Goal: Task Accomplishment & Management: Manage account settings

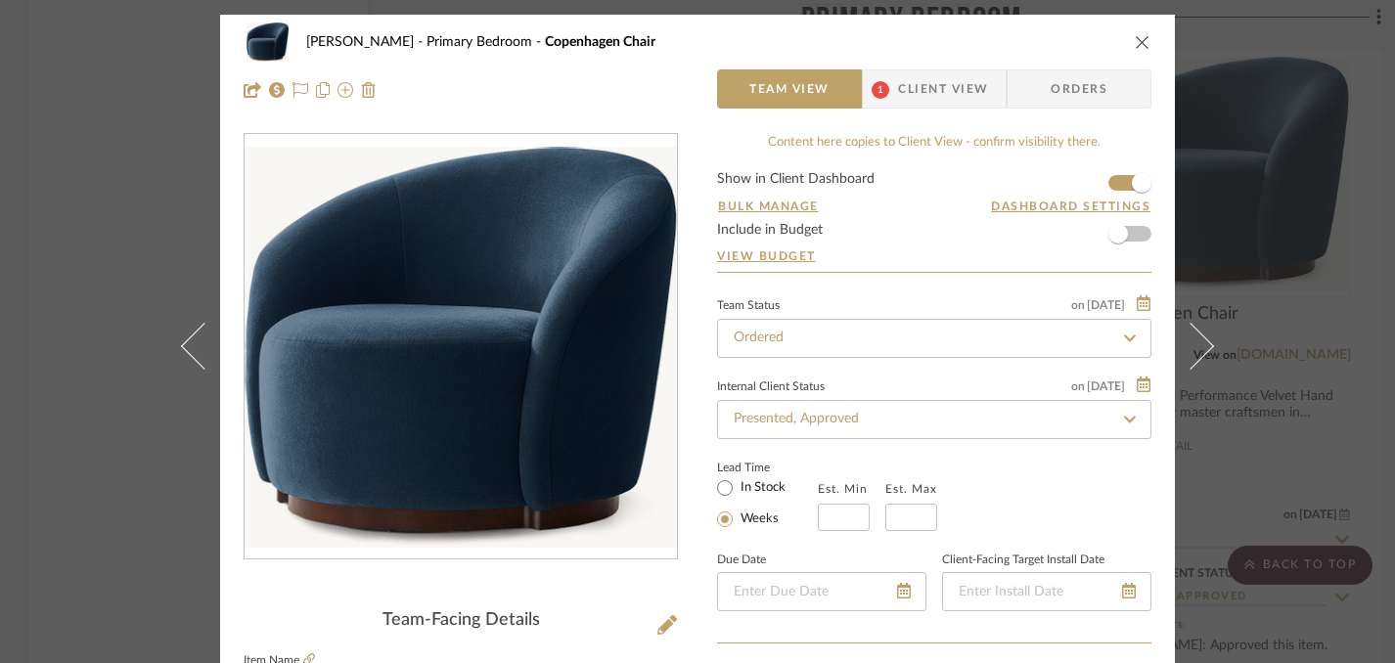
click at [1135, 42] on icon "close" at bounding box center [1143, 42] width 16 height 16
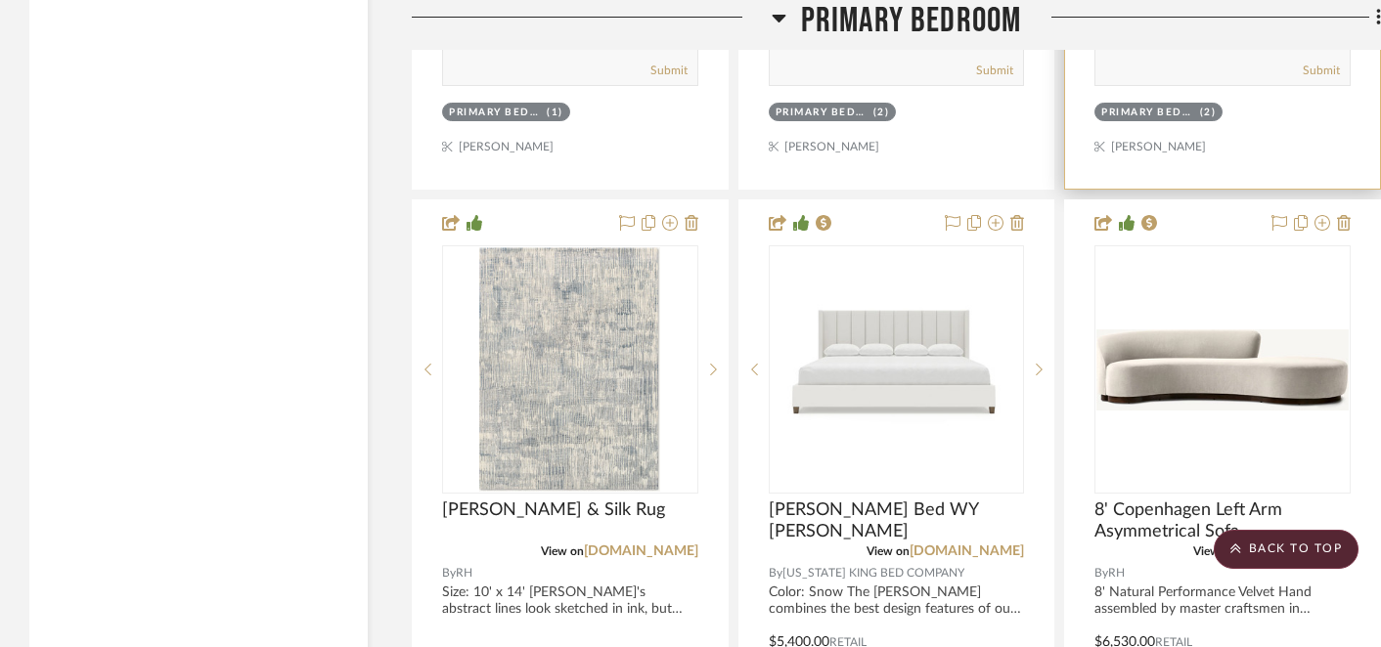
scroll to position [12151, 0]
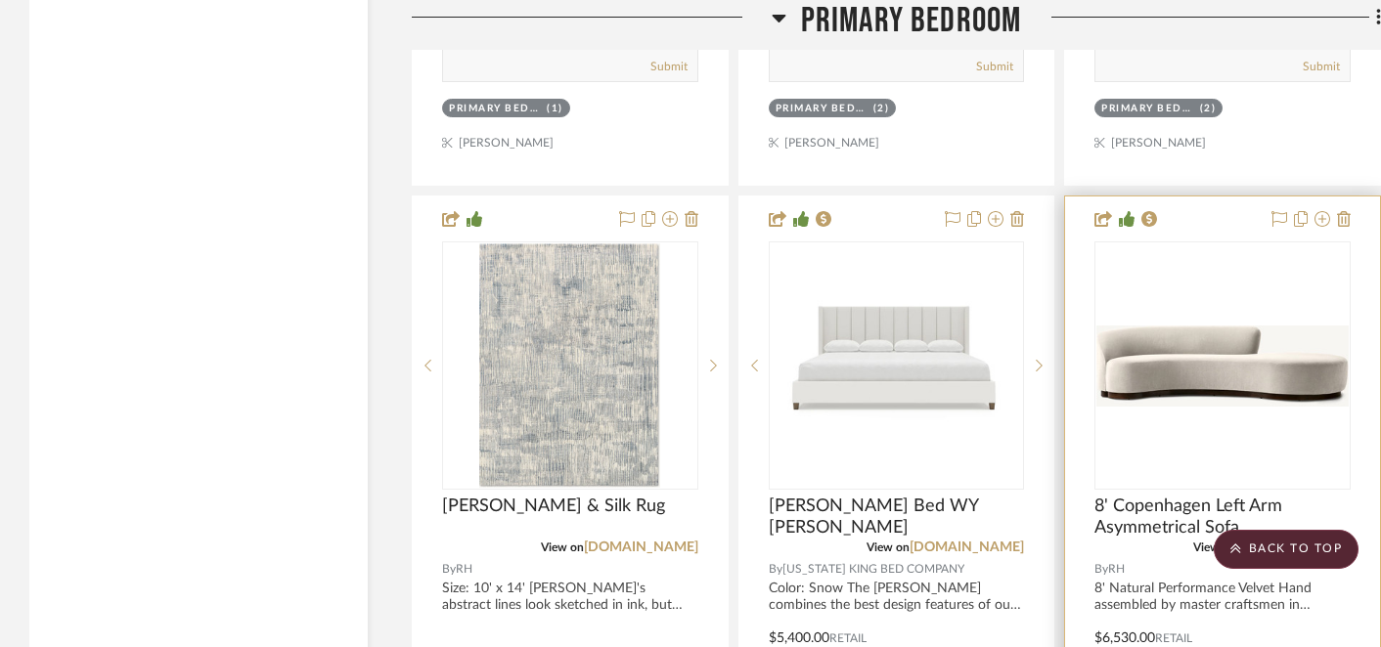
click at [0, 0] on img at bounding box center [0, 0] width 0 height 0
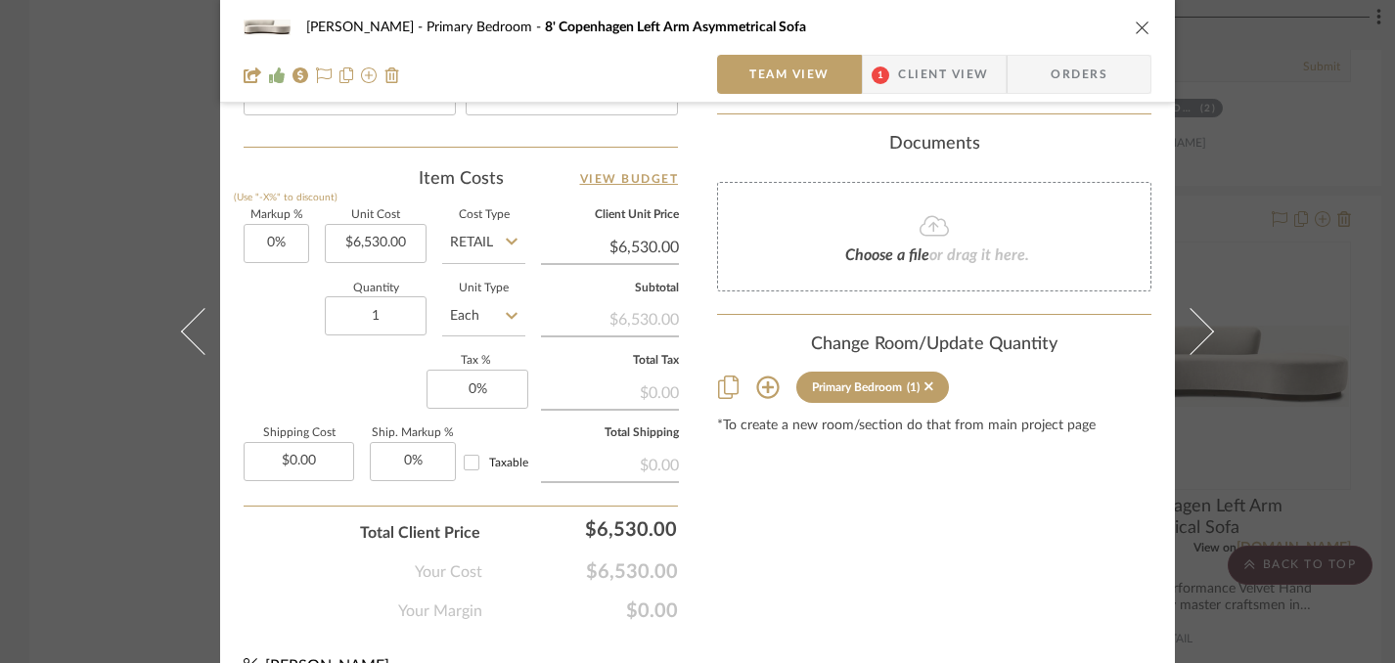
scroll to position [1154, 0]
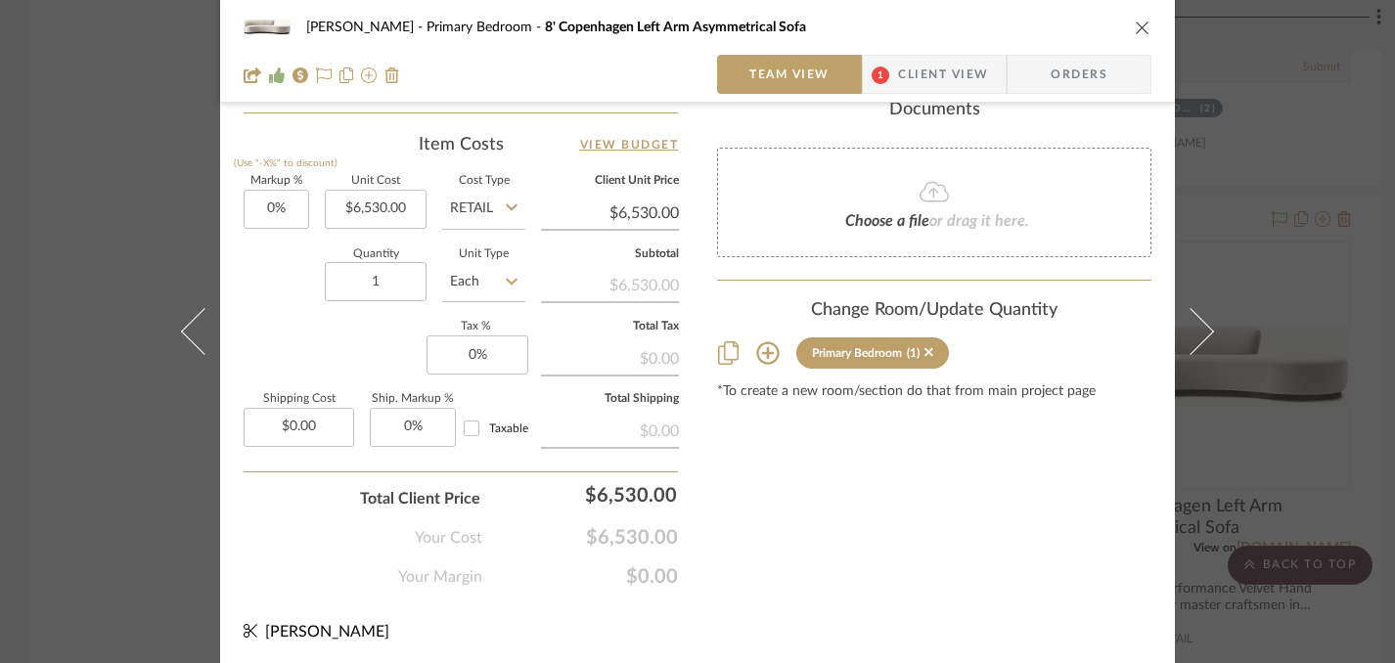
click at [1135, 29] on icon "close" at bounding box center [1143, 28] width 16 height 16
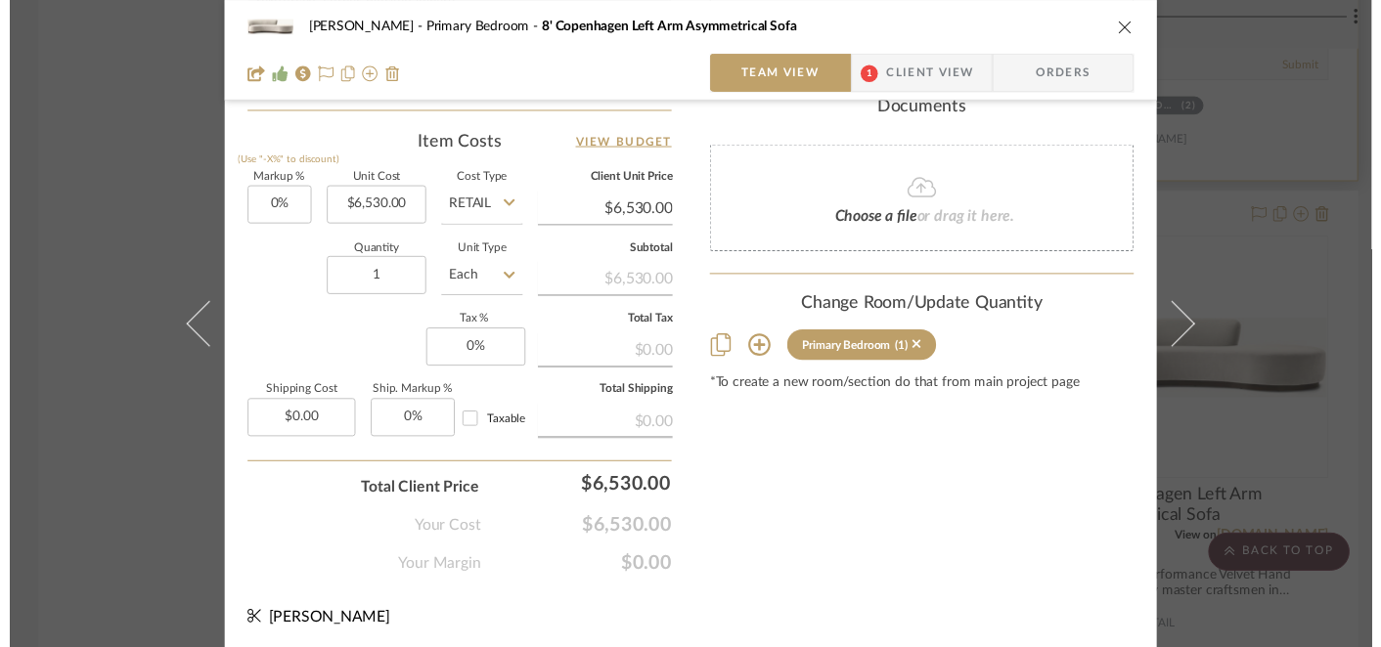
scroll to position [12151, 0]
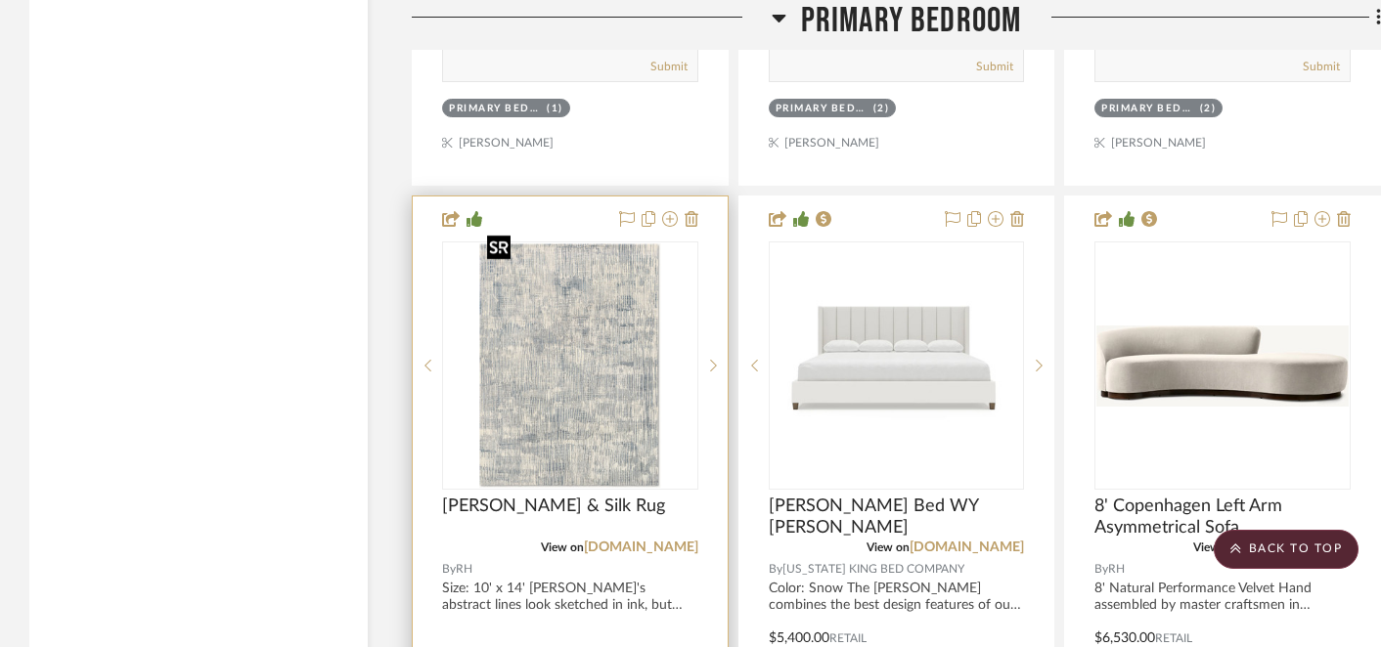
click at [546, 378] on img "0" at bounding box center [569, 366] width 181 height 245
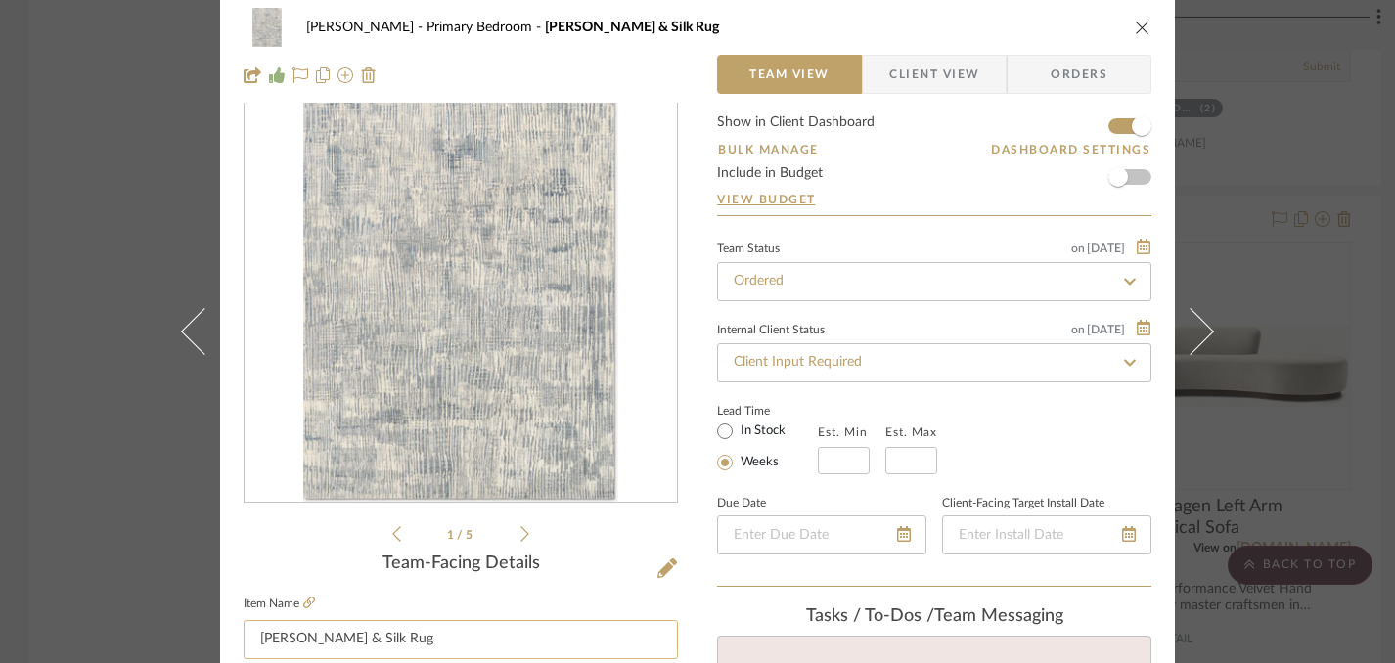
scroll to position [0, 0]
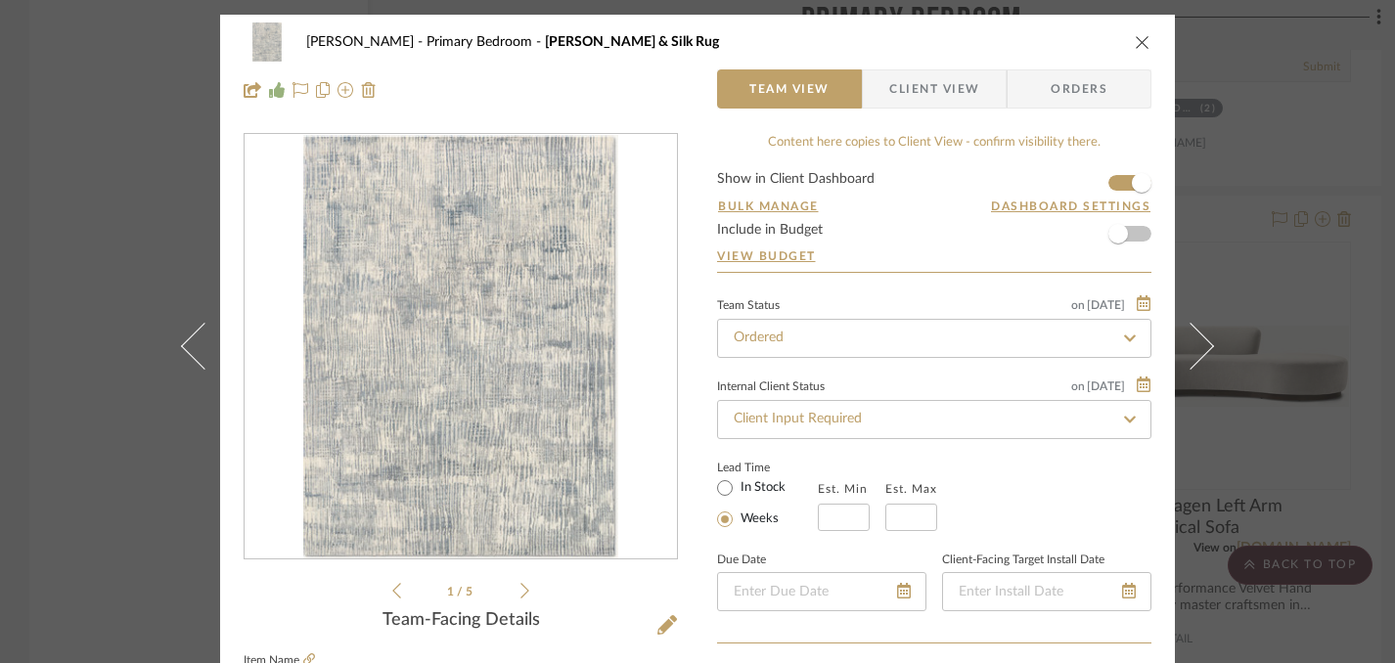
click at [1137, 43] on icon "close" at bounding box center [1143, 42] width 16 height 16
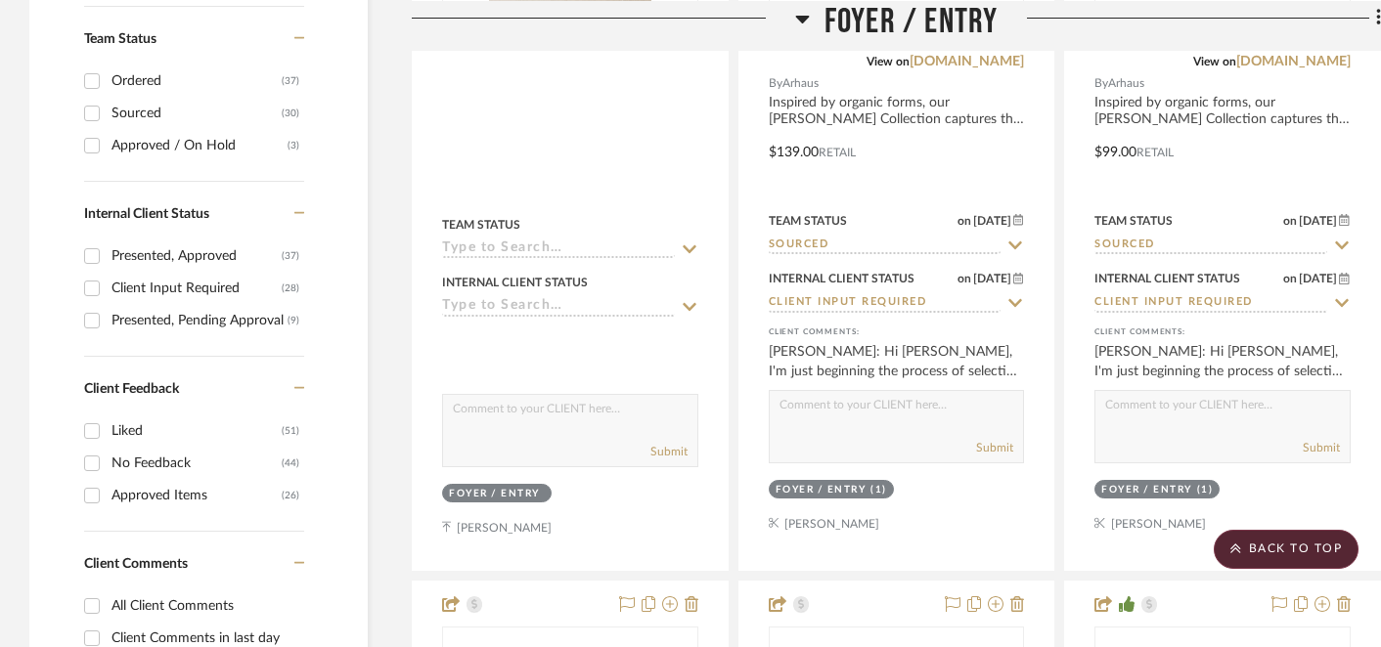
scroll to position [823, 0]
click at [93, 293] on input "Client Input Required (28)" at bounding box center [91, 290] width 31 height 31
checkbox input "true"
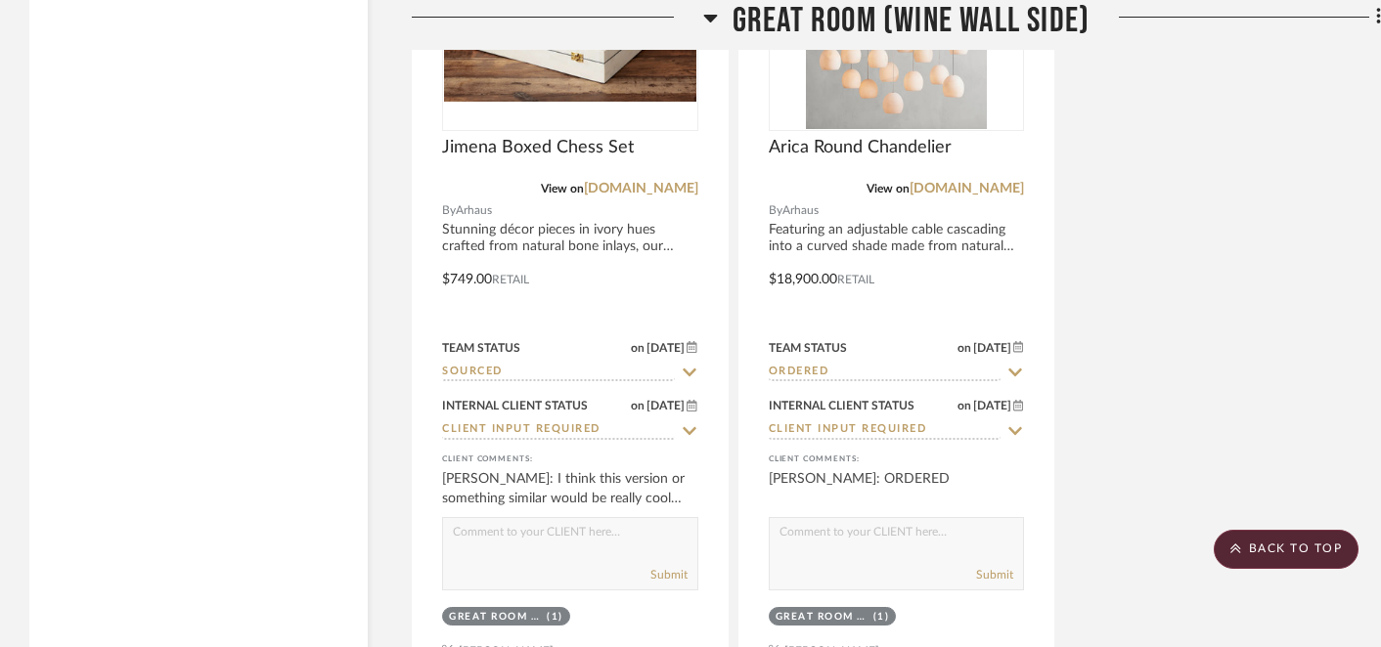
scroll to position [3426, 0]
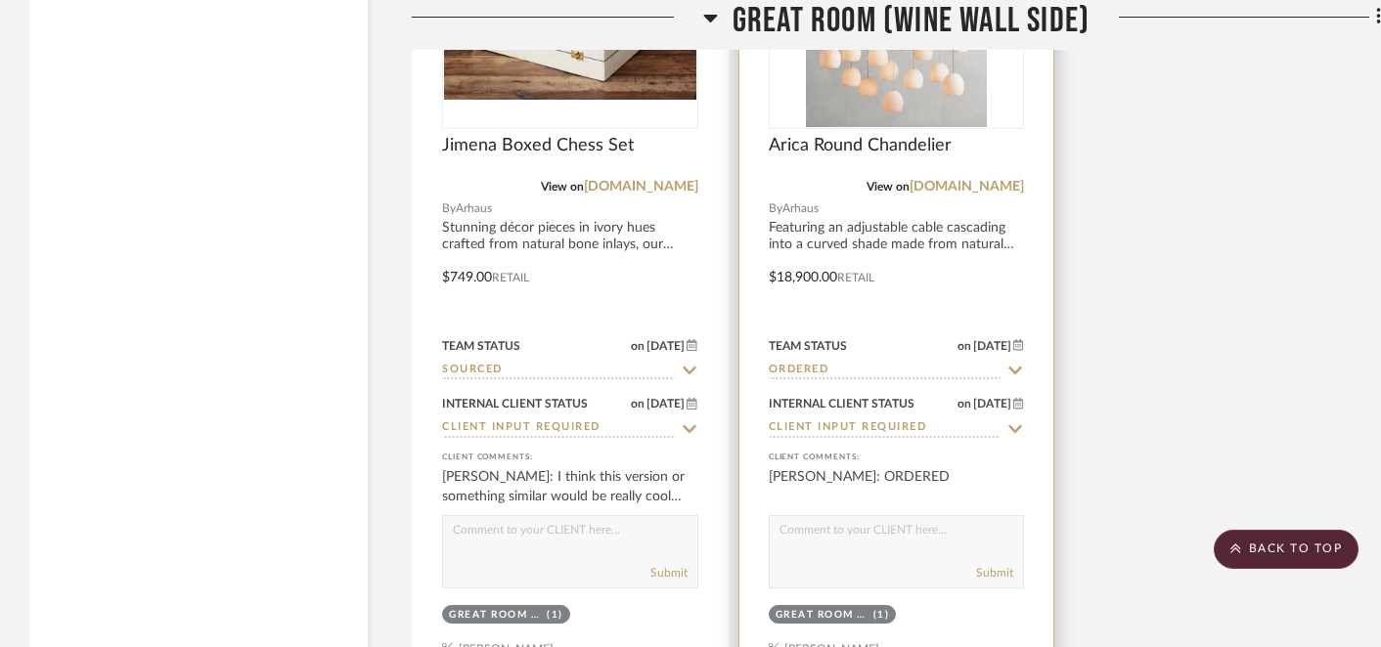
click at [1013, 427] on icon at bounding box center [1016, 428] width 14 height 8
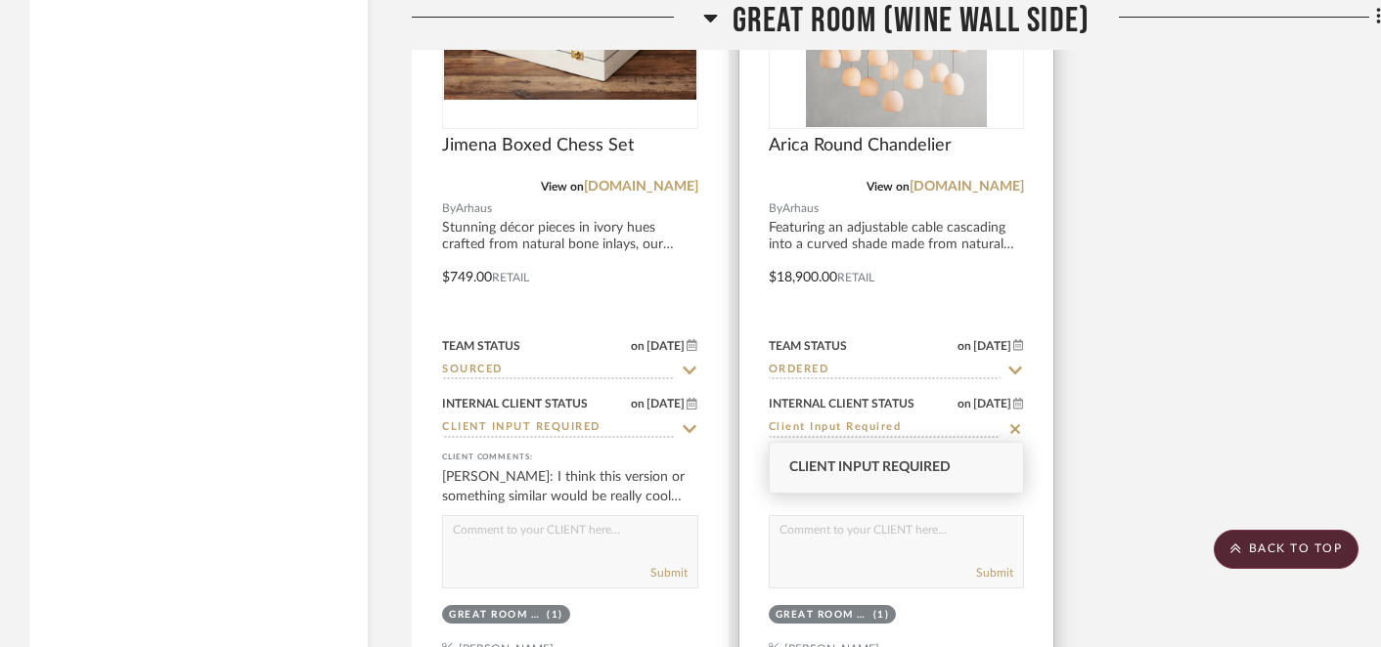
click at [1015, 428] on icon at bounding box center [1015, 430] width 18 height 16
type input "[DATE]"
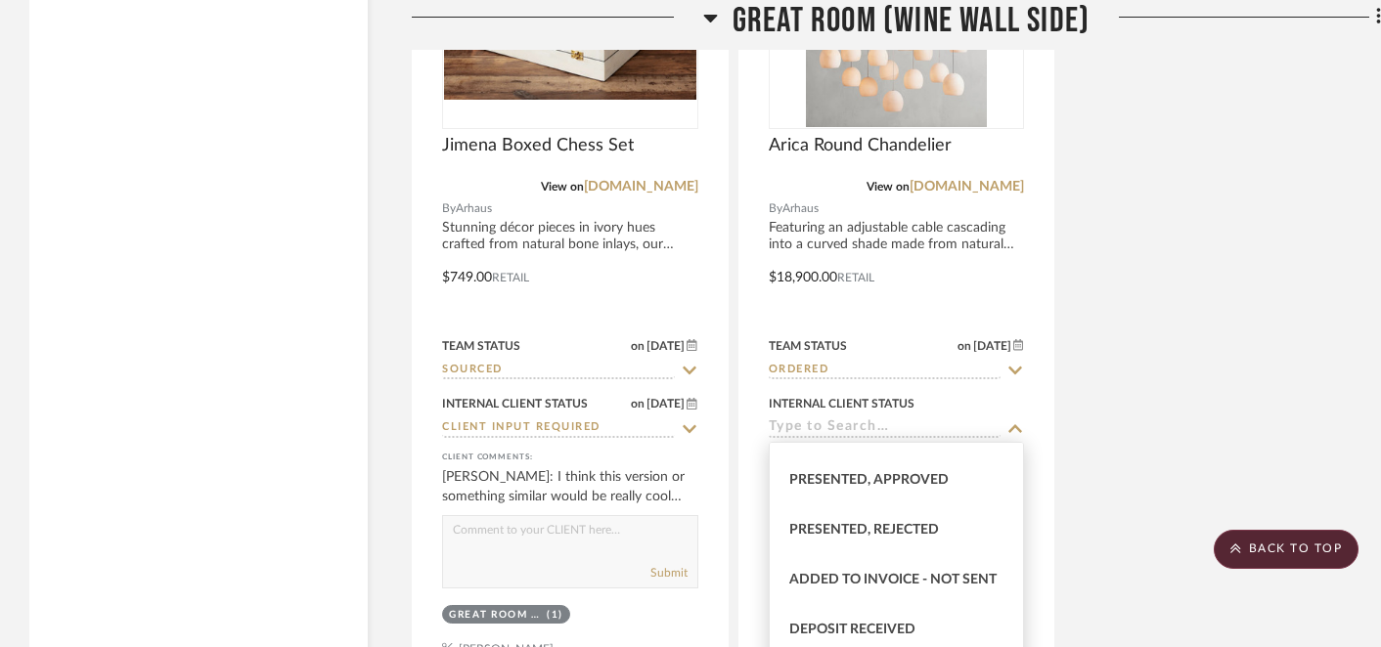
scroll to position [267, 0]
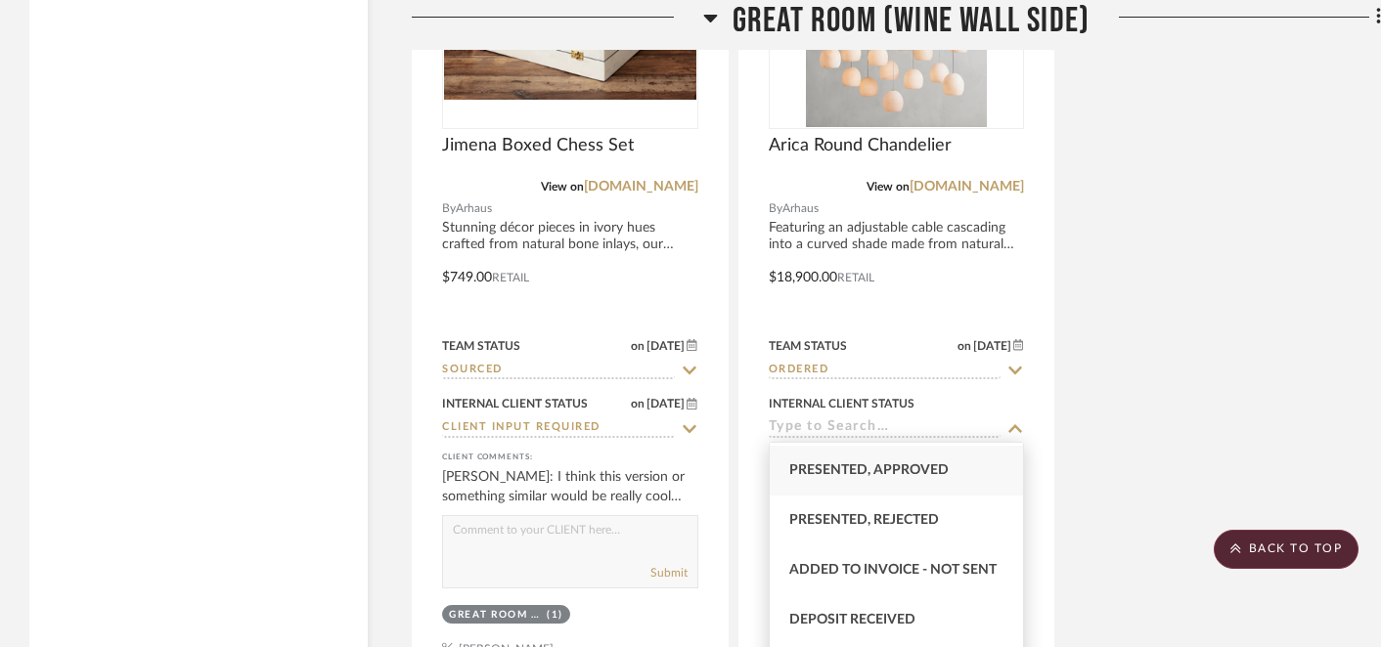
click at [907, 471] on span "Presented, Approved" at bounding box center [868, 471] width 159 height 14
type input "Presented, Approved"
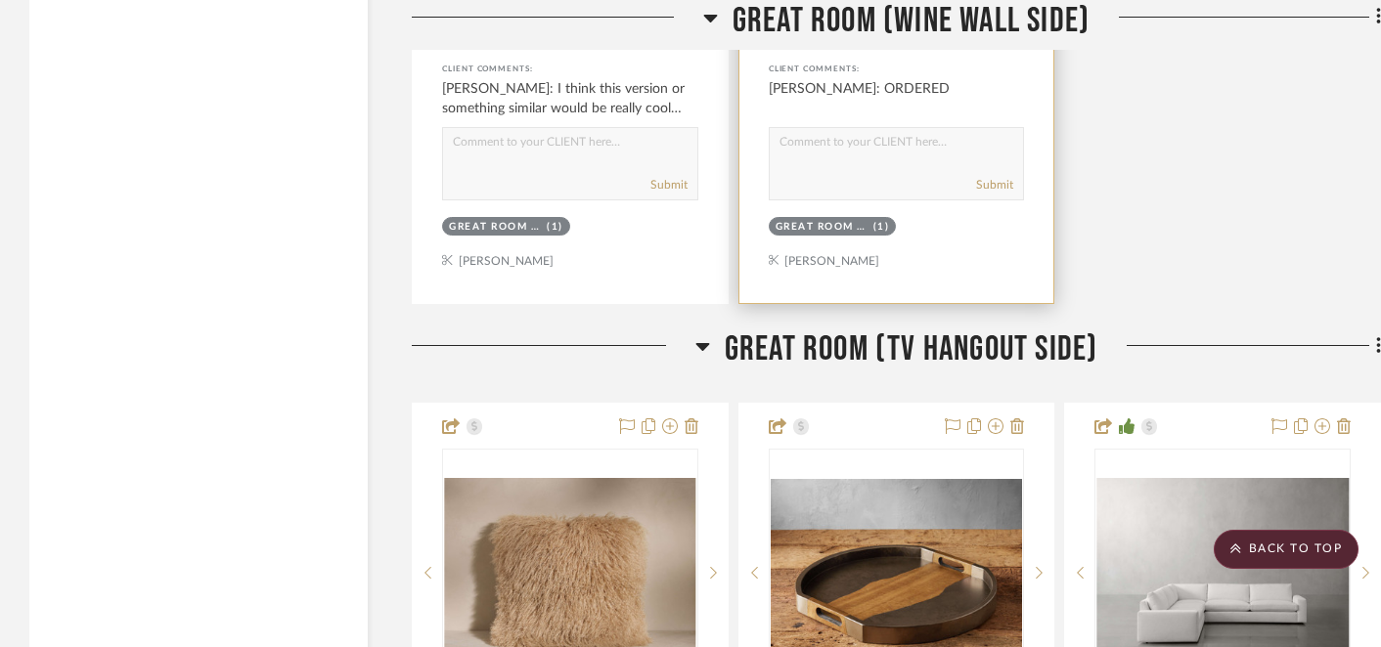
scroll to position [3817, 0]
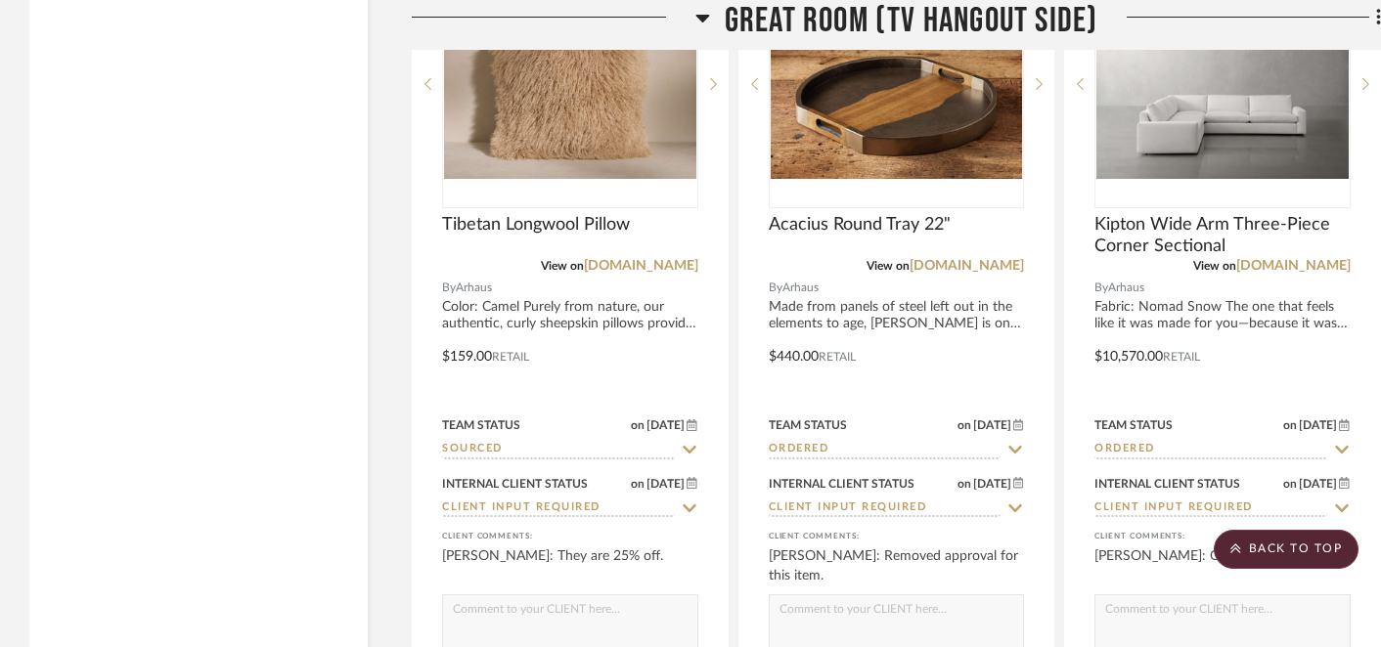
scroll to position [4306, 0]
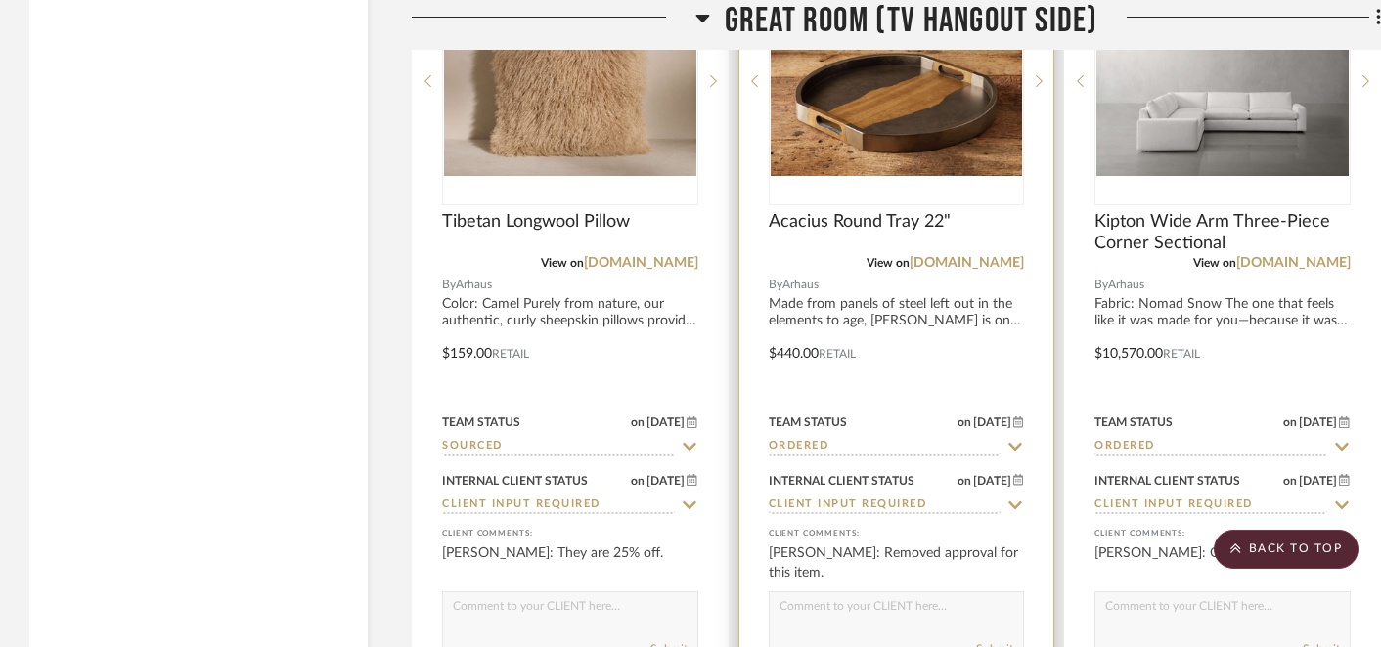
click at [1016, 503] on icon at bounding box center [1016, 506] width 14 height 8
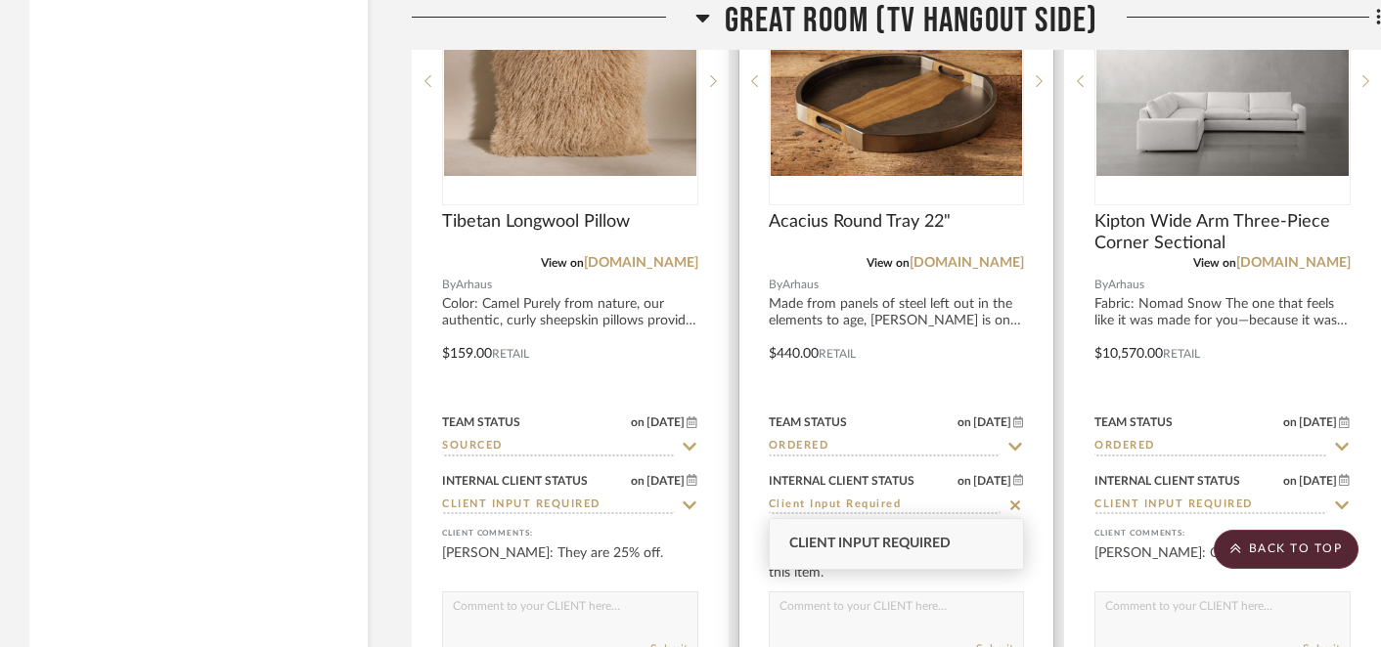
click at [1016, 503] on icon at bounding box center [1015, 506] width 10 height 10
type input "[DATE]"
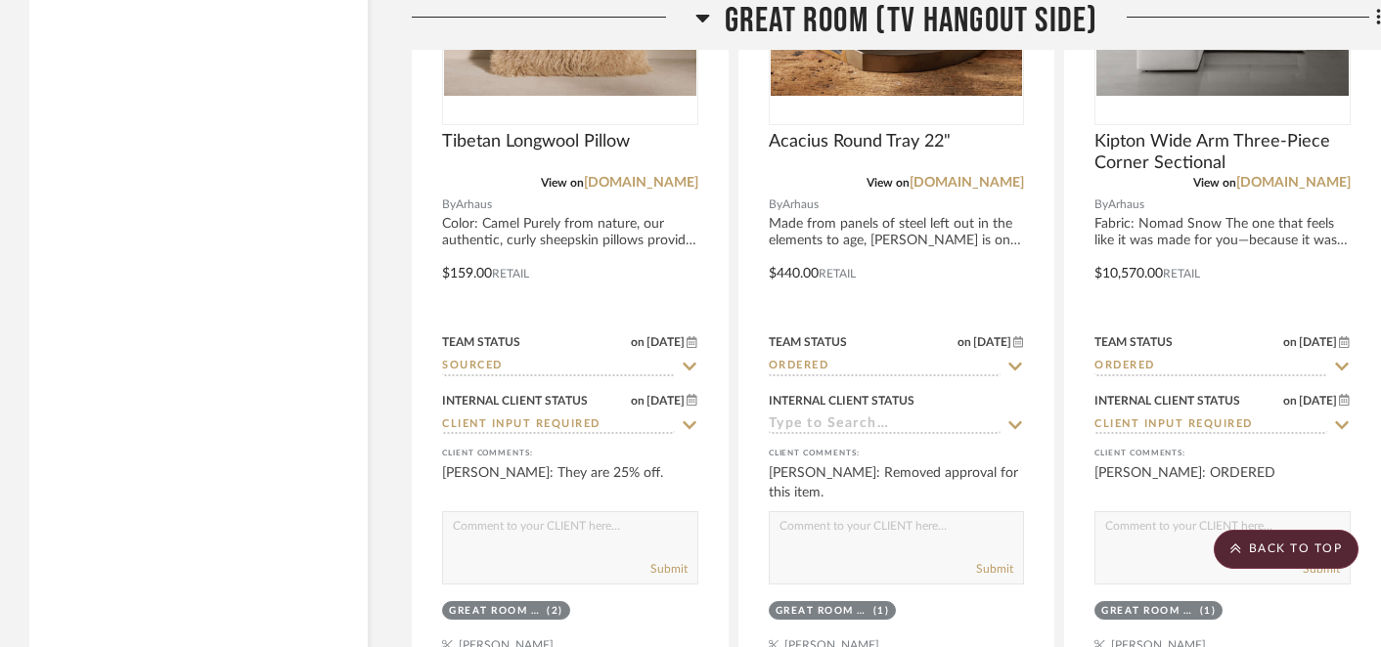
scroll to position [4392, 0]
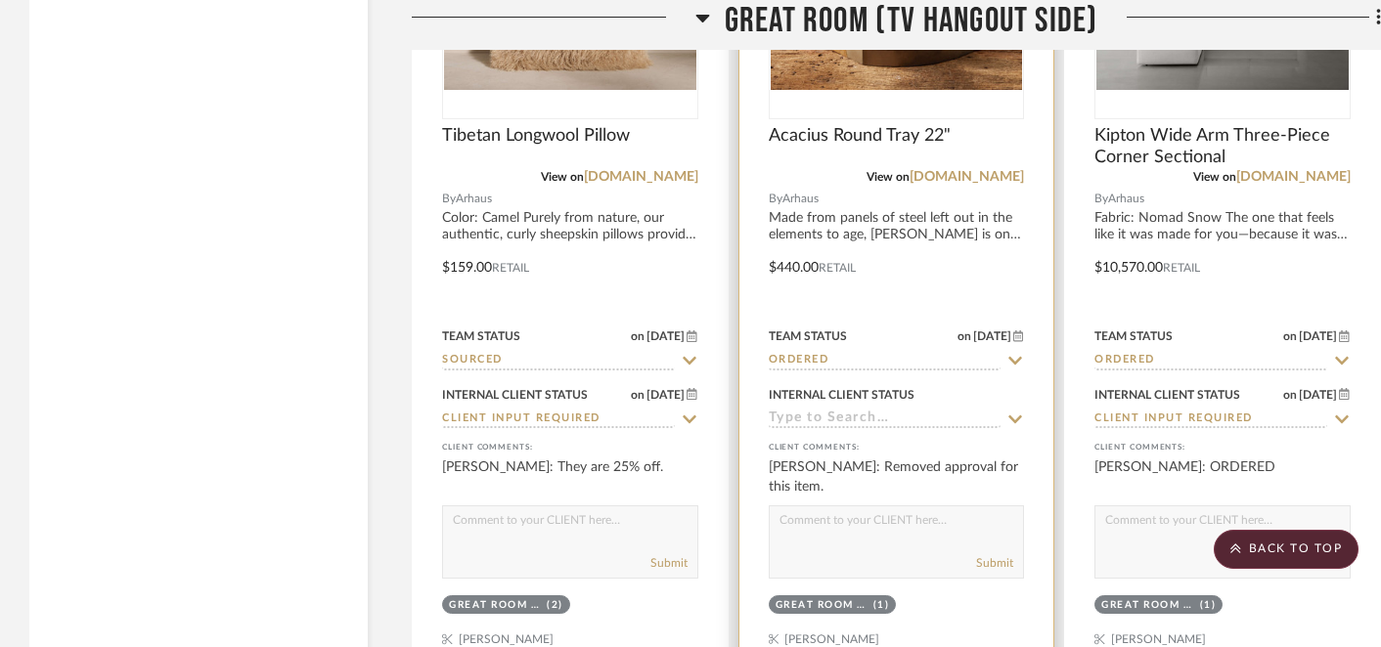
click at [1017, 414] on icon at bounding box center [1015, 420] width 18 height 16
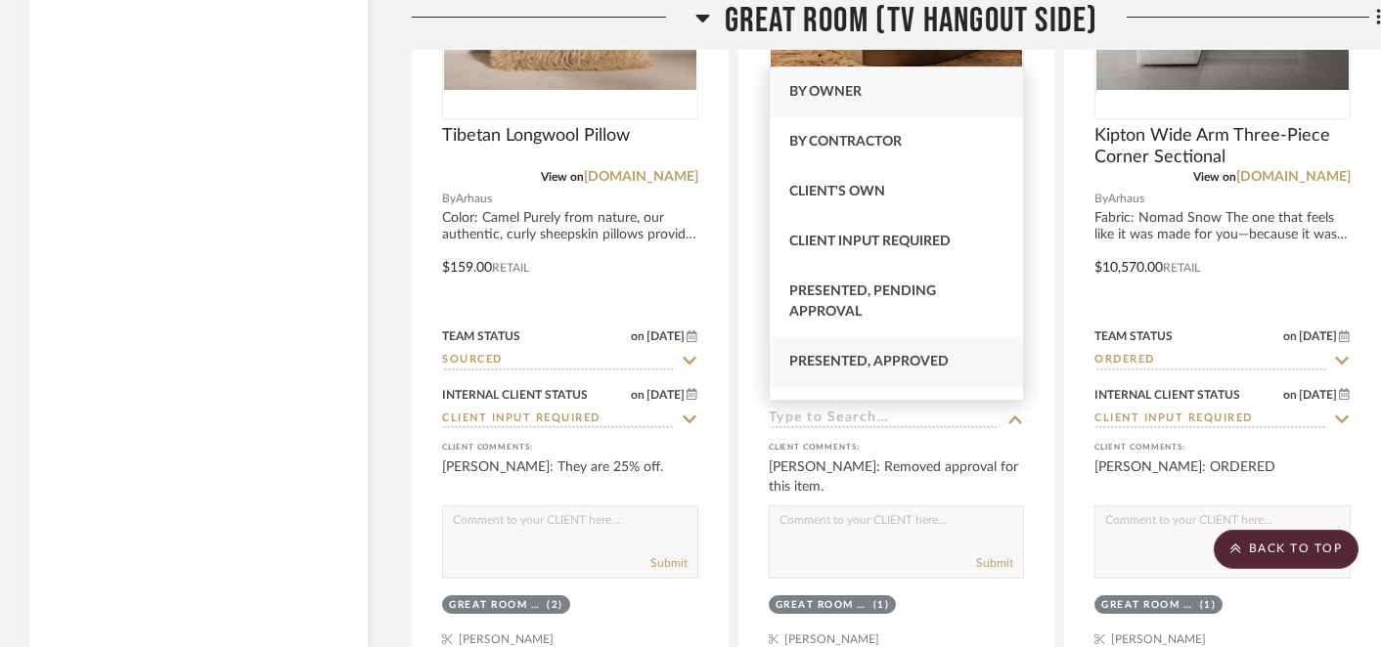
click at [931, 359] on span "Presented, Approved" at bounding box center [868, 362] width 159 height 14
type input "Presented, Approved"
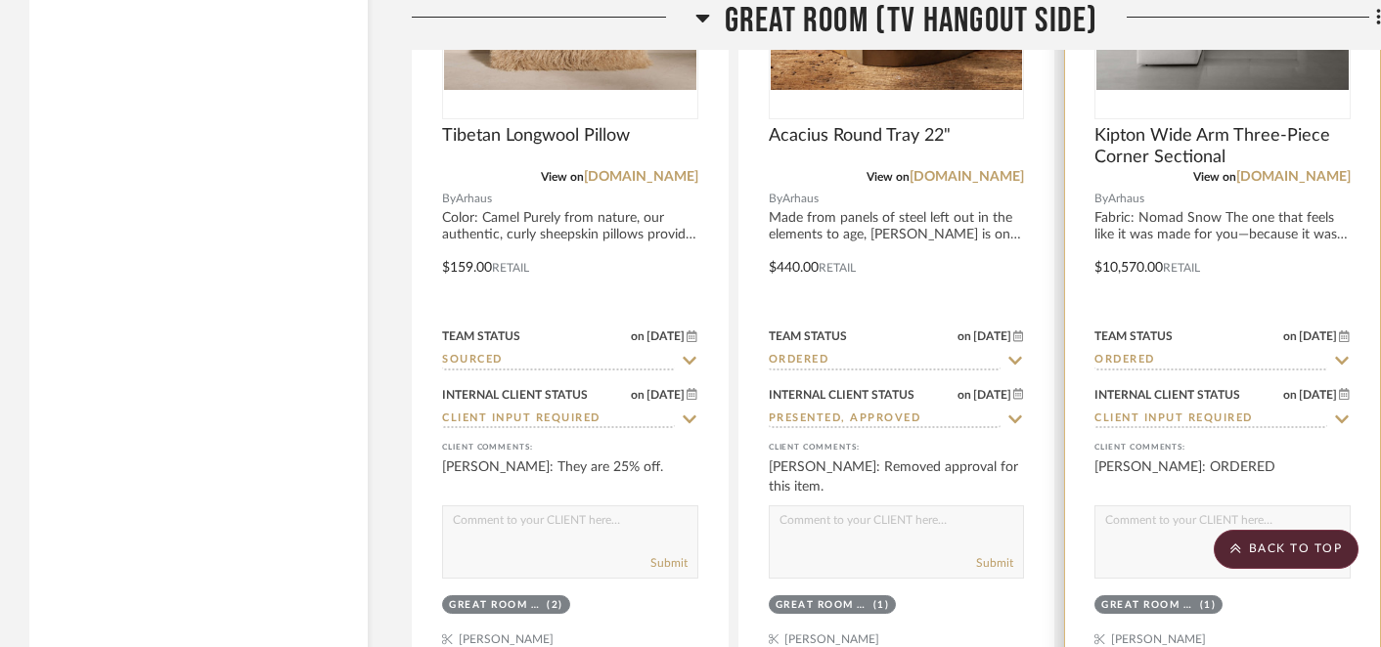
click at [1343, 416] on icon at bounding box center [1342, 420] width 14 height 8
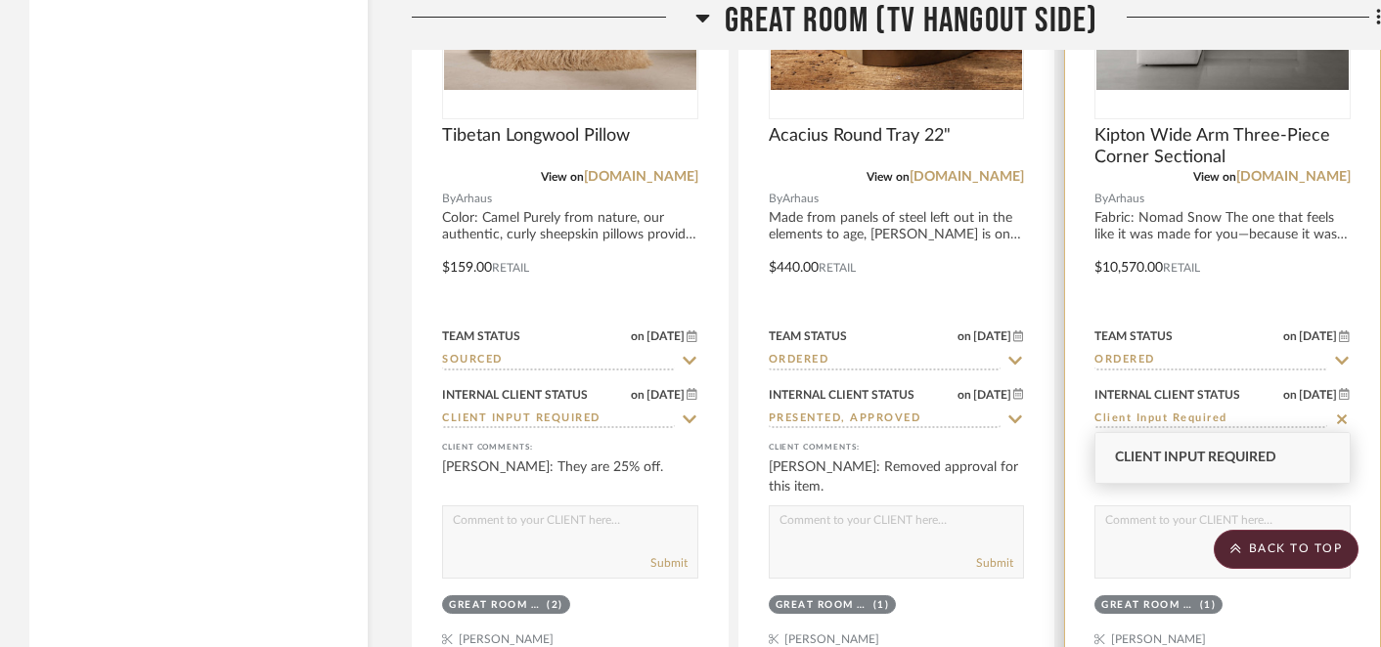
click at [1343, 412] on icon at bounding box center [1342, 420] width 18 height 16
type input "[DATE]"
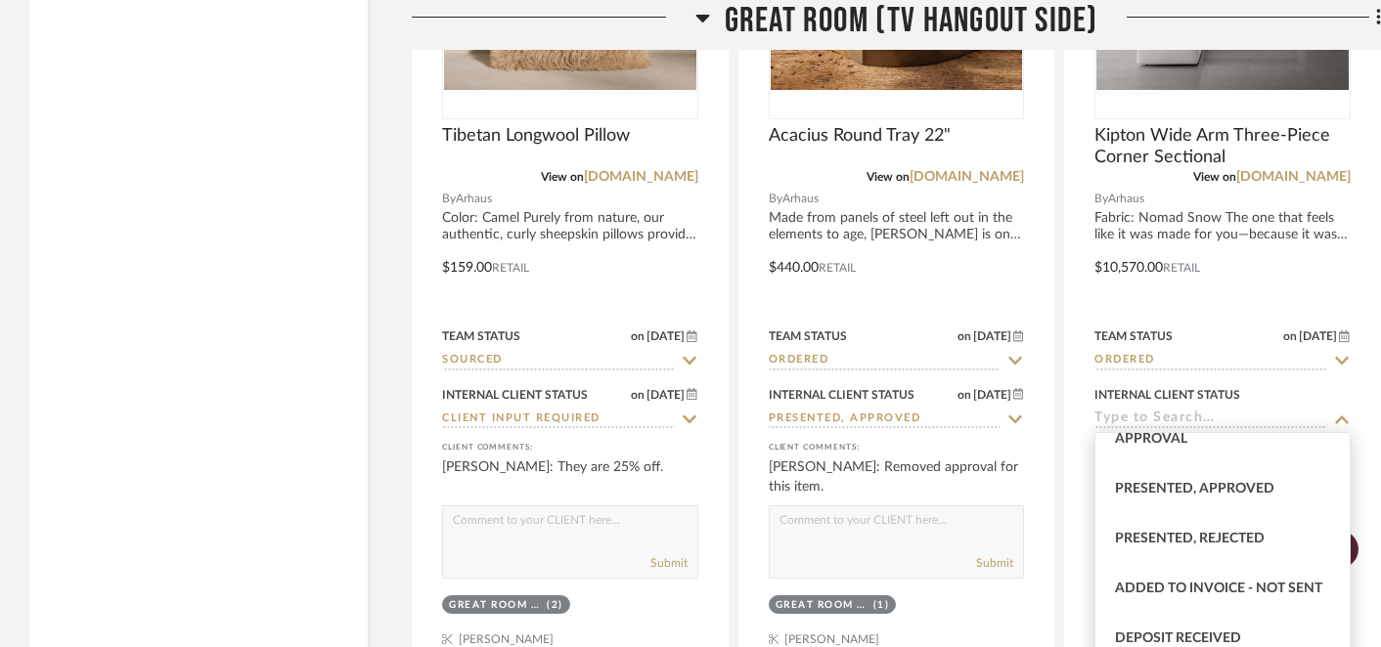
scroll to position [238, 0]
click at [1225, 490] on span "Presented, Approved" at bounding box center [1194, 490] width 159 height 14
type input "Presented, Approved"
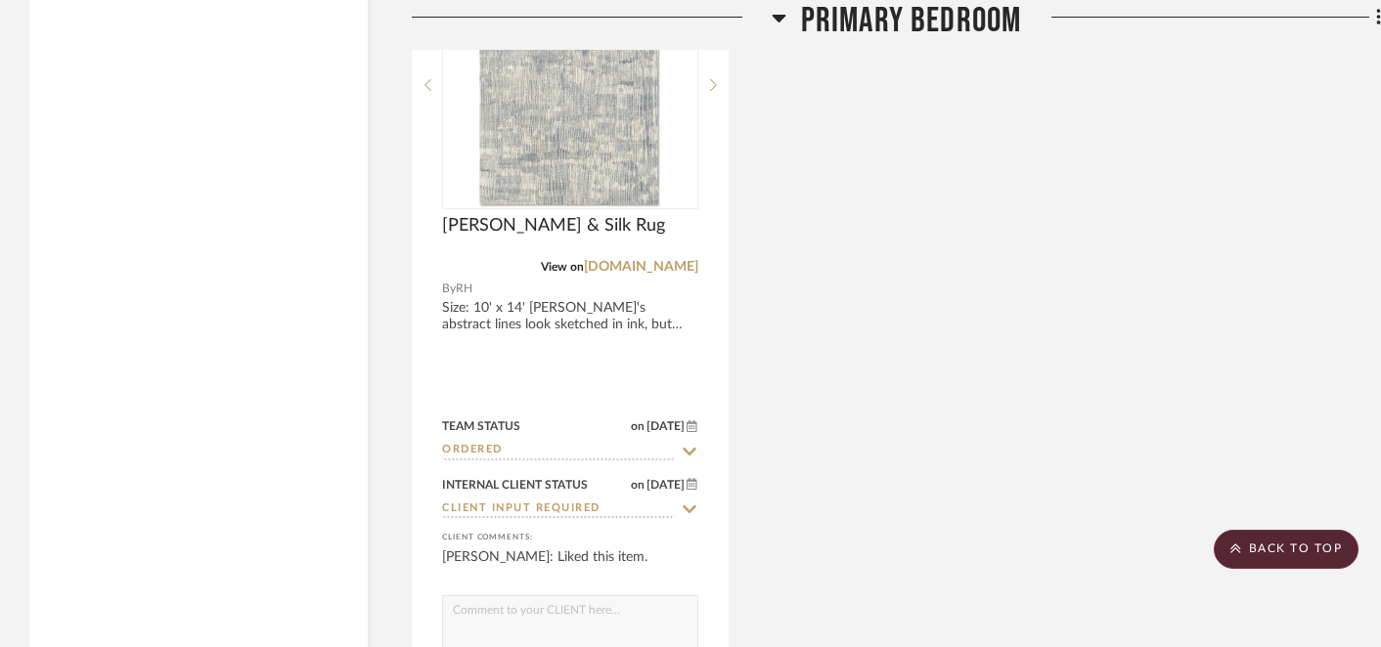
scroll to position [5264, 0]
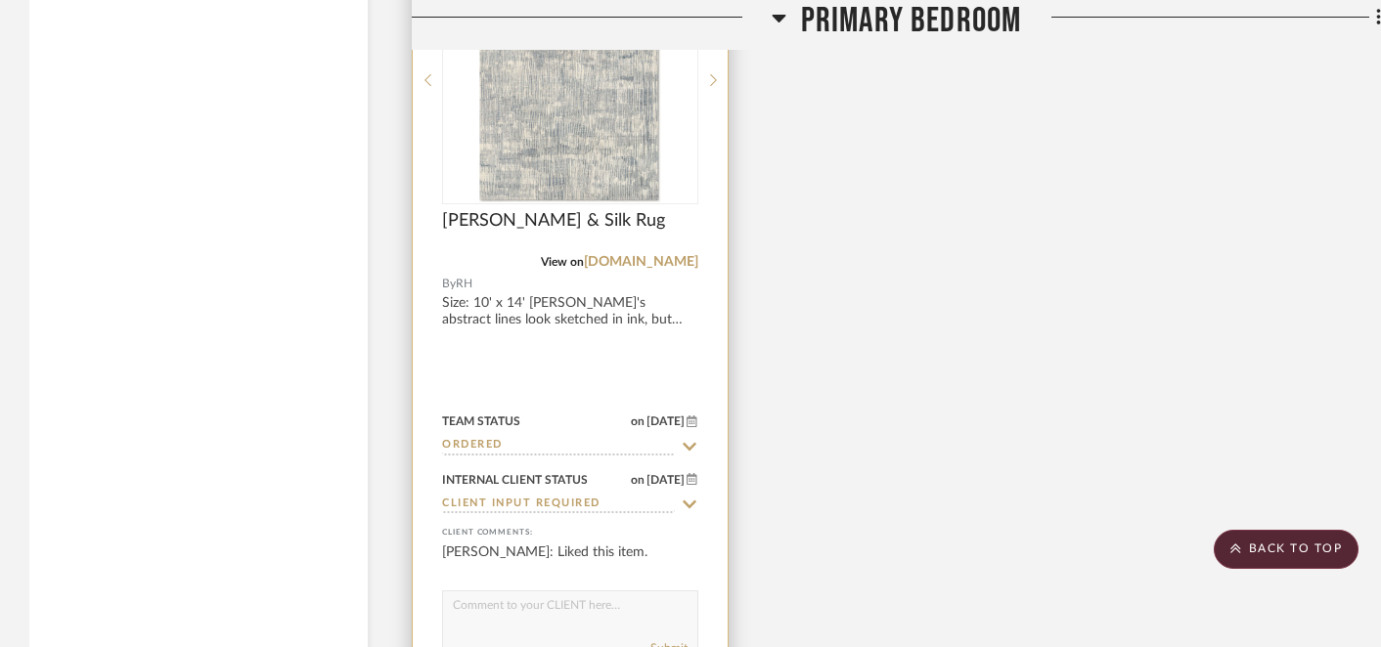
click at [685, 501] on icon at bounding box center [690, 505] width 14 height 8
click at [690, 503] on icon at bounding box center [690, 505] width 18 height 16
type input "[DATE]"
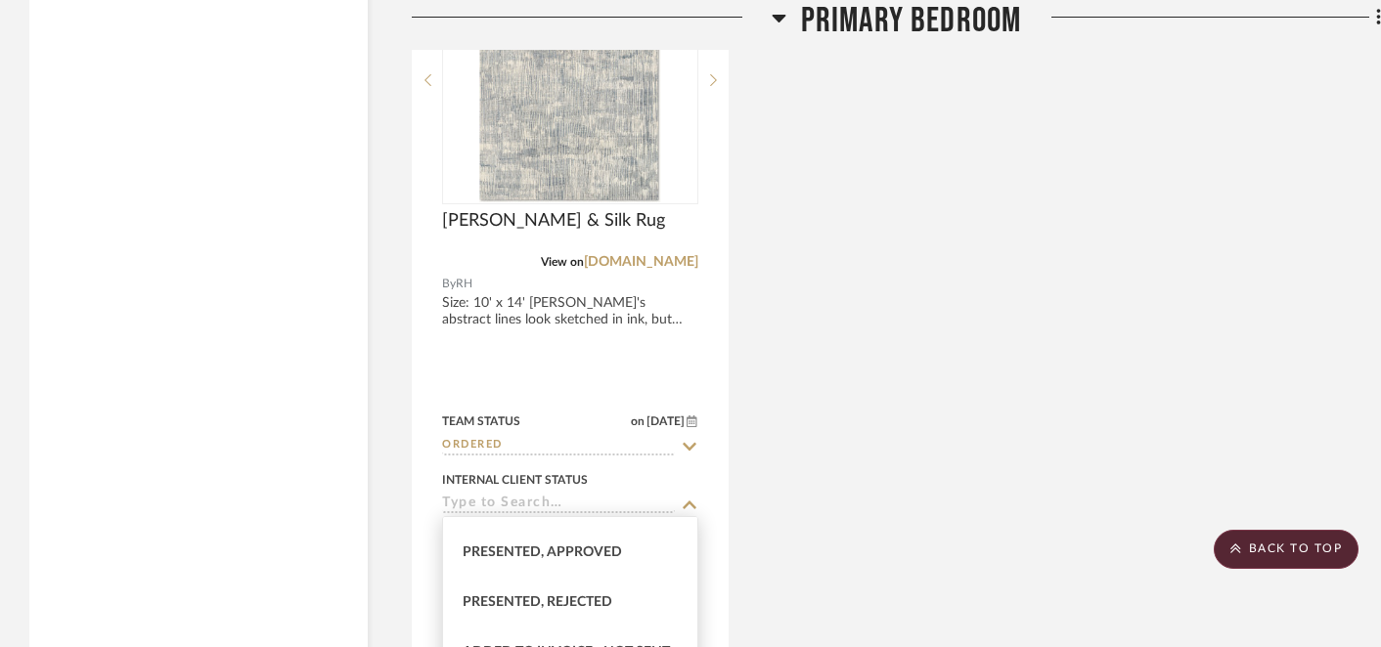
scroll to position [257, 0]
click at [594, 555] on span "Presented, Approved" at bounding box center [542, 555] width 159 height 14
type input "Presented, Approved"
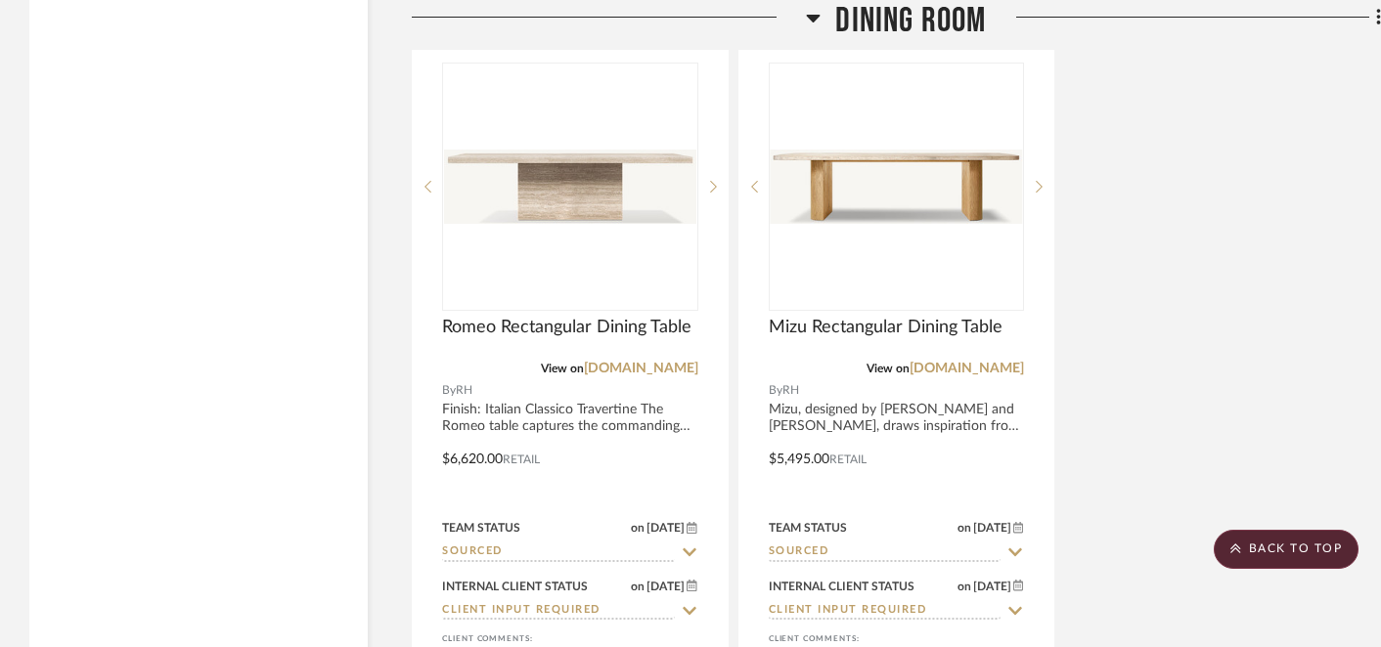
scroll to position [9962, 0]
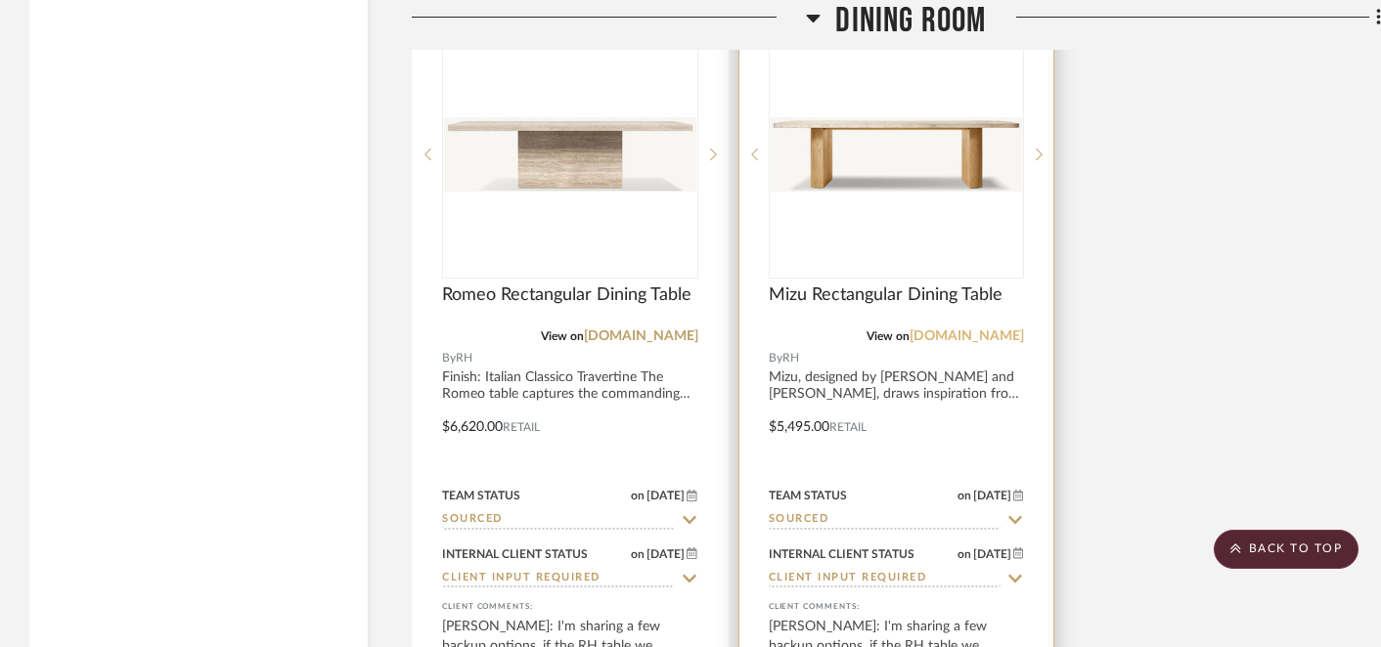
click at [996, 331] on link "[DOMAIN_NAME]" at bounding box center [967, 337] width 114 height 14
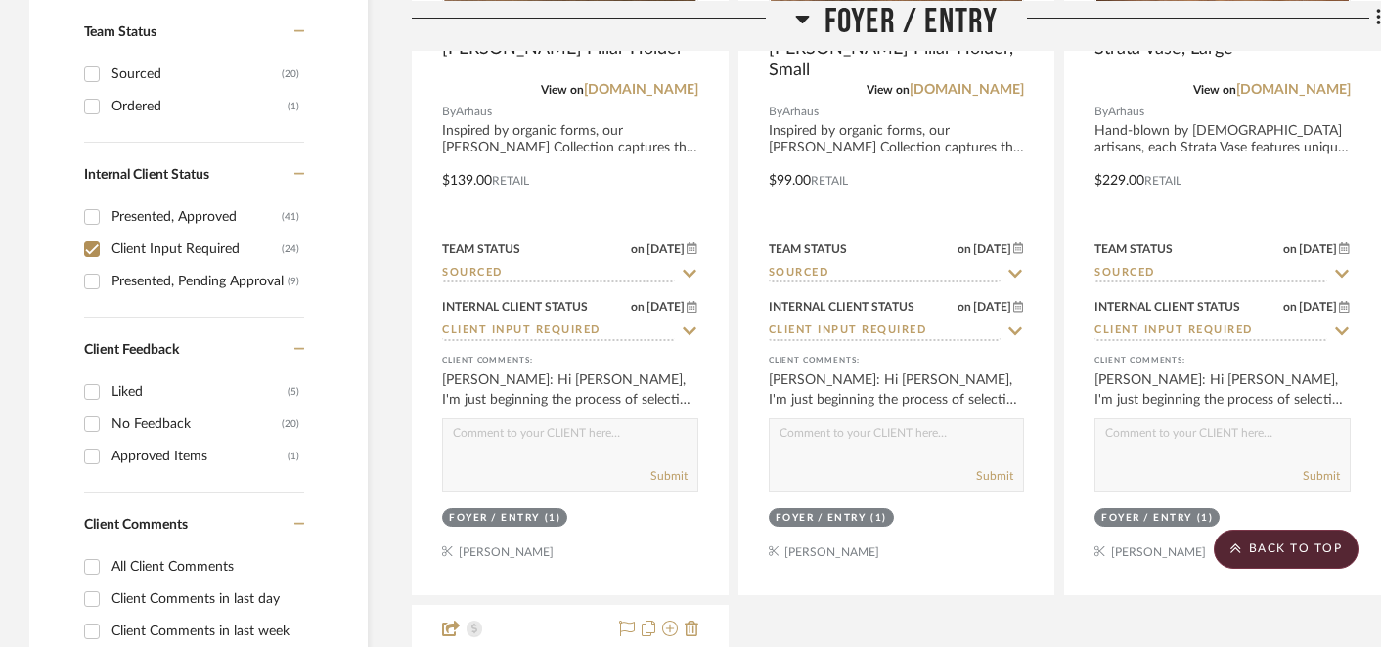
scroll to position [829, 0]
click at [88, 252] on input "Client Input Required (24)" at bounding box center [91, 251] width 31 height 31
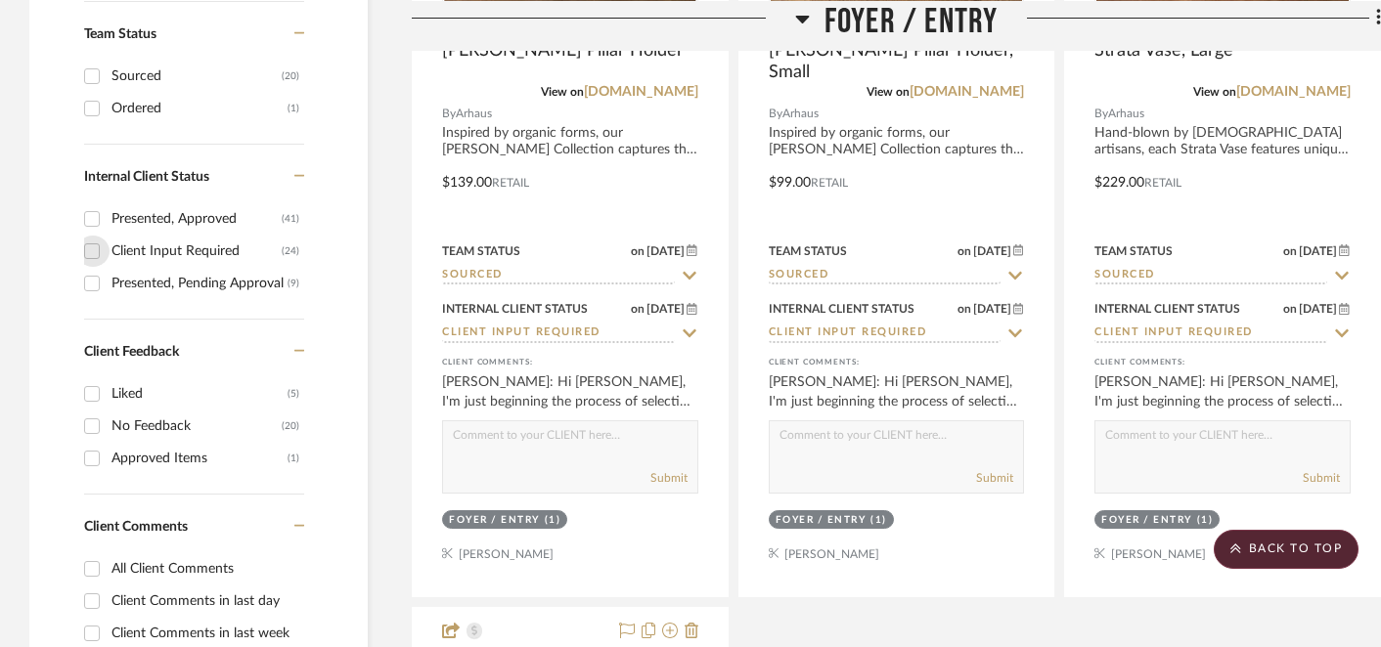
checkbox input "false"
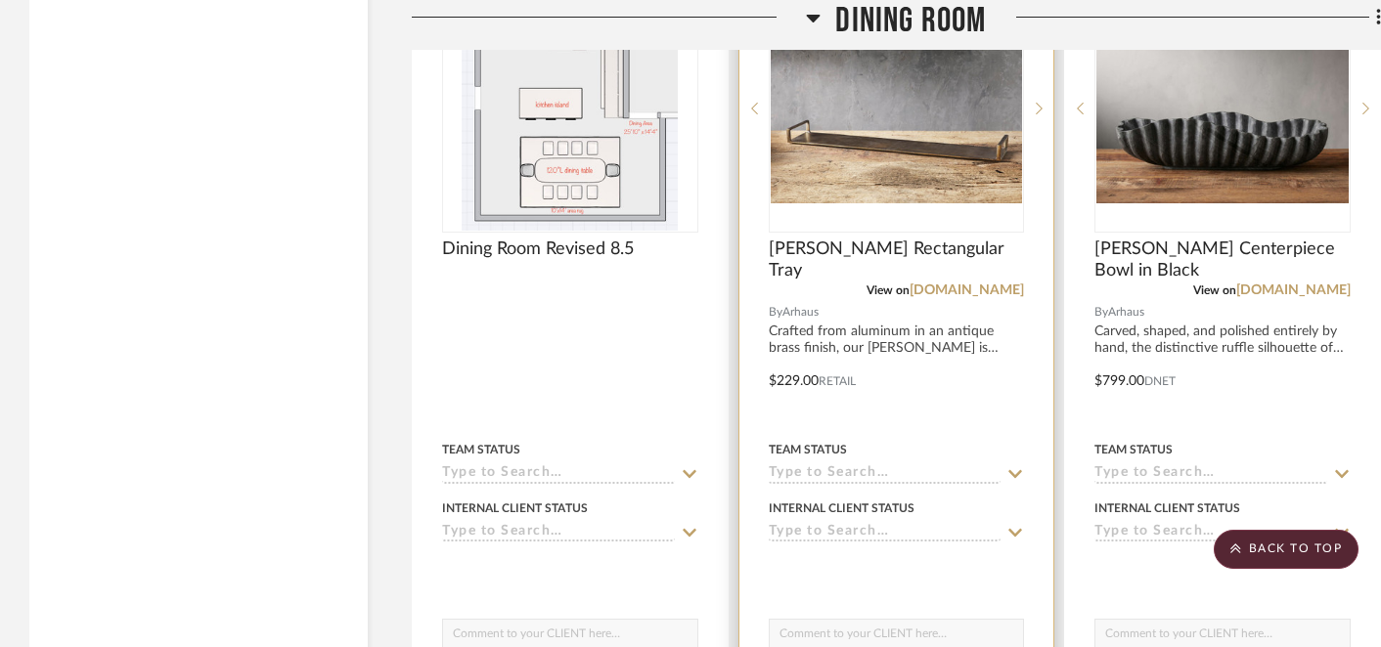
scroll to position [20075, 0]
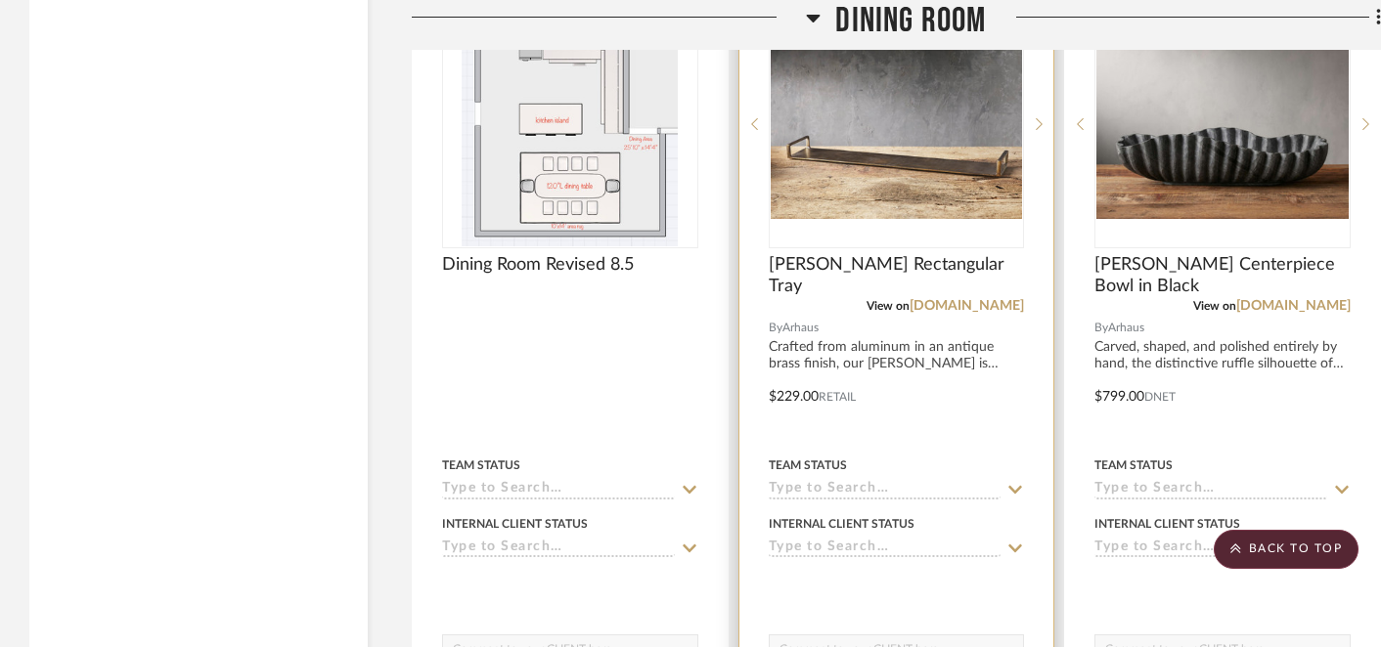
click at [1019, 486] on icon at bounding box center [1016, 490] width 14 height 8
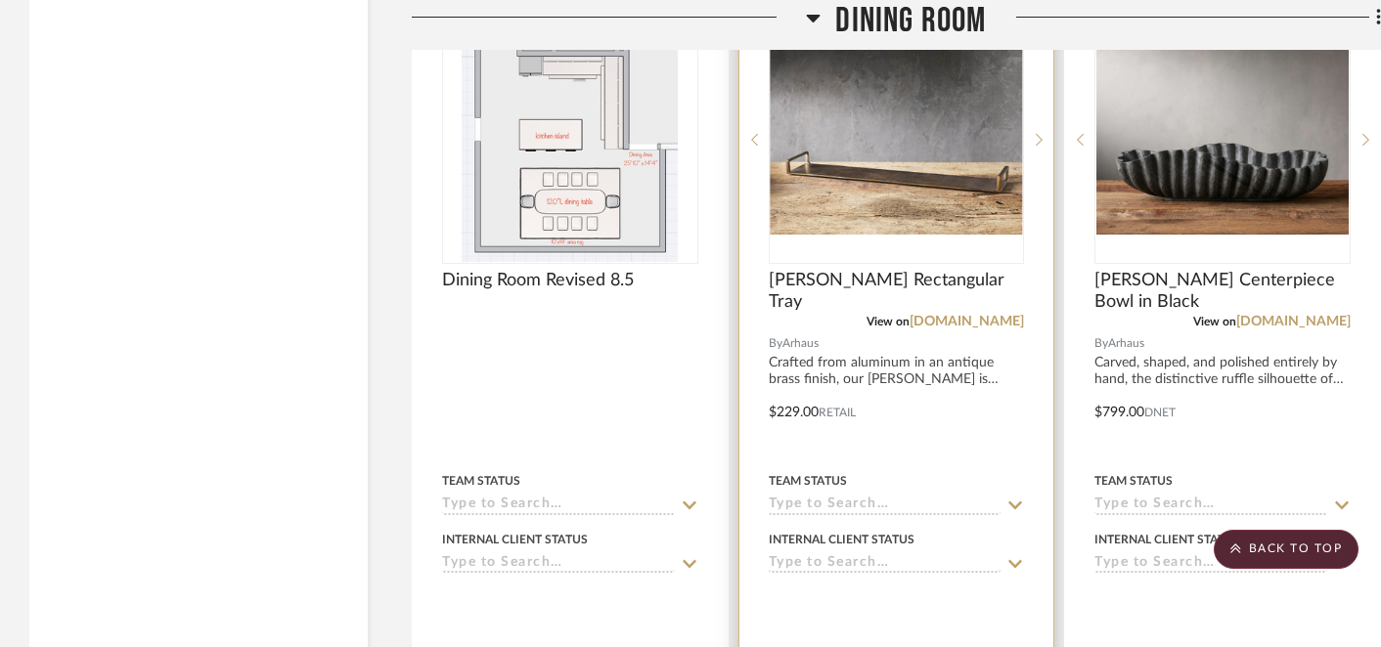
scroll to position [20067, 0]
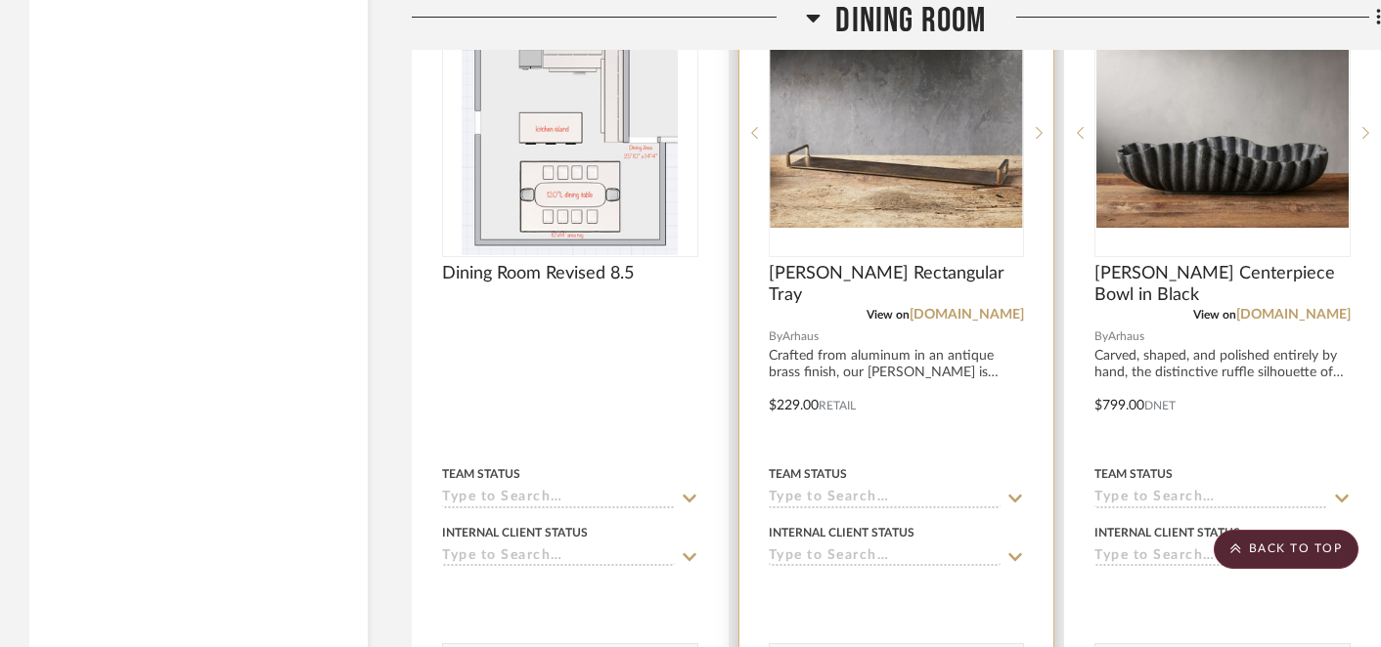
click at [1015, 491] on icon at bounding box center [1015, 499] width 18 height 16
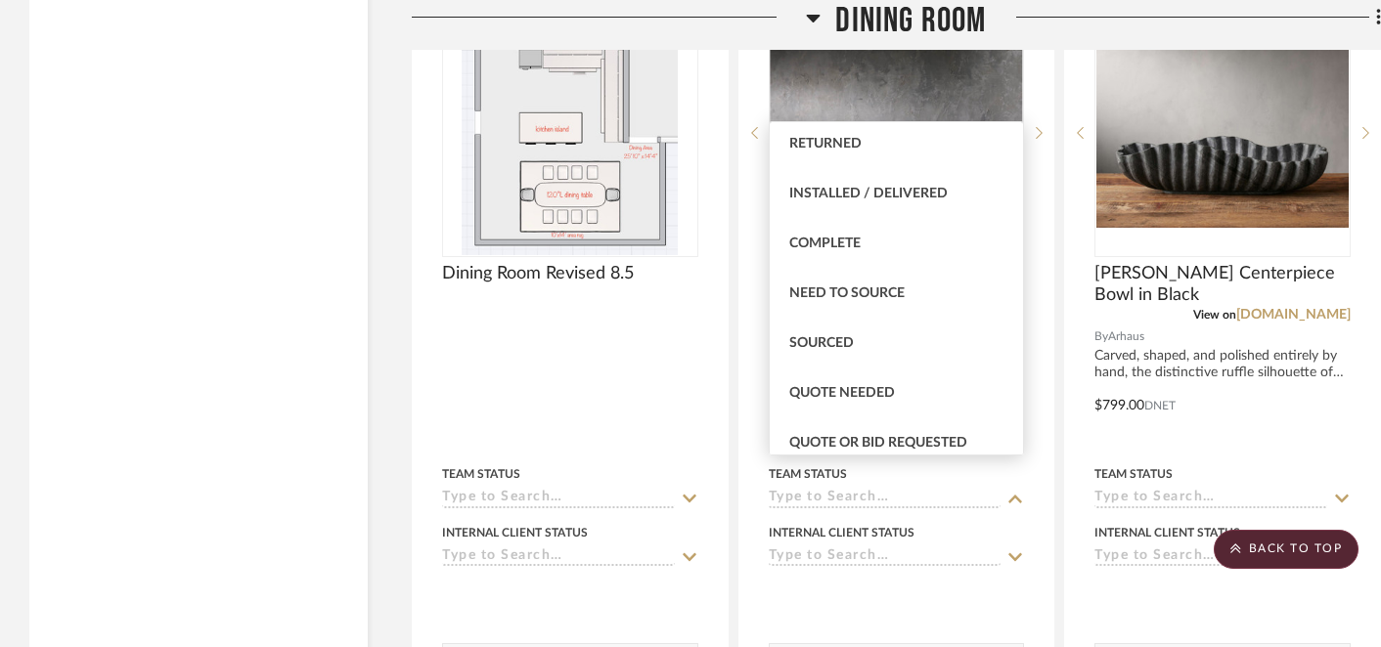
scroll to position [454, 0]
click at [818, 346] on span "Sourced" at bounding box center [821, 341] width 65 height 14
type input "[DATE]"
type input "Sourced"
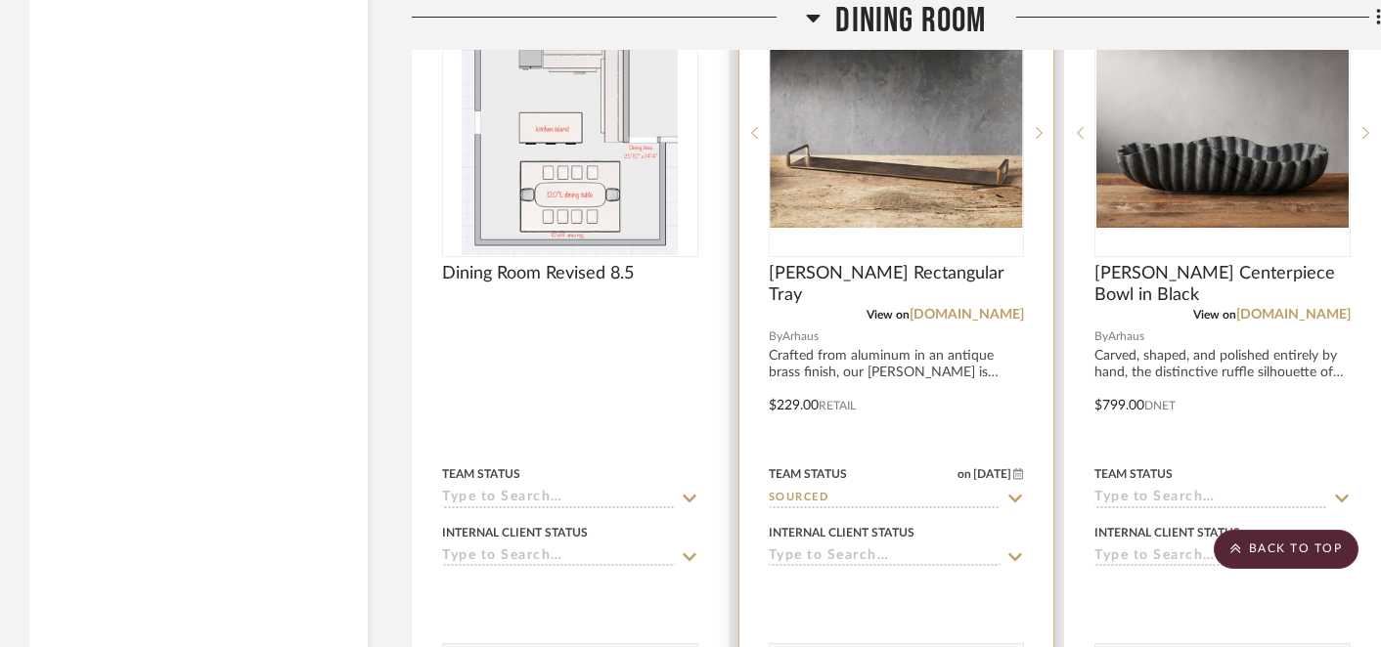
click at [1020, 550] on icon at bounding box center [1015, 558] width 18 height 16
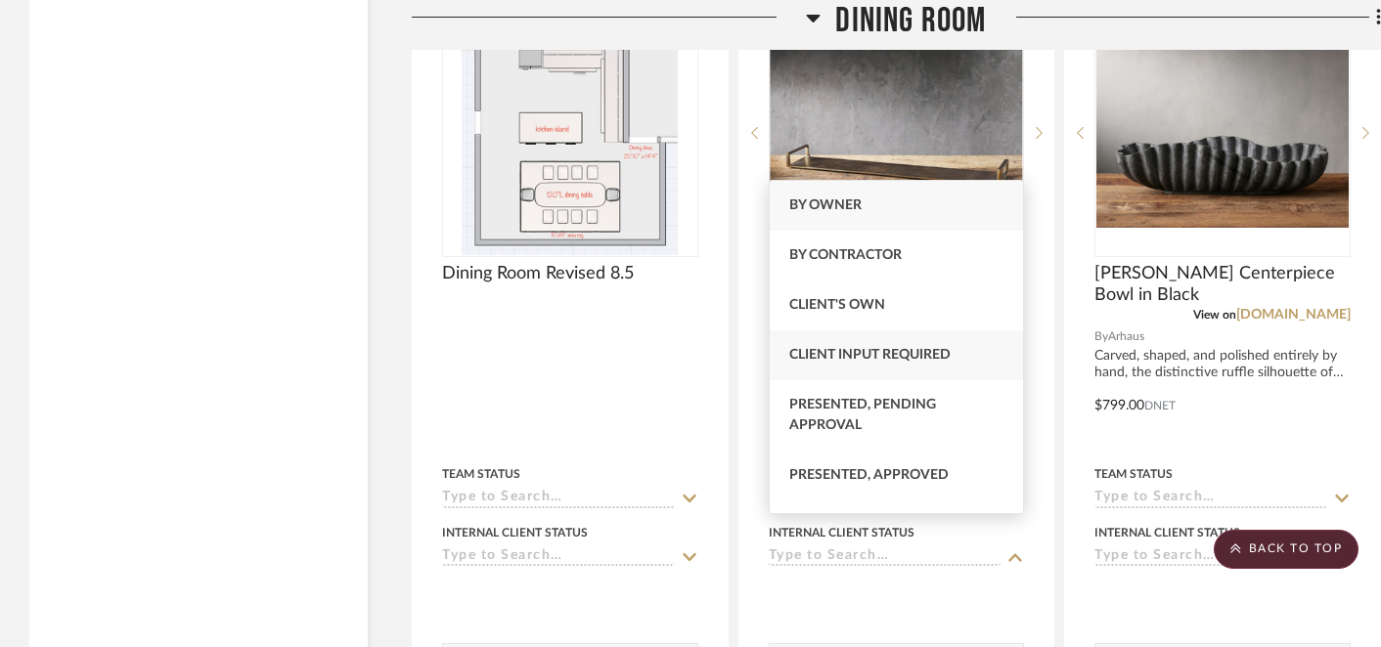
click at [926, 358] on span "Client Input Required" at bounding box center [869, 355] width 161 height 14
type input "[DATE]"
type input "Client Input Required"
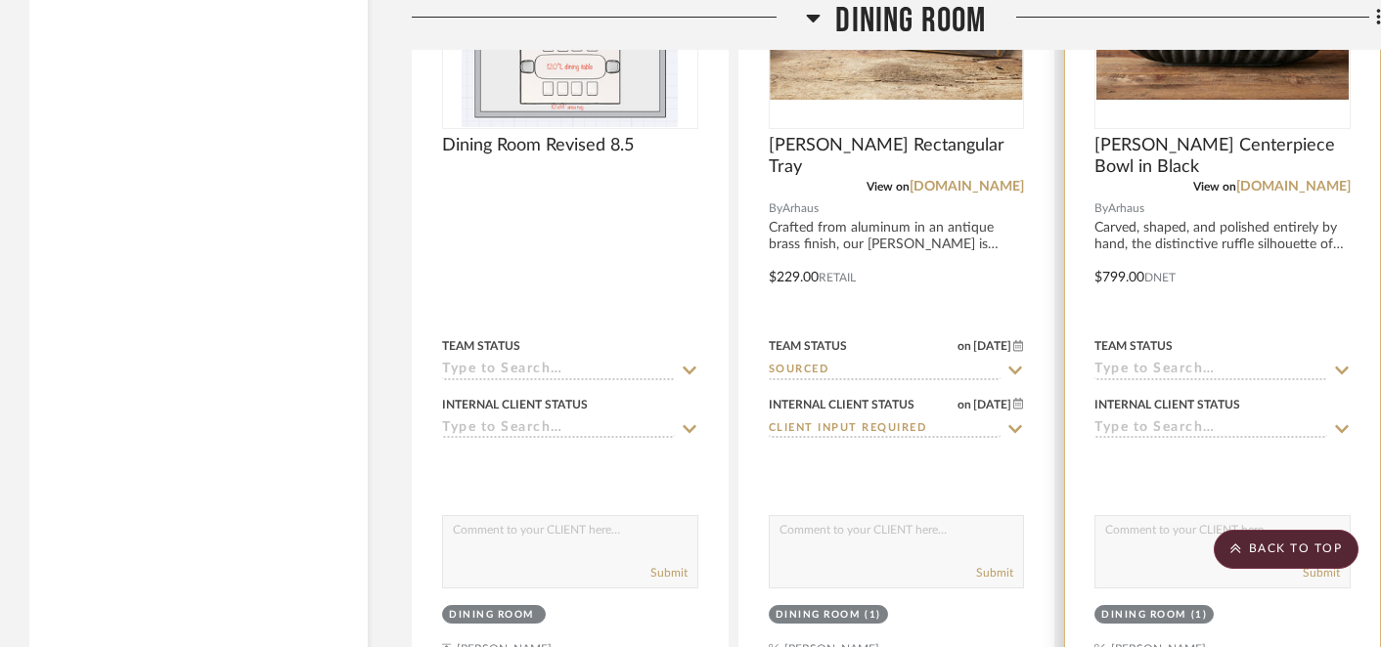
scroll to position [20201, 0]
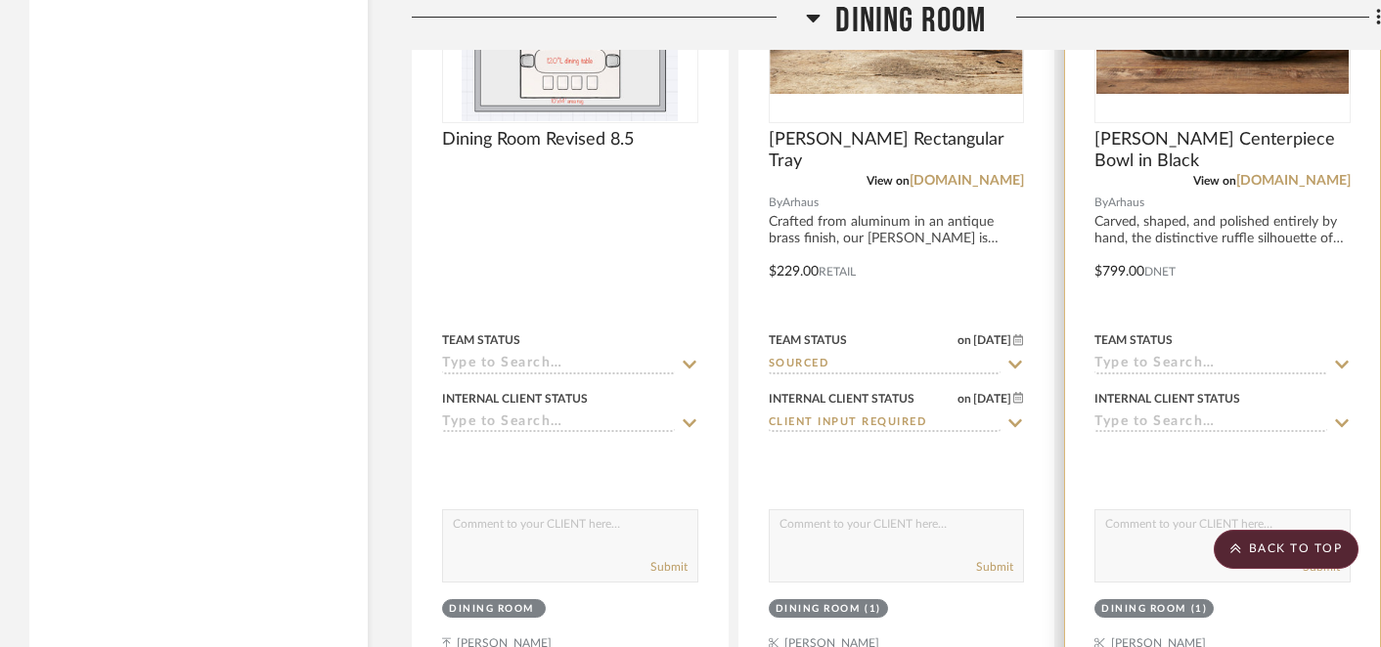
click at [1347, 357] on icon at bounding box center [1342, 365] width 18 height 16
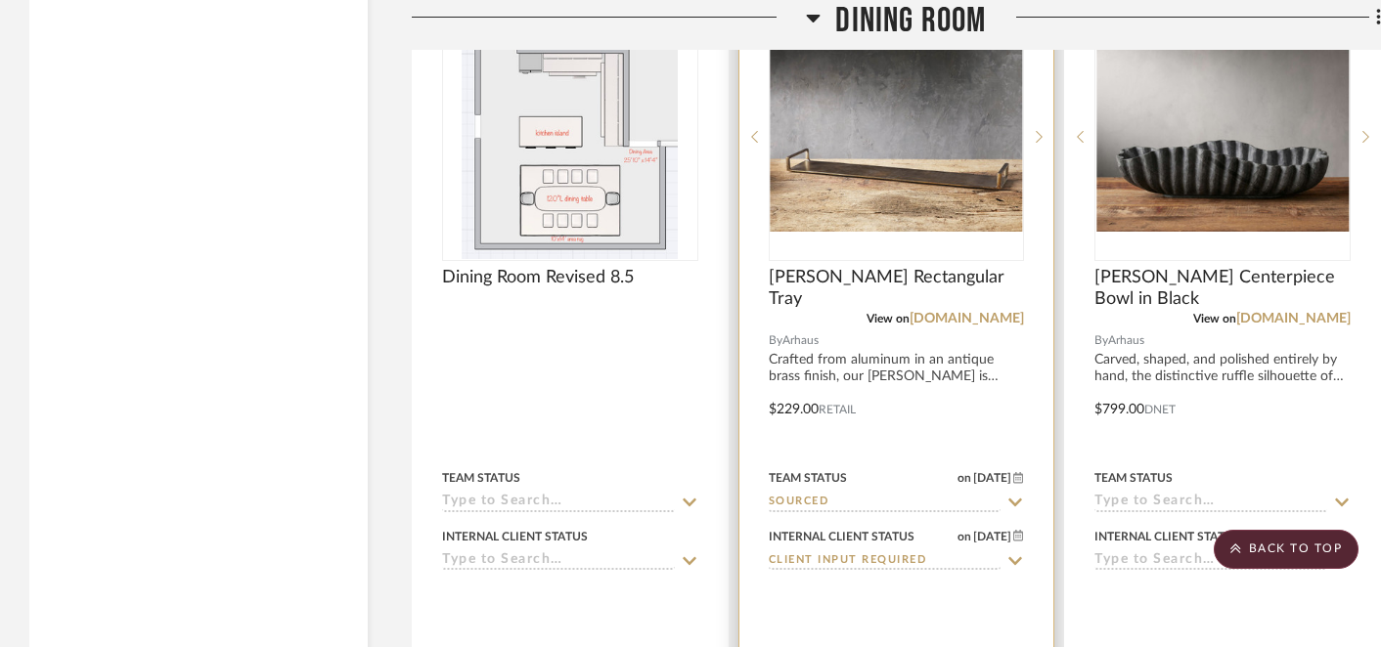
scroll to position [20060, 0]
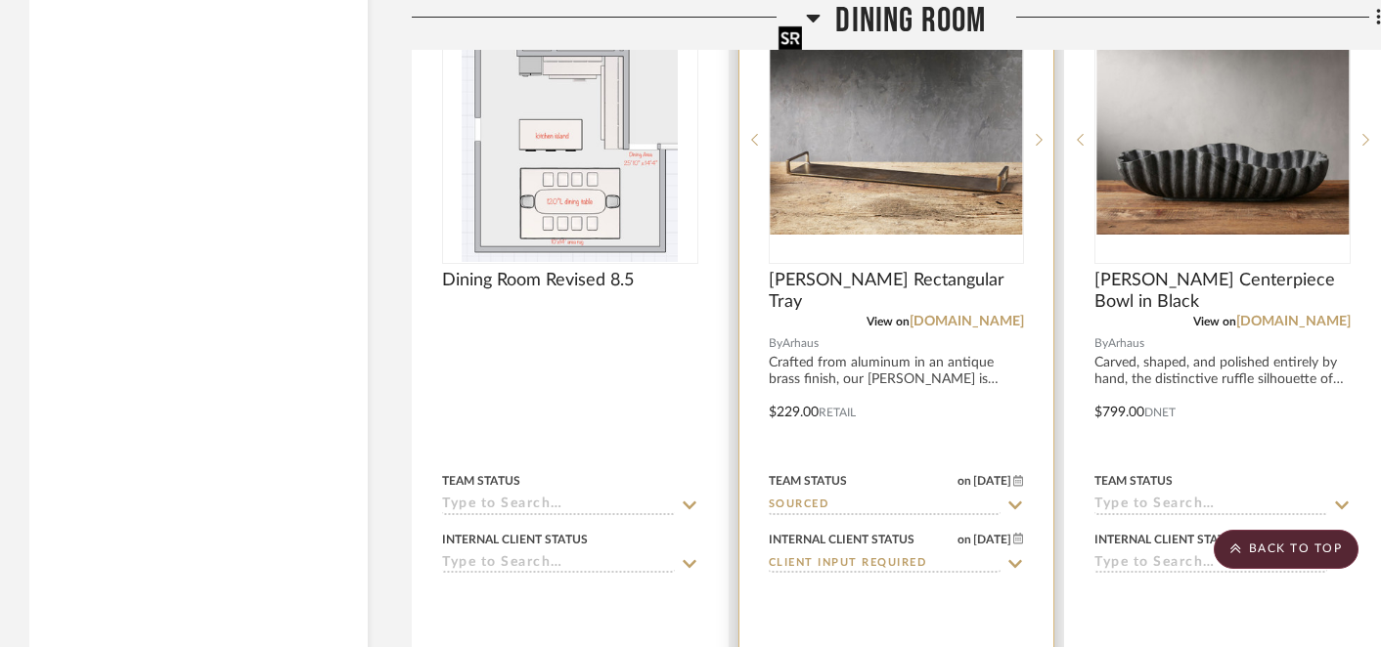
click at [892, 151] on img "0" at bounding box center [897, 140] width 252 height 189
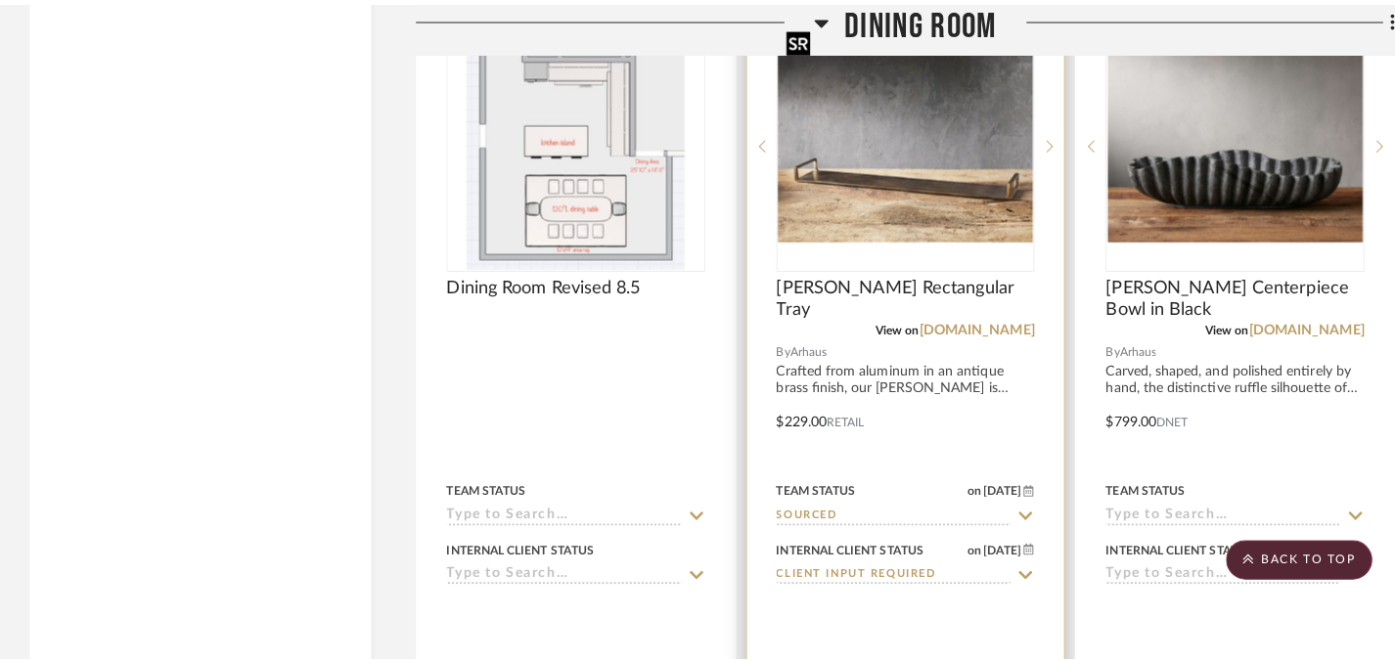
scroll to position [0, 0]
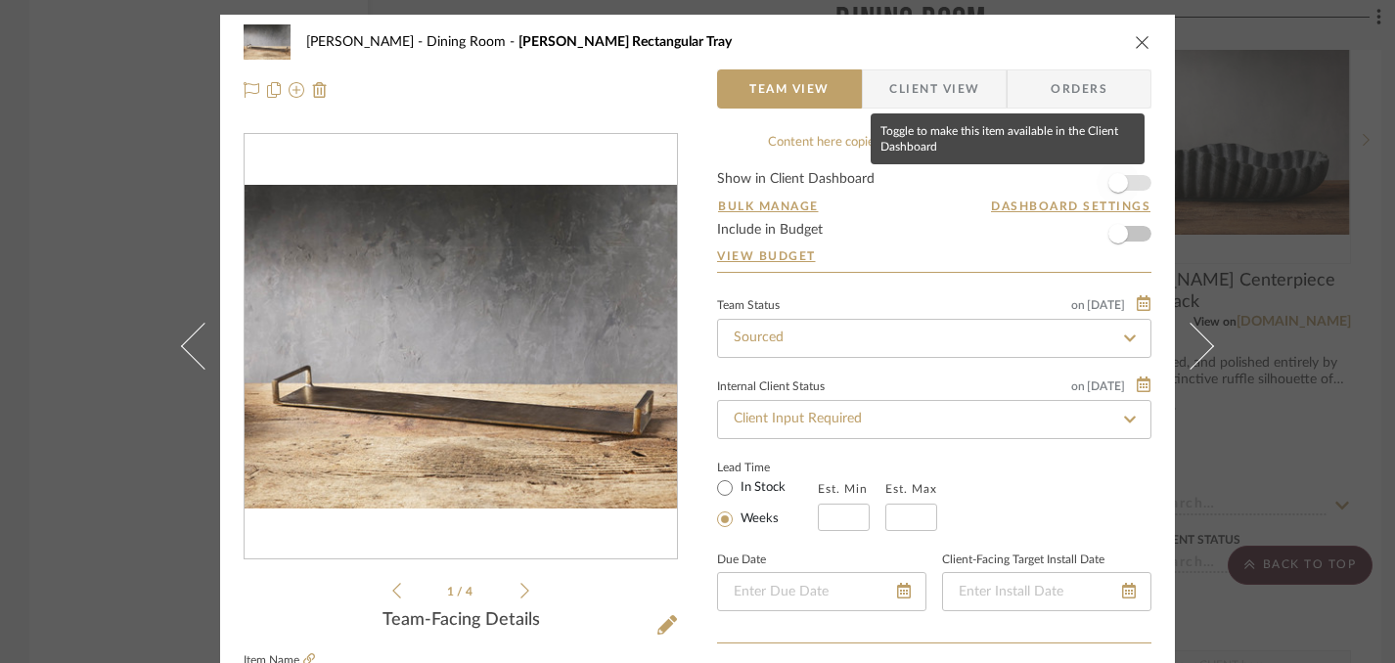
click at [1117, 186] on span "button" at bounding box center [1118, 183] width 20 height 20
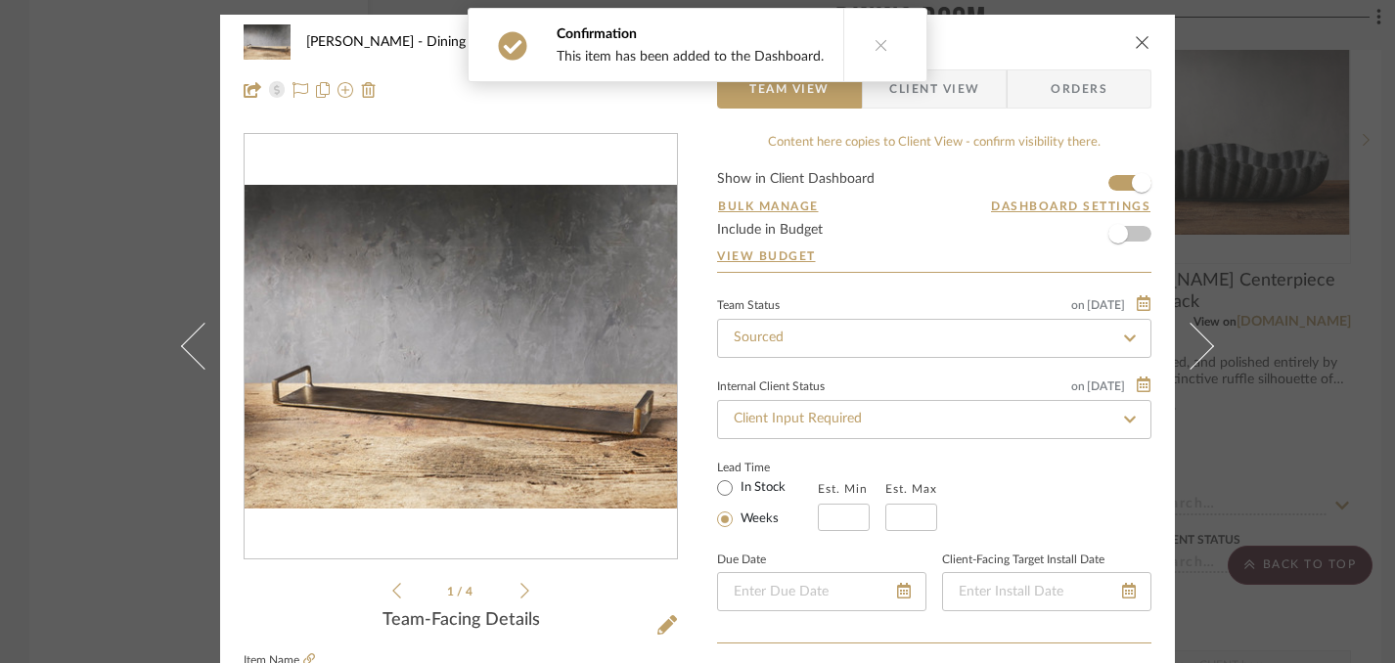
click at [1141, 47] on icon "close" at bounding box center [1143, 42] width 16 height 16
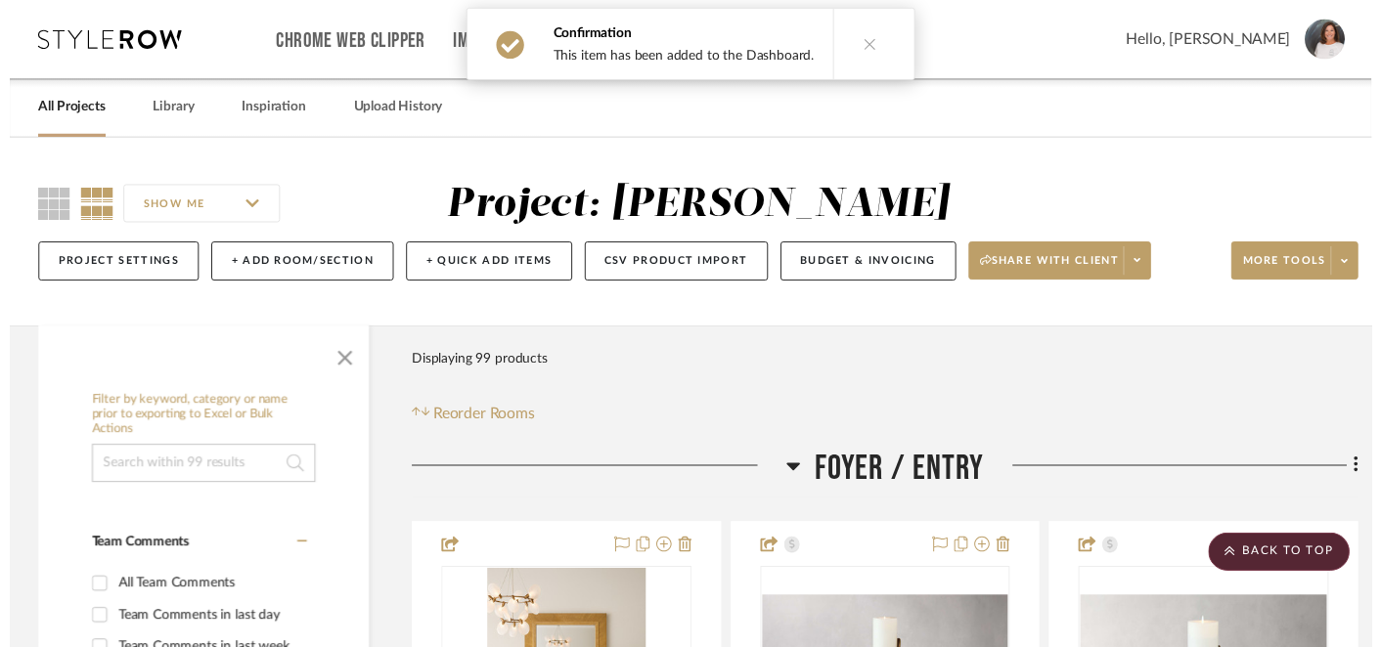
scroll to position [20060, 0]
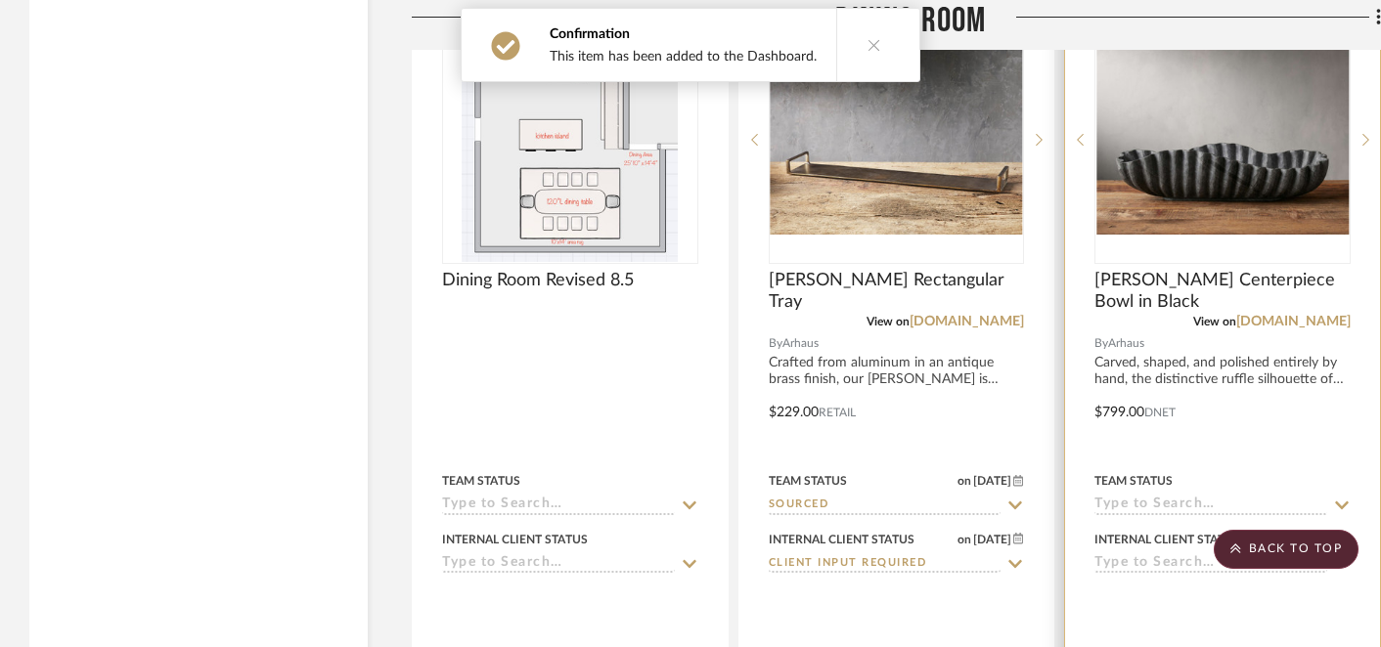
click at [1220, 497] on input at bounding box center [1210, 506] width 233 height 19
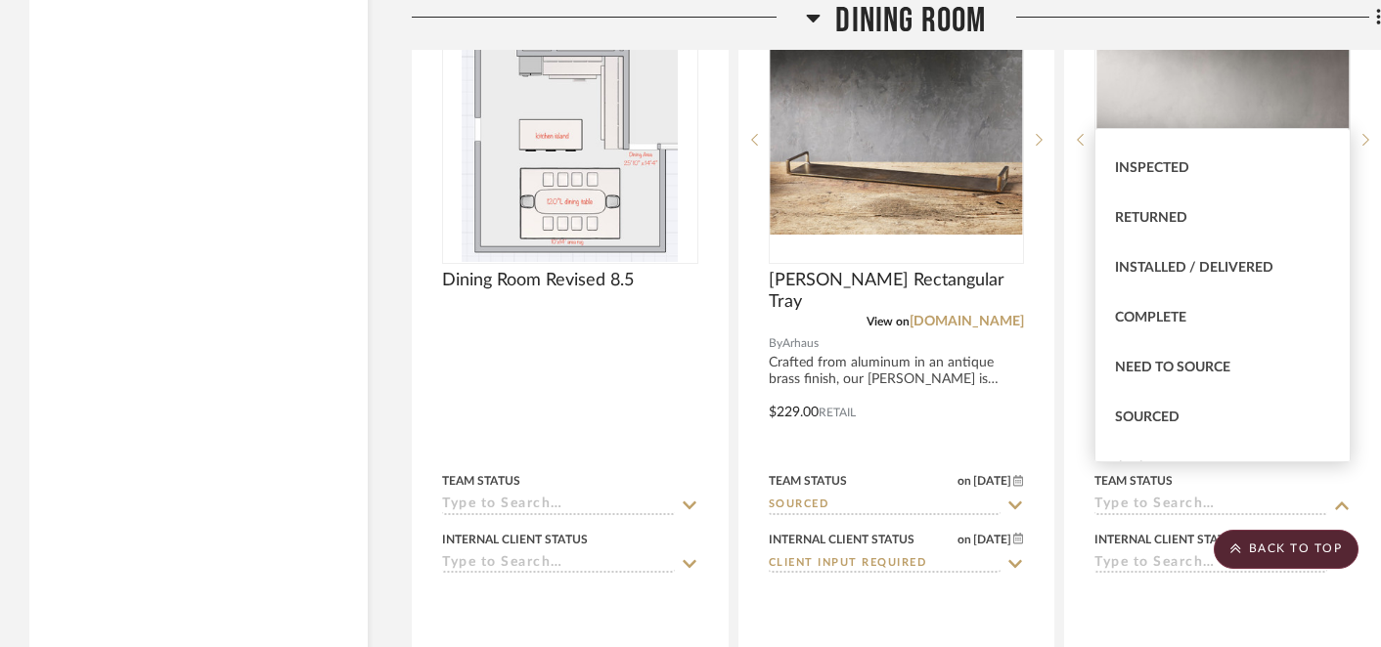
scroll to position [385, 0]
click at [1165, 411] on span "Sourced" at bounding box center [1147, 417] width 65 height 14
type input "[DATE]"
type input "Sourced"
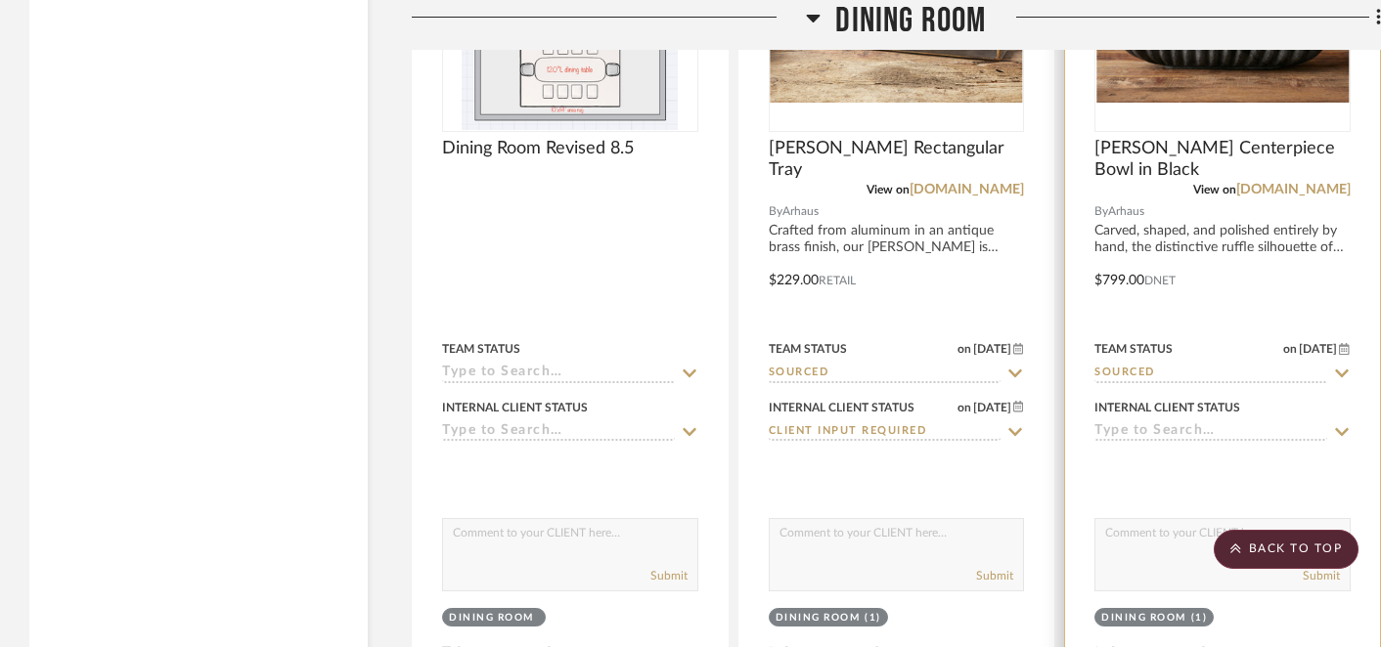
scroll to position [20204, 0]
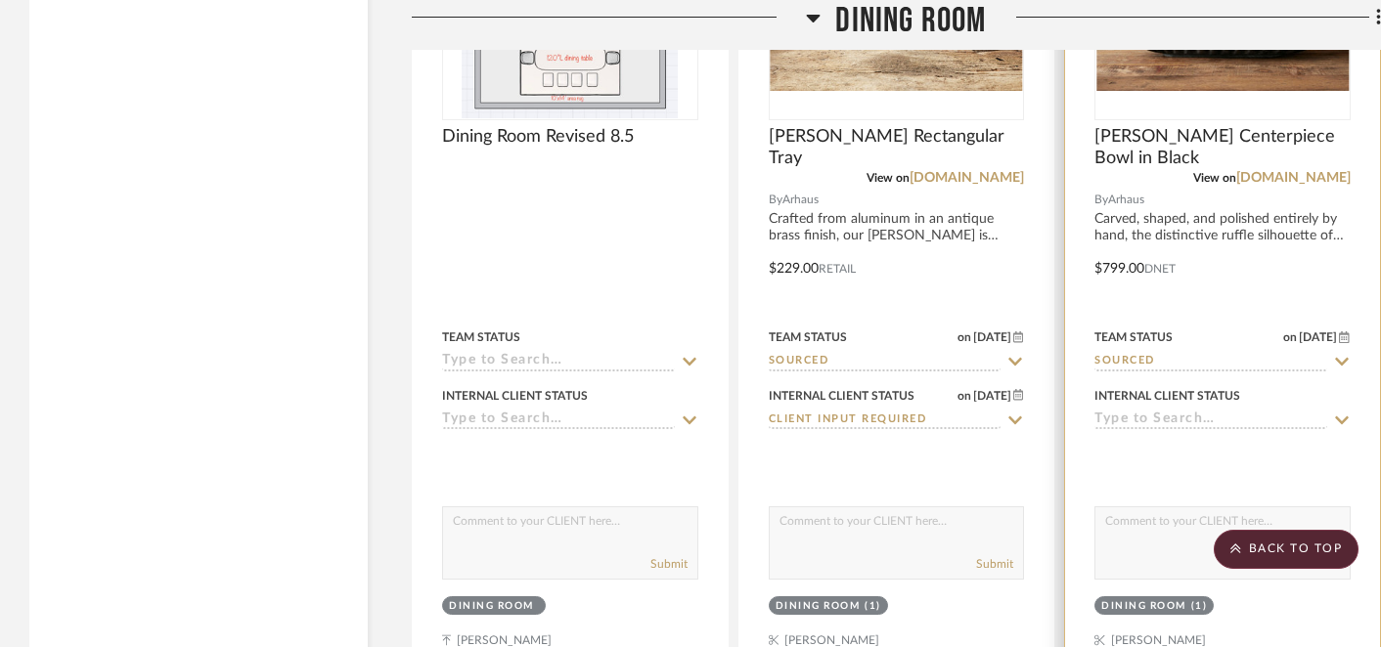
click at [1343, 417] on icon at bounding box center [1342, 421] width 14 height 8
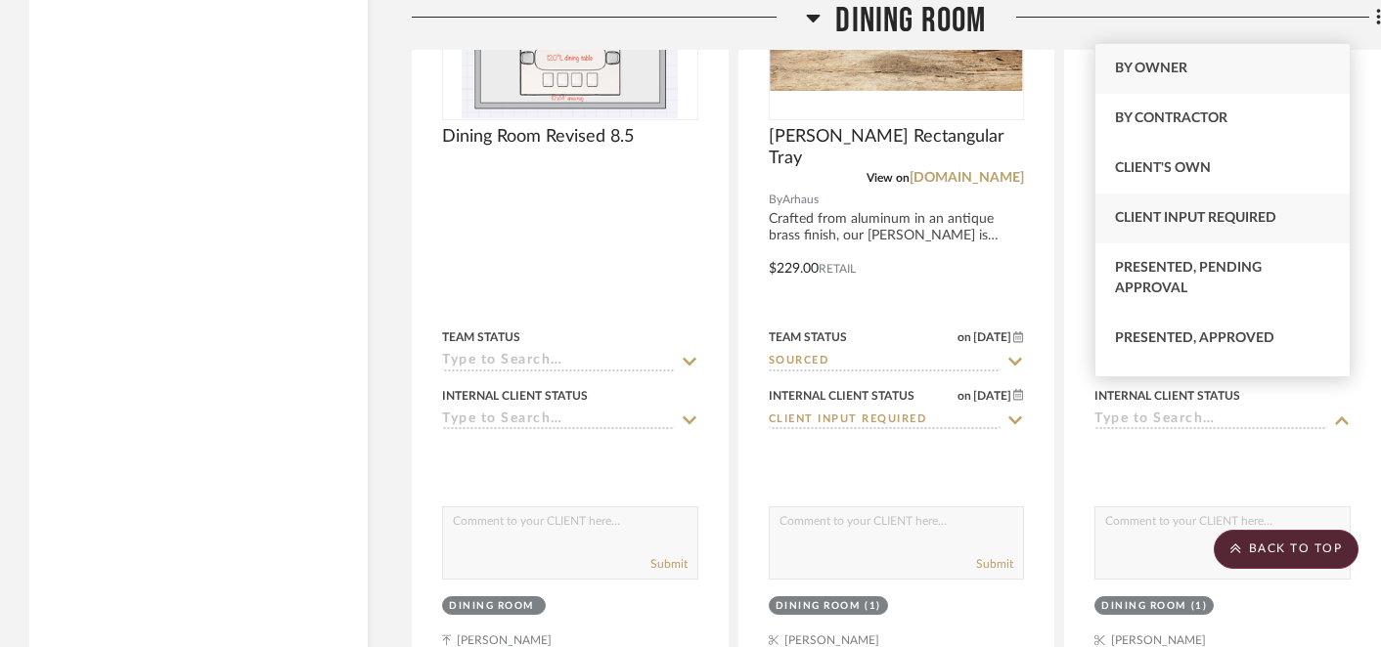
click at [1246, 211] on span "Client Input Required" at bounding box center [1195, 218] width 161 height 14
type input "[DATE]"
type input "Client Input Required"
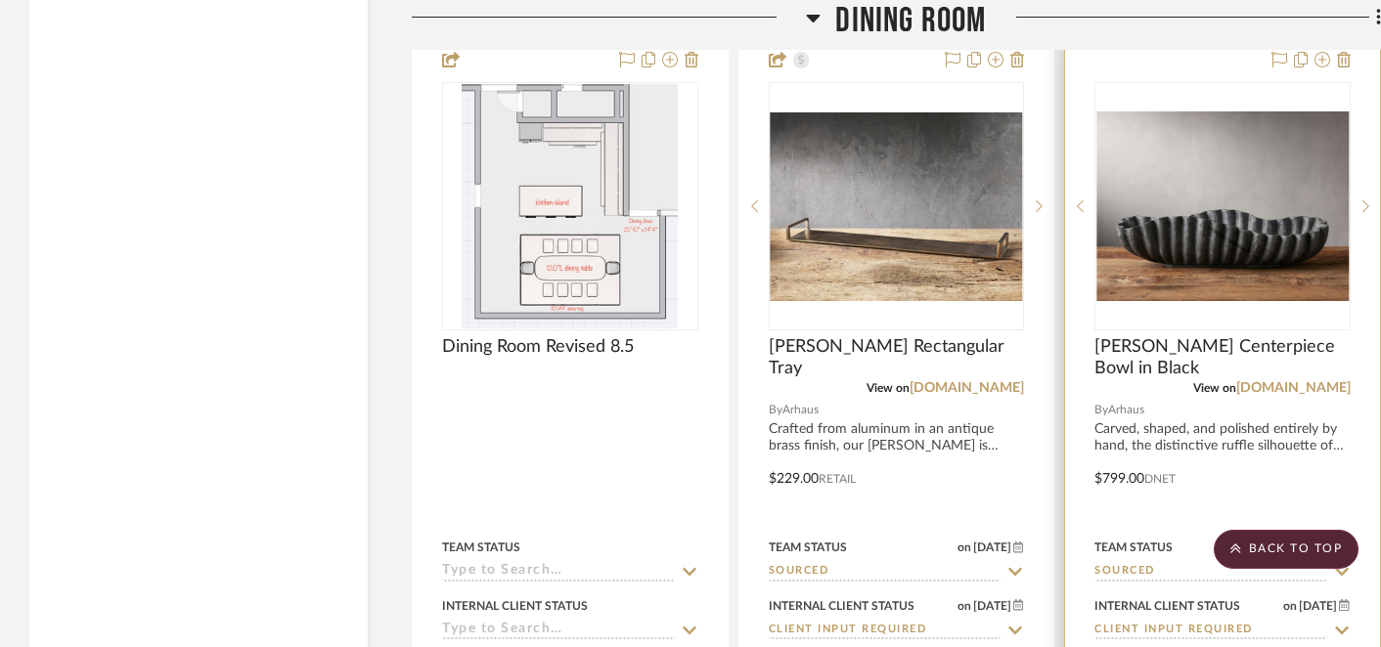
scroll to position [19988, 0]
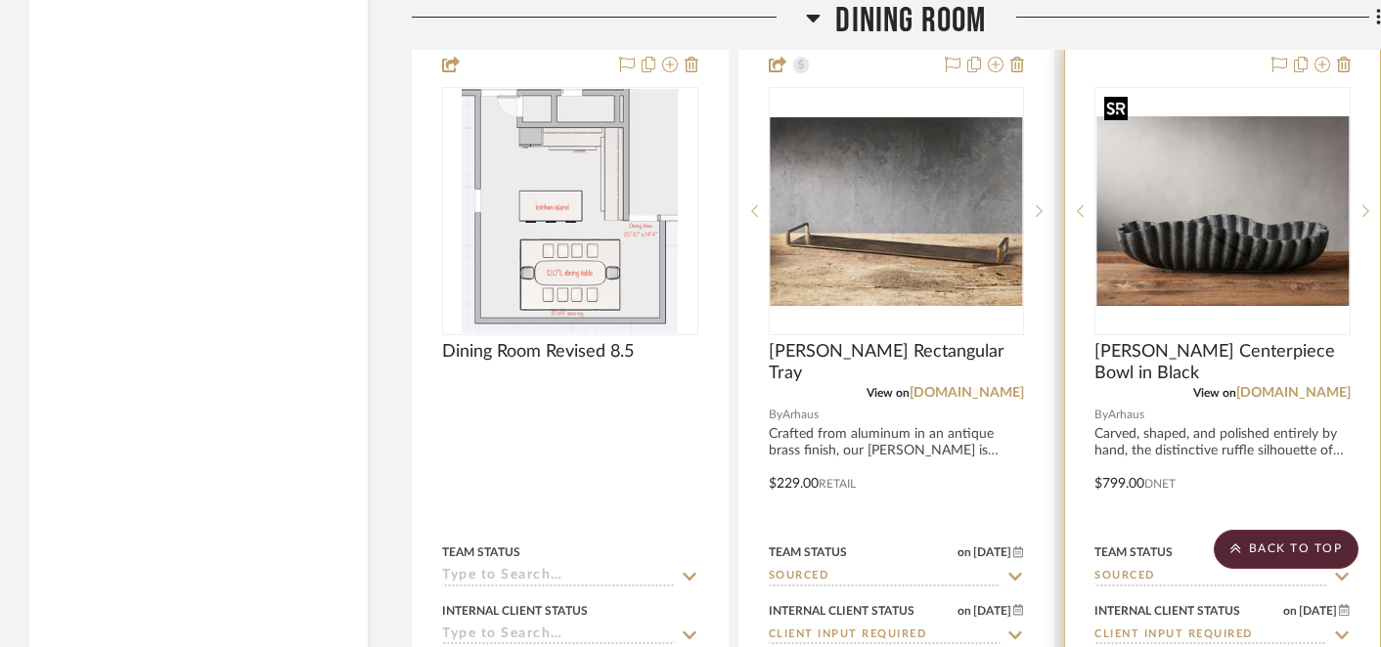
click at [1233, 199] on img "0" at bounding box center [1222, 211] width 252 height 190
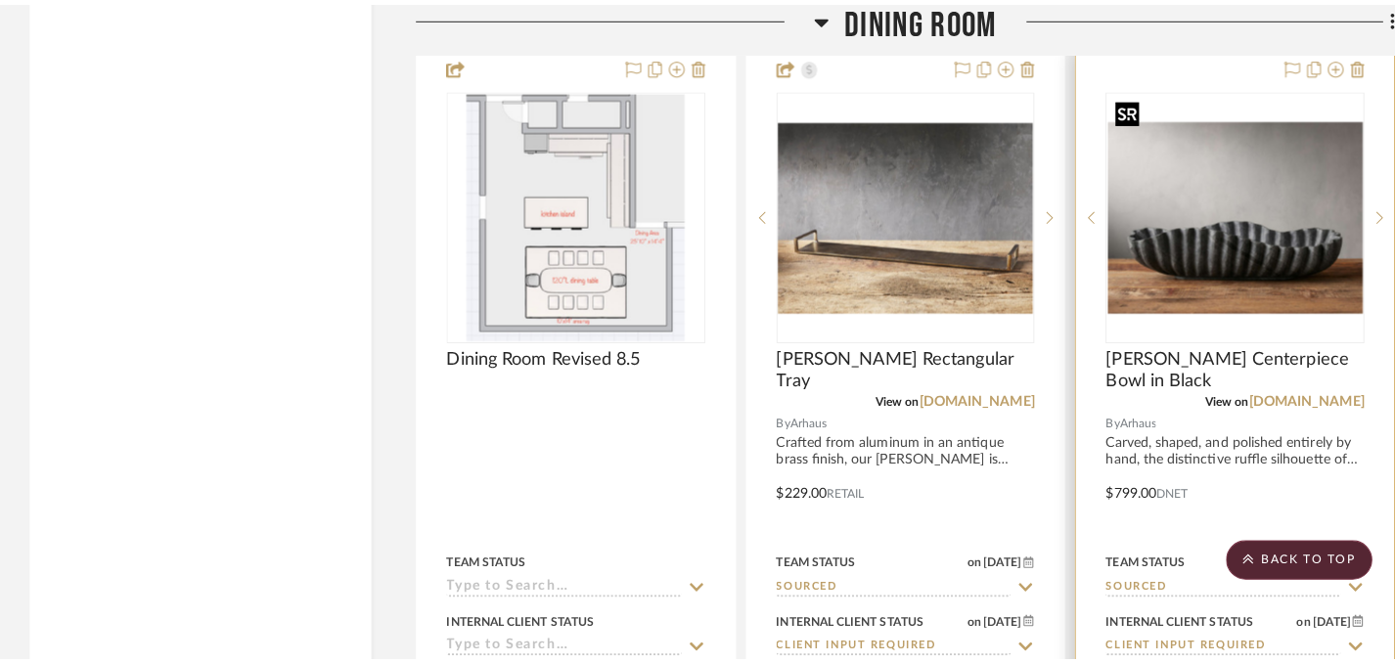
scroll to position [0, 0]
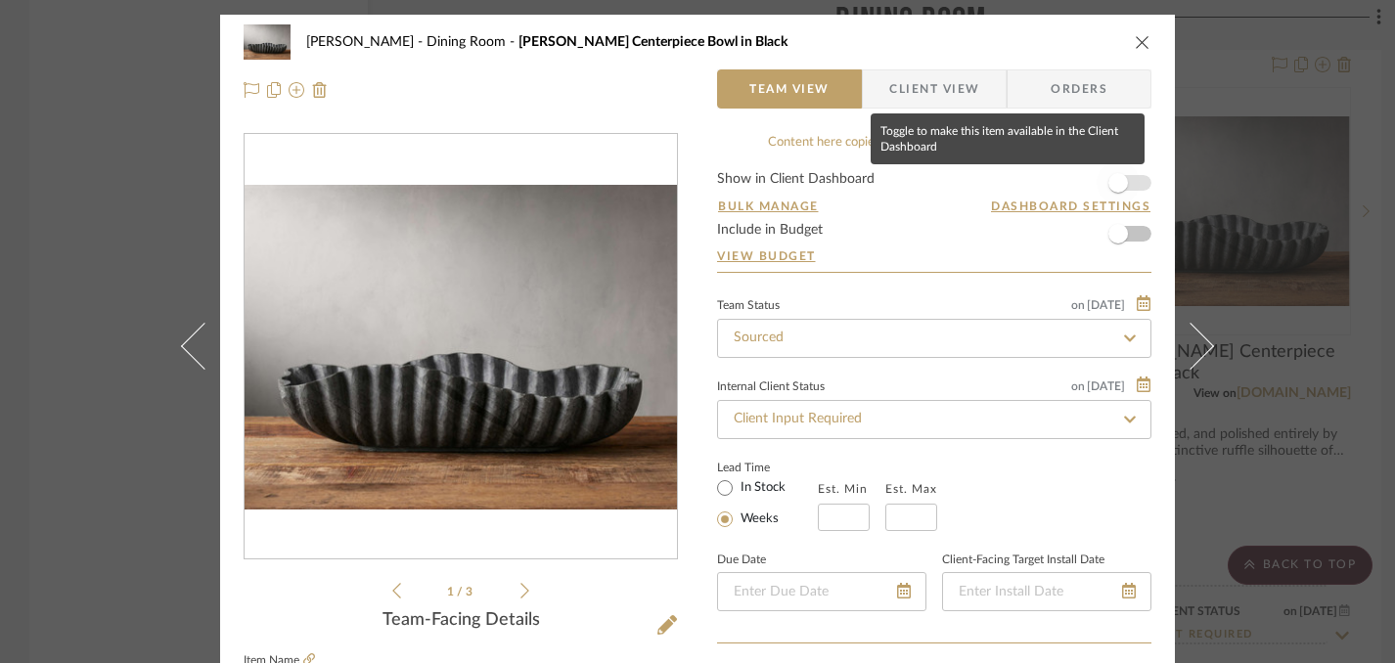
click at [1116, 178] on span "button" at bounding box center [1118, 183] width 20 height 20
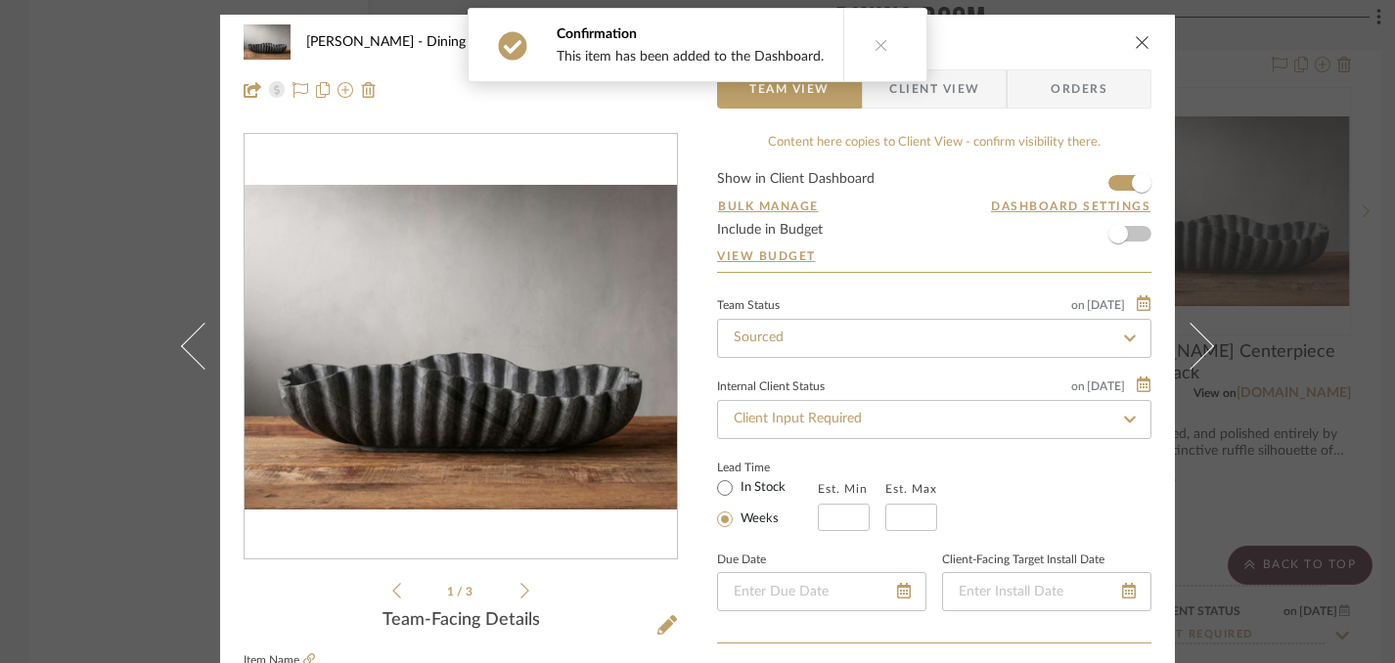
click at [1136, 44] on icon "close" at bounding box center [1143, 42] width 16 height 16
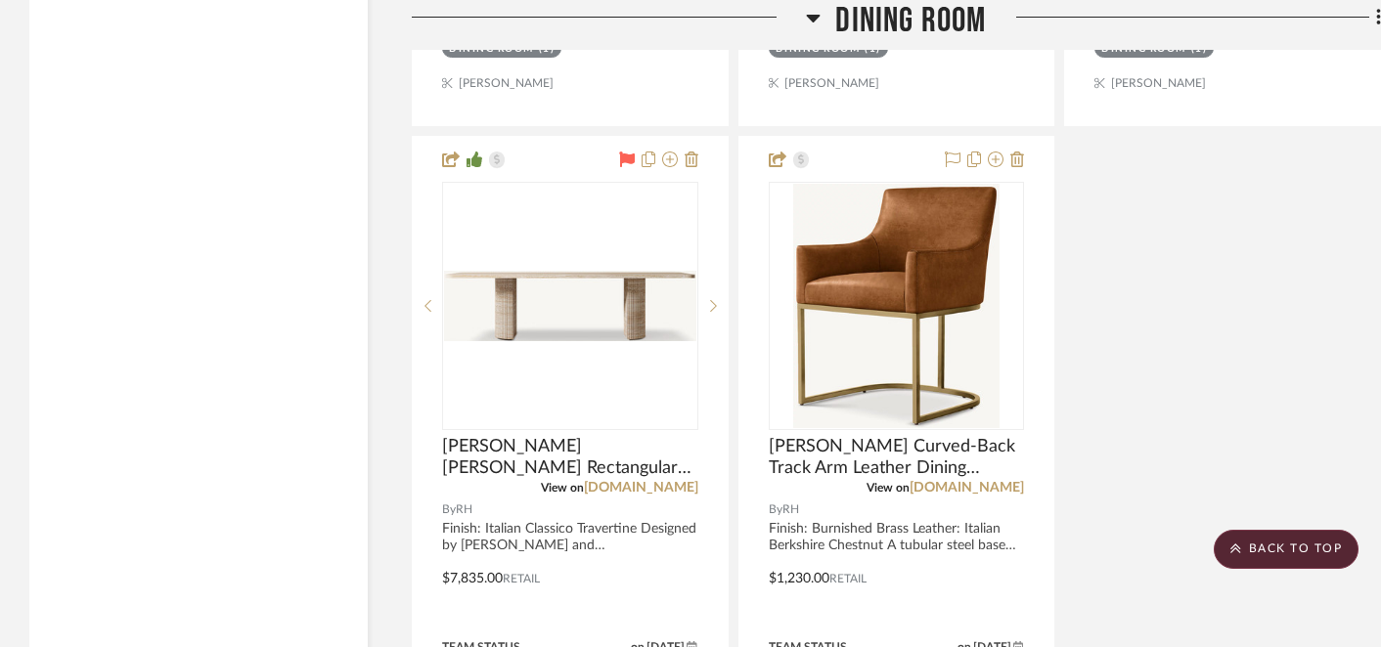
scroll to position [21686, 0]
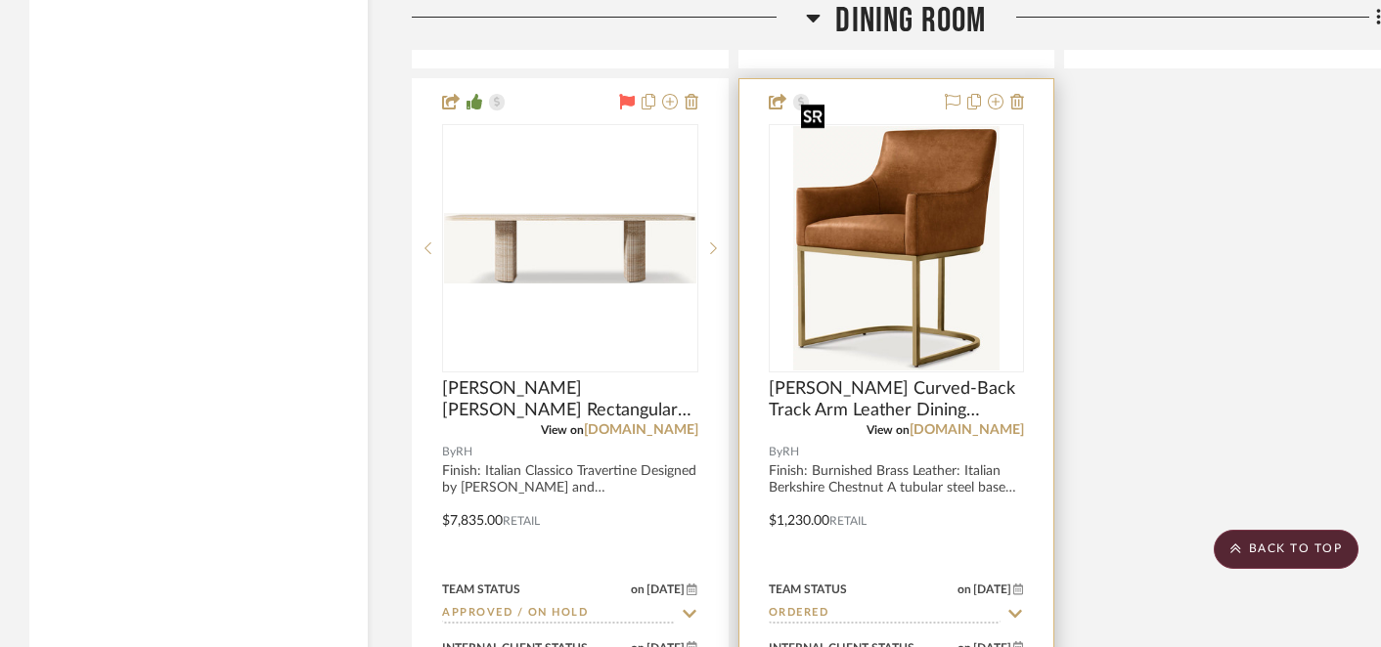
click at [928, 256] on img "0" at bounding box center [896, 248] width 206 height 245
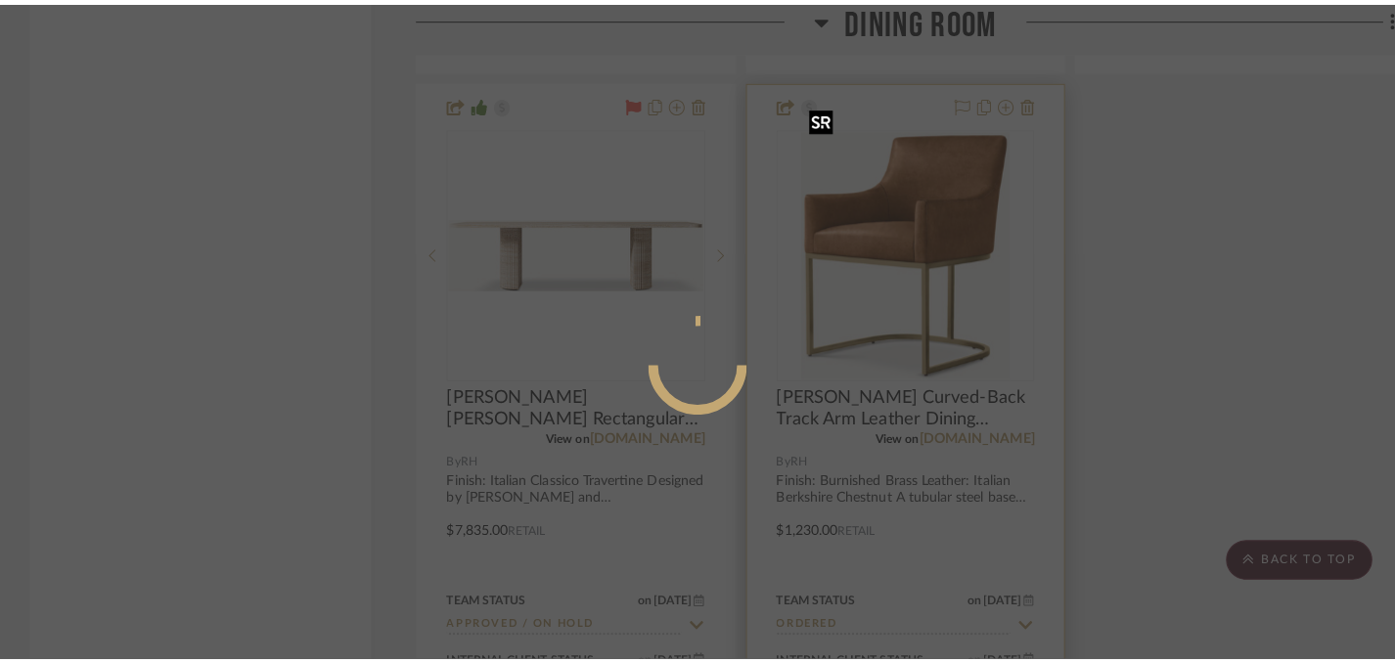
scroll to position [0, 0]
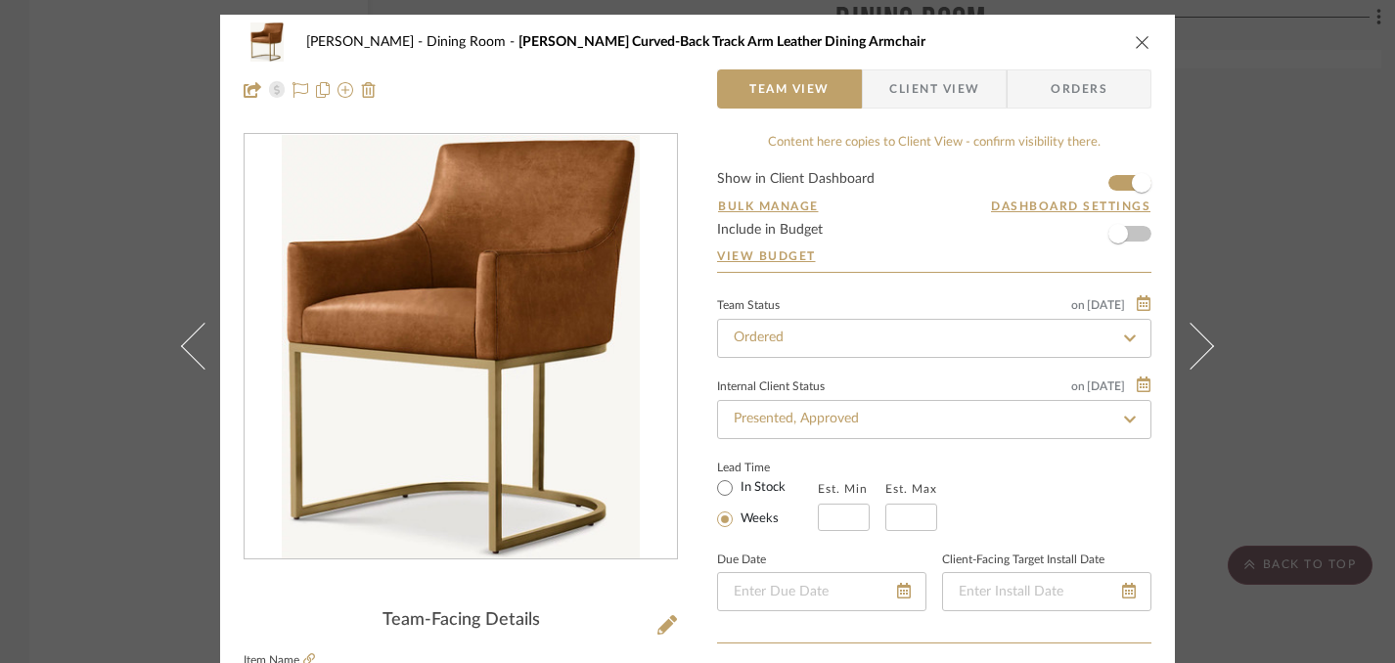
click at [1137, 42] on icon "close" at bounding box center [1143, 42] width 16 height 16
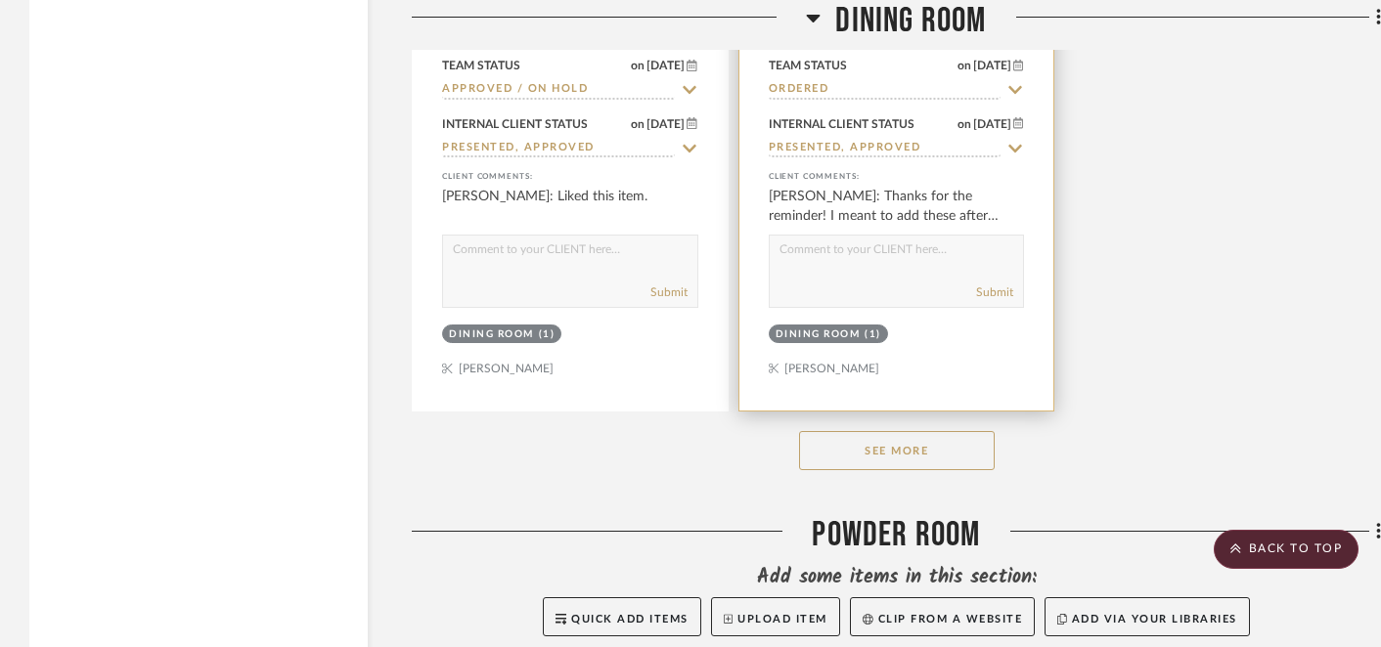
scroll to position [22274, 0]
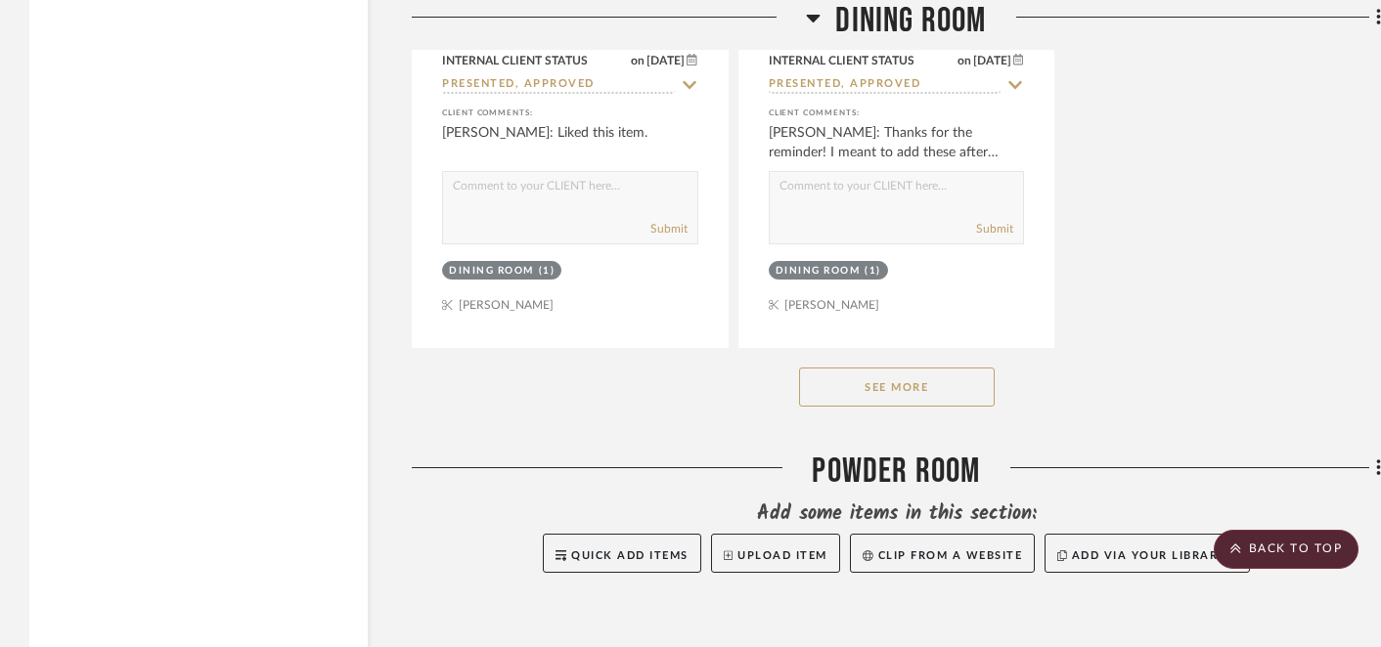
click at [917, 368] on button "See More" at bounding box center [897, 387] width 196 height 39
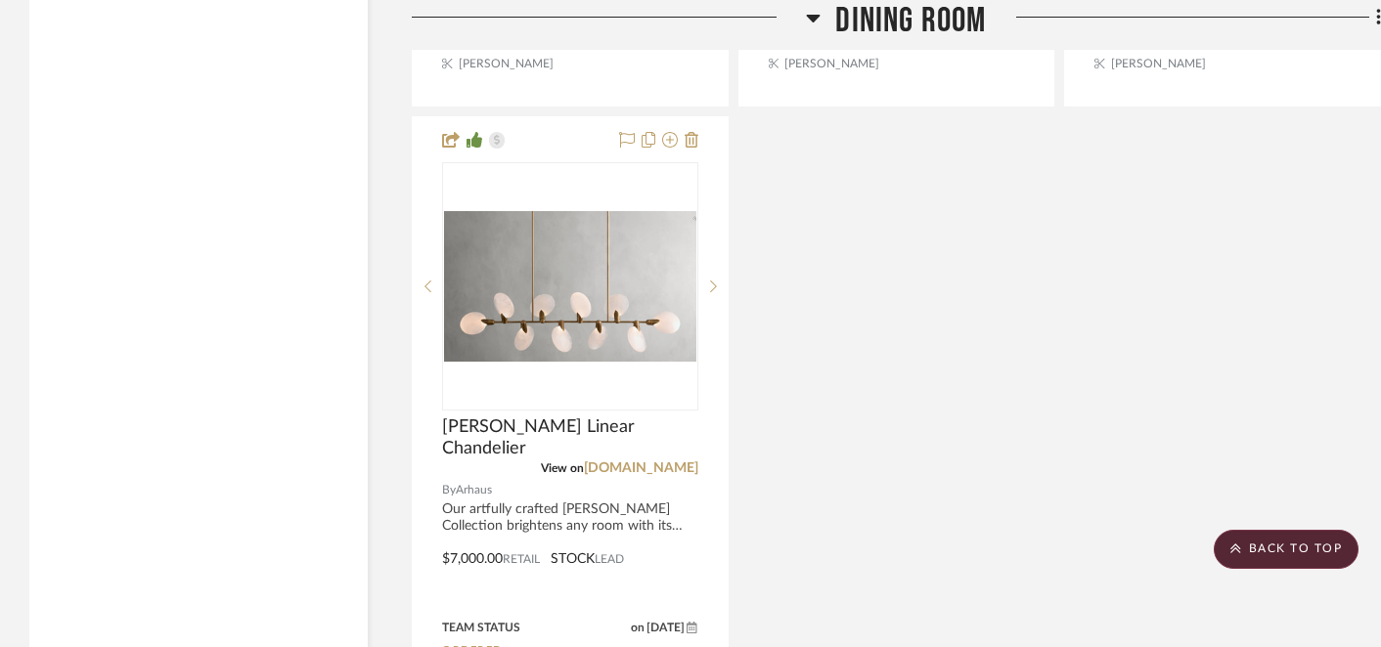
scroll to position [22517, 0]
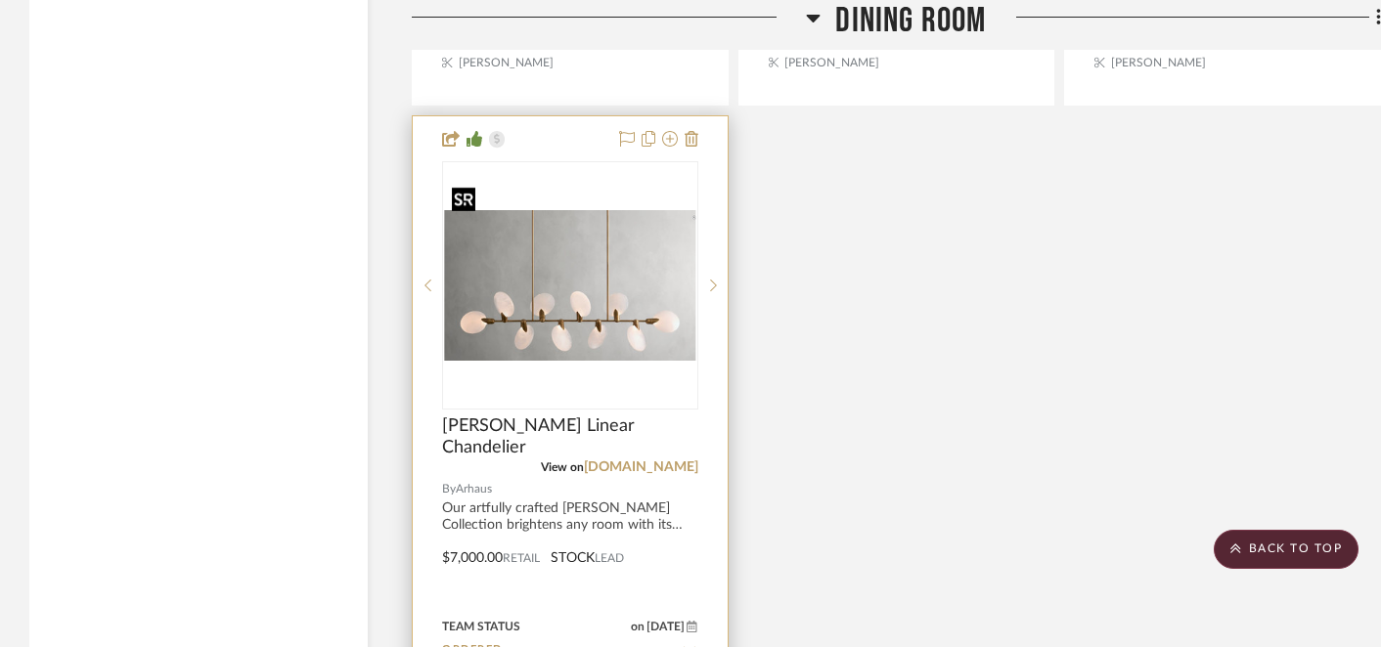
click at [600, 242] on img "0" at bounding box center [570, 286] width 252 height 152
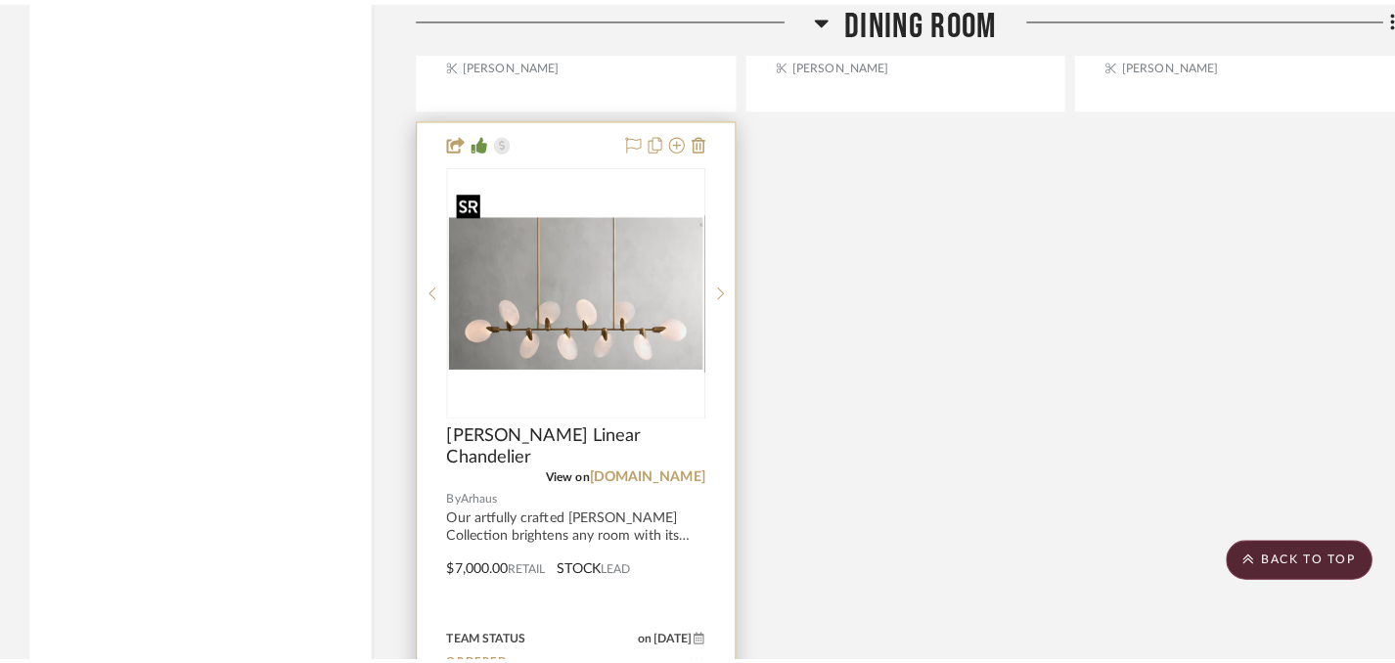
scroll to position [0, 0]
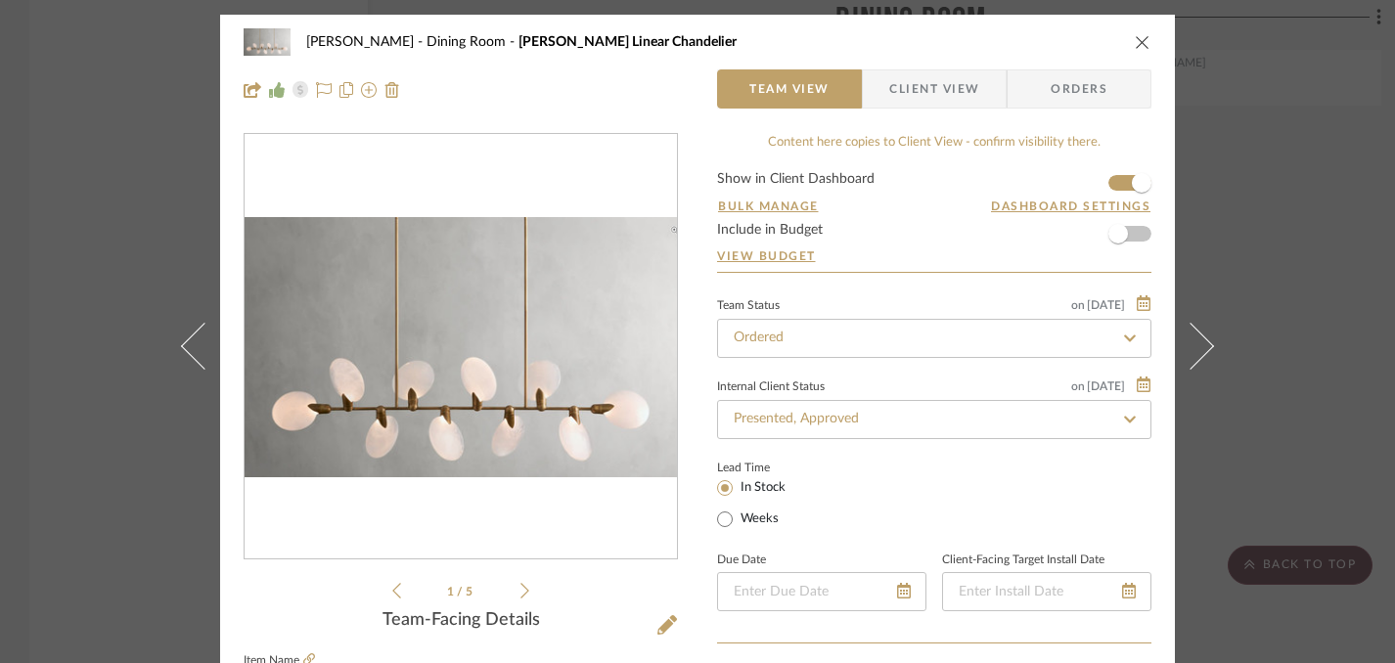
click at [520, 590] on icon at bounding box center [524, 591] width 9 height 18
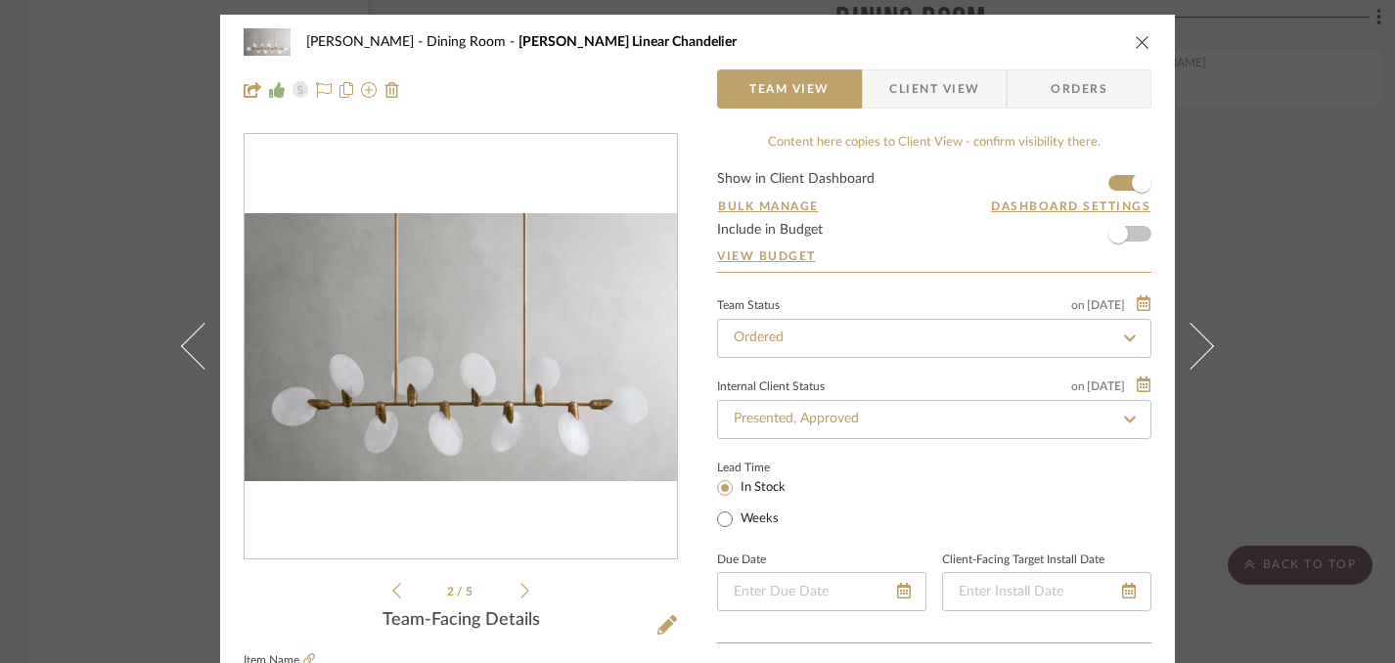
click at [520, 590] on icon at bounding box center [524, 591] width 9 height 18
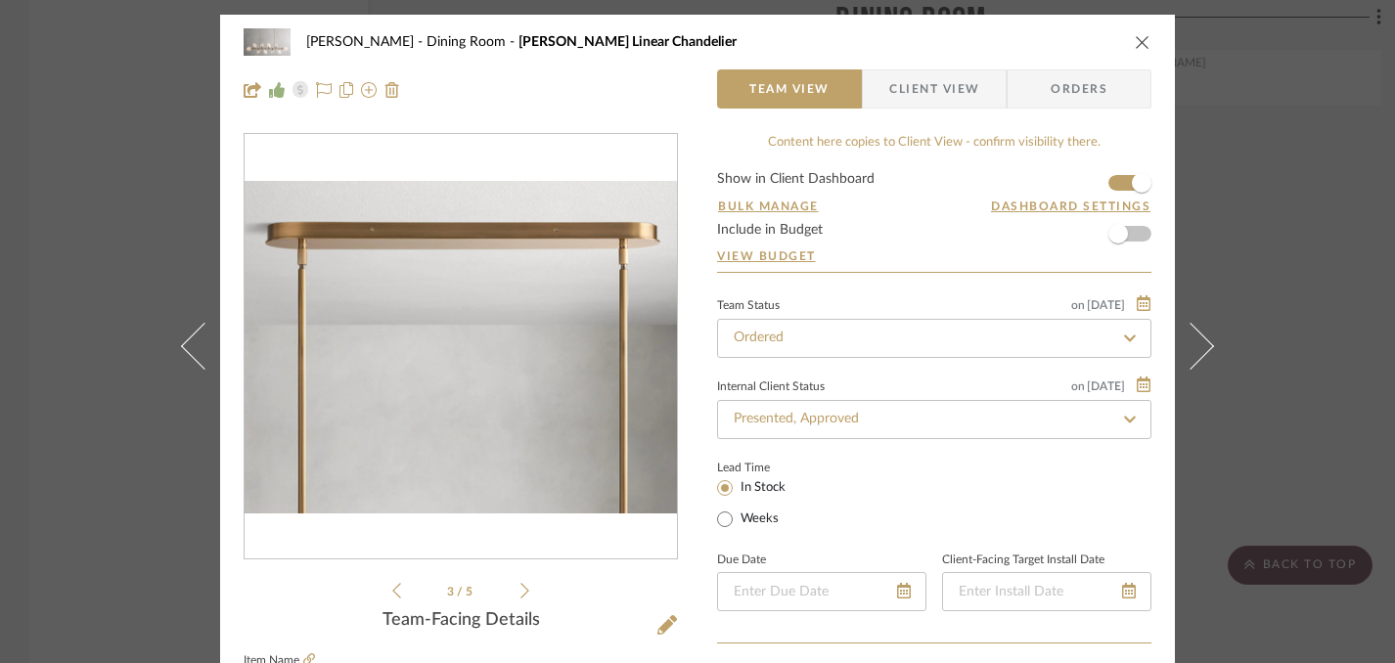
click at [520, 590] on icon at bounding box center [524, 591] width 9 height 18
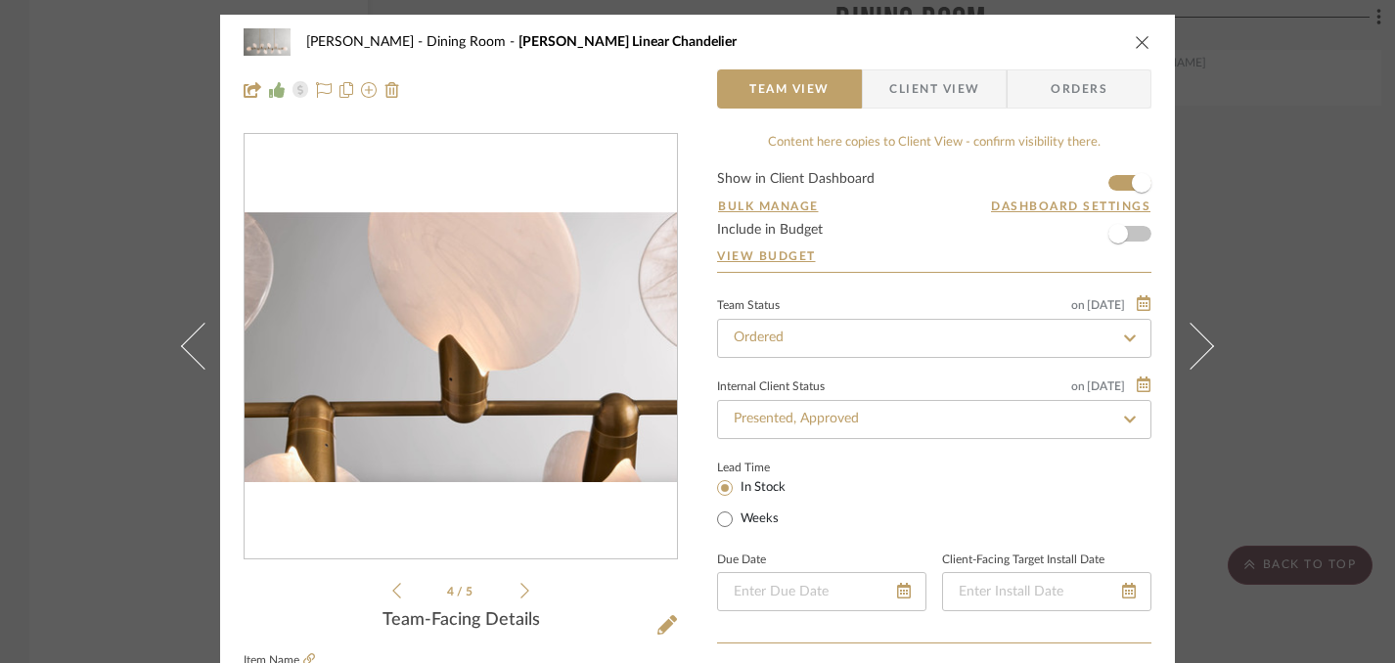
click at [520, 590] on icon at bounding box center [524, 591] width 9 height 18
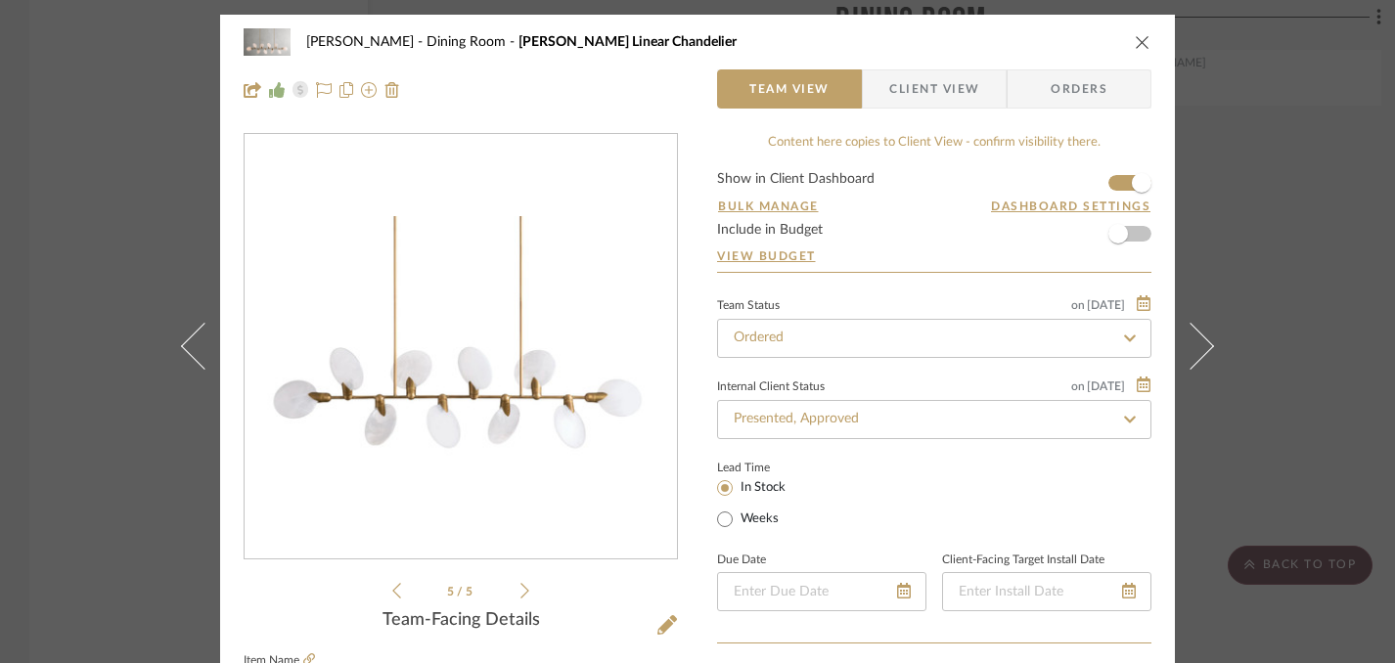
click at [401, 600] on li "5 / 5" at bounding box center [460, 590] width 119 height 23
click at [401, 591] on li "5 / 5" at bounding box center [460, 590] width 119 height 23
click at [392, 591] on icon at bounding box center [396, 591] width 9 height 18
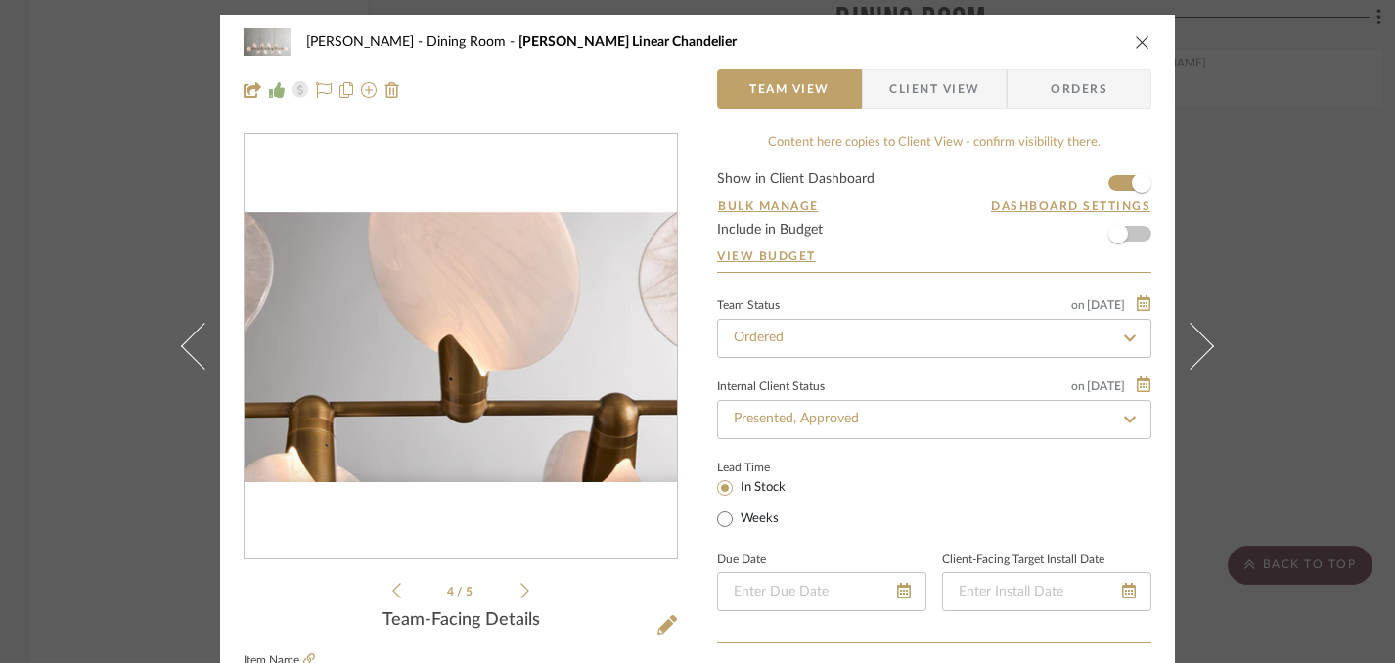
click at [392, 591] on icon at bounding box center [396, 591] width 9 height 18
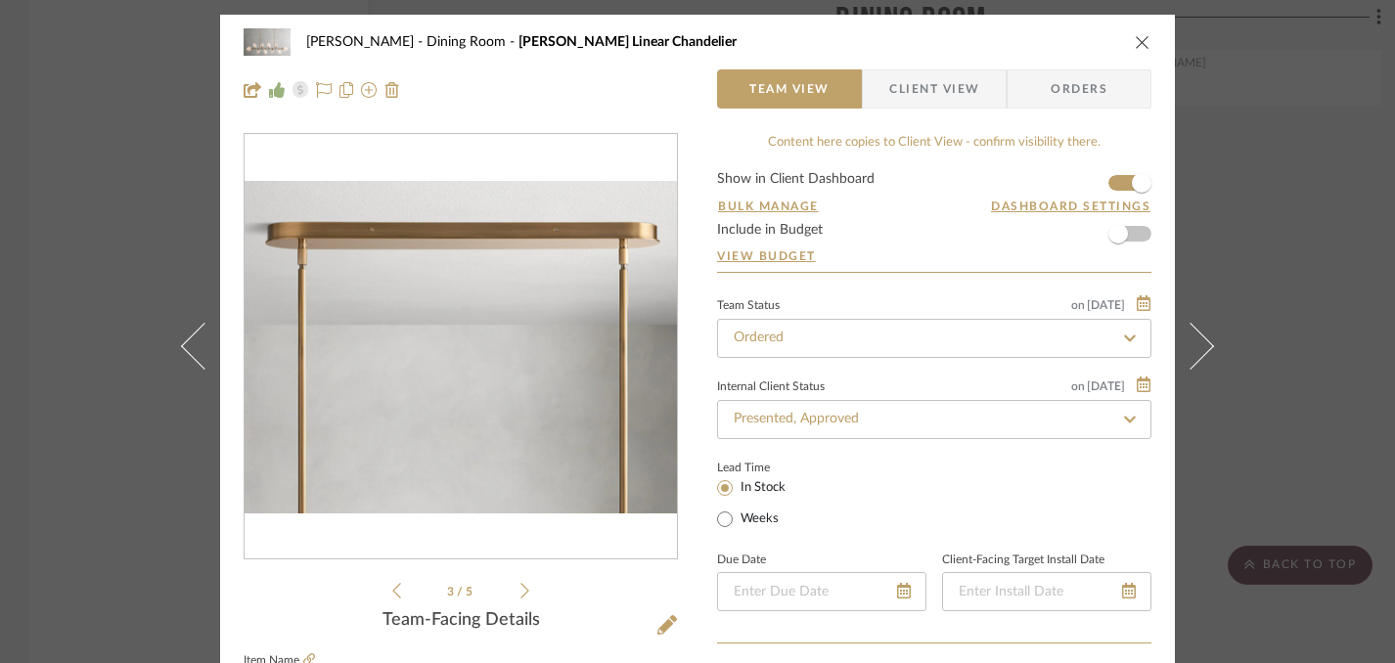
click at [392, 591] on icon at bounding box center [396, 591] width 9 height 18
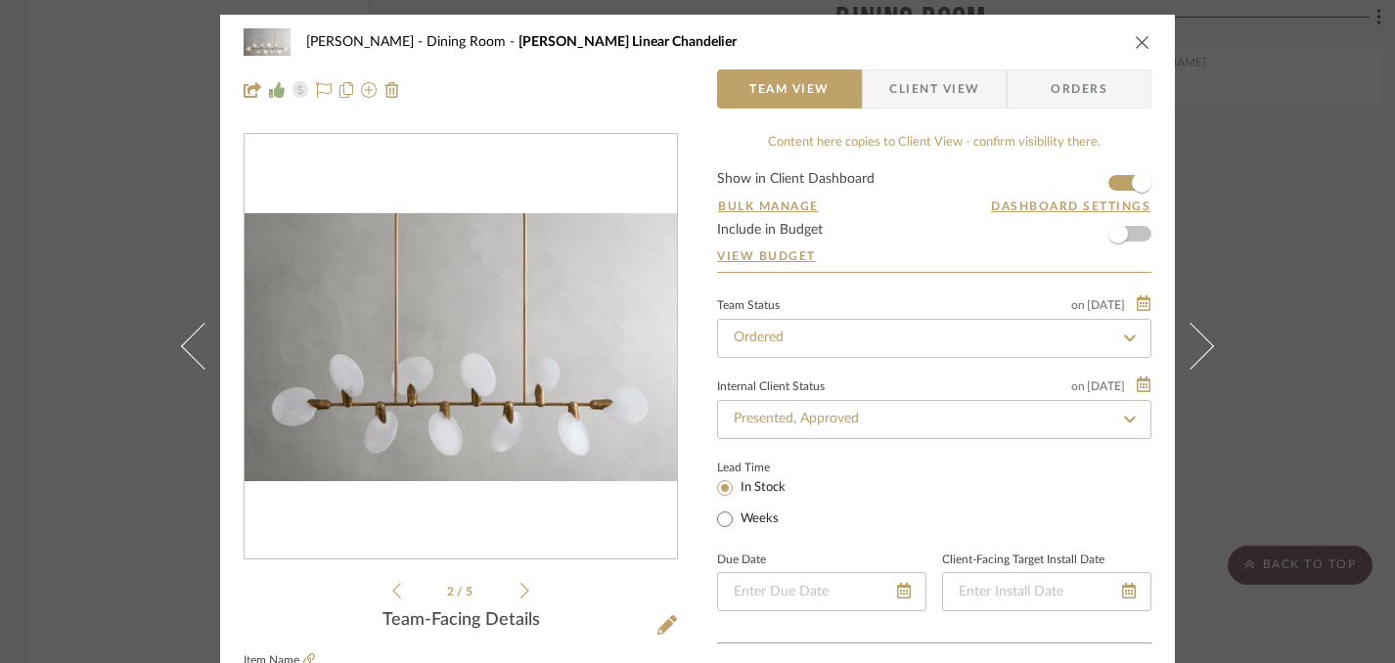
click at [392, 591] on icon at bounding box center [396, 591] width 9 height 18
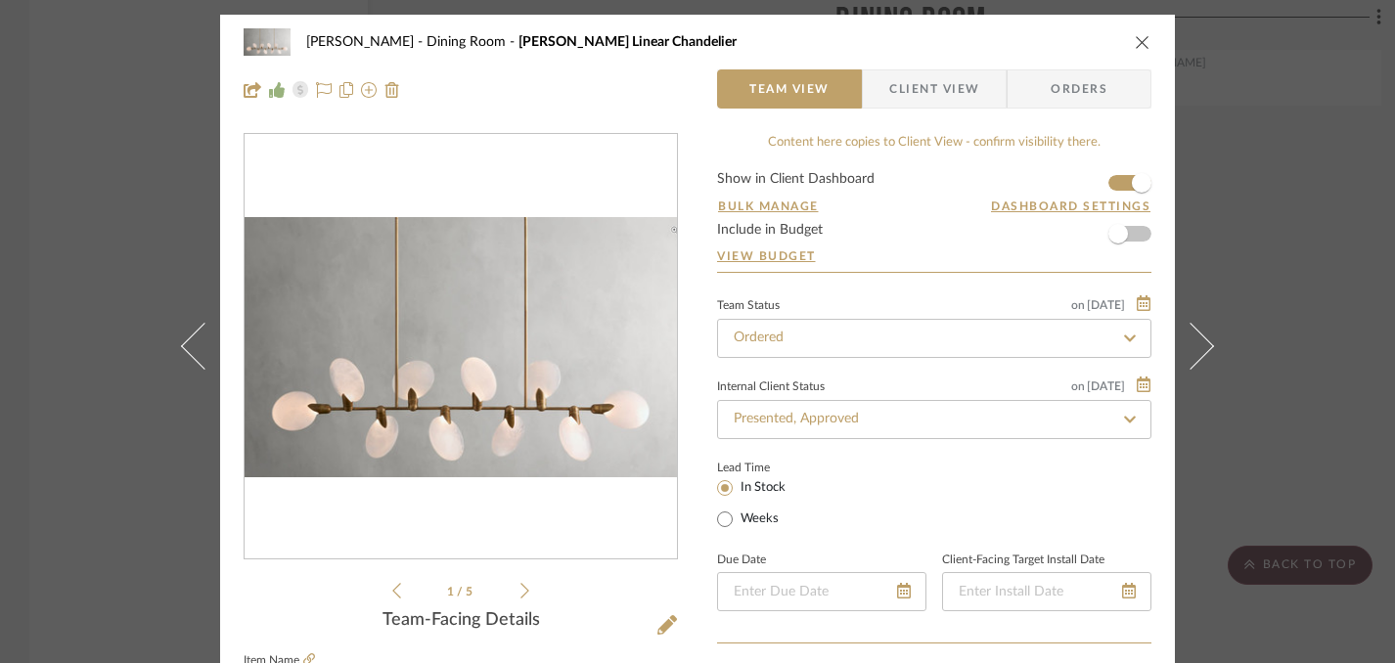
click at [392, 591] on icon at bounding box center [396, 591] width 9 height 18
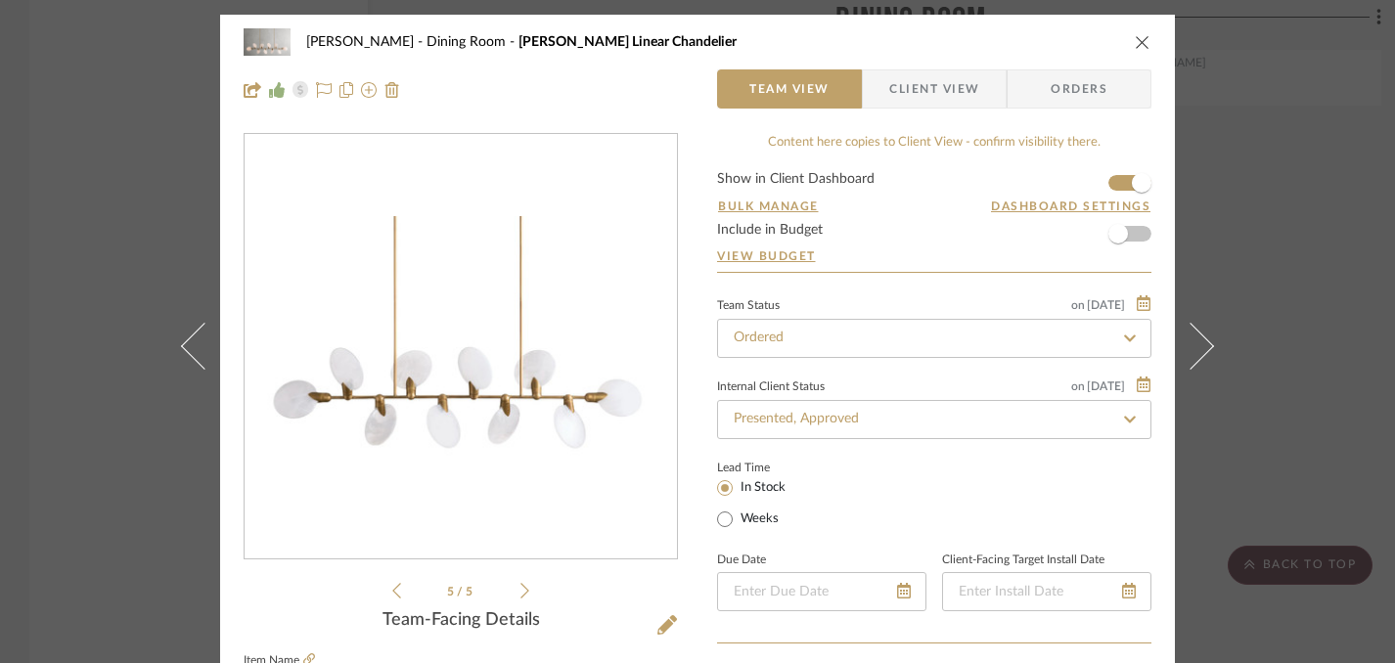
click at [520, 592] on icon at bounding box center [524, 591] width 9 height 18
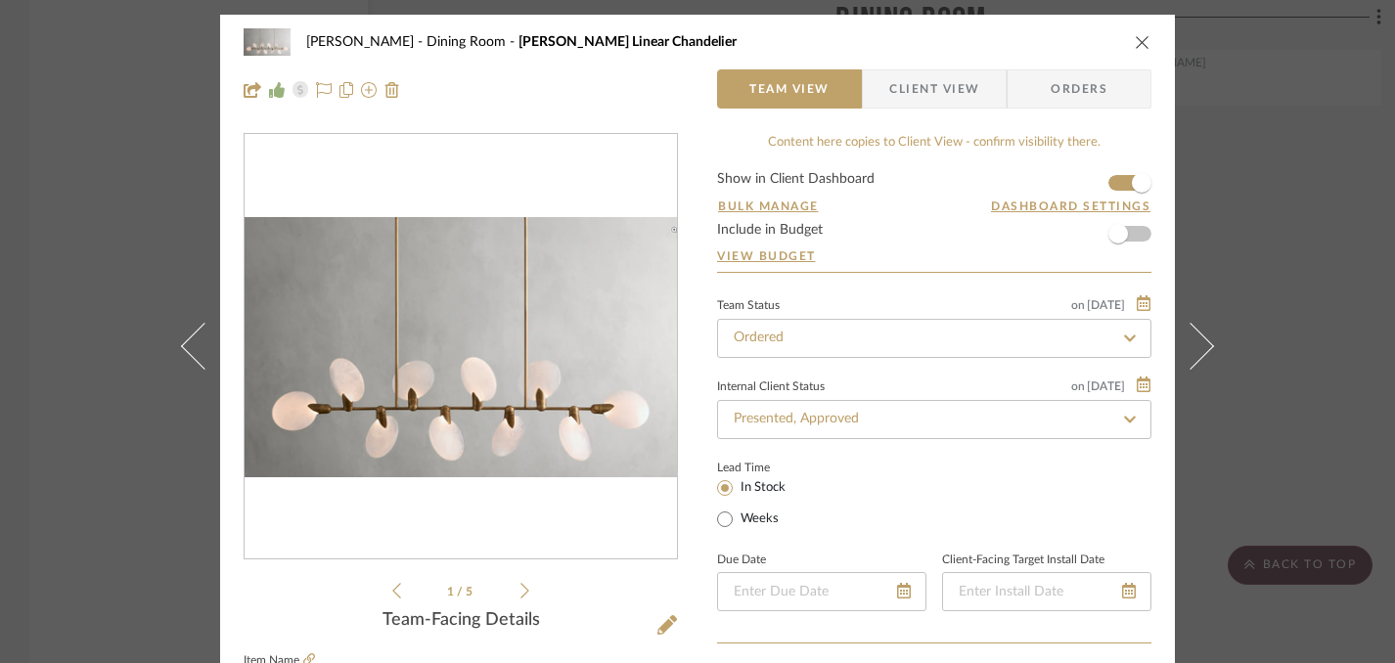
click at [392, 592] on icon at bounding box center [396, 591] width 9 height 18
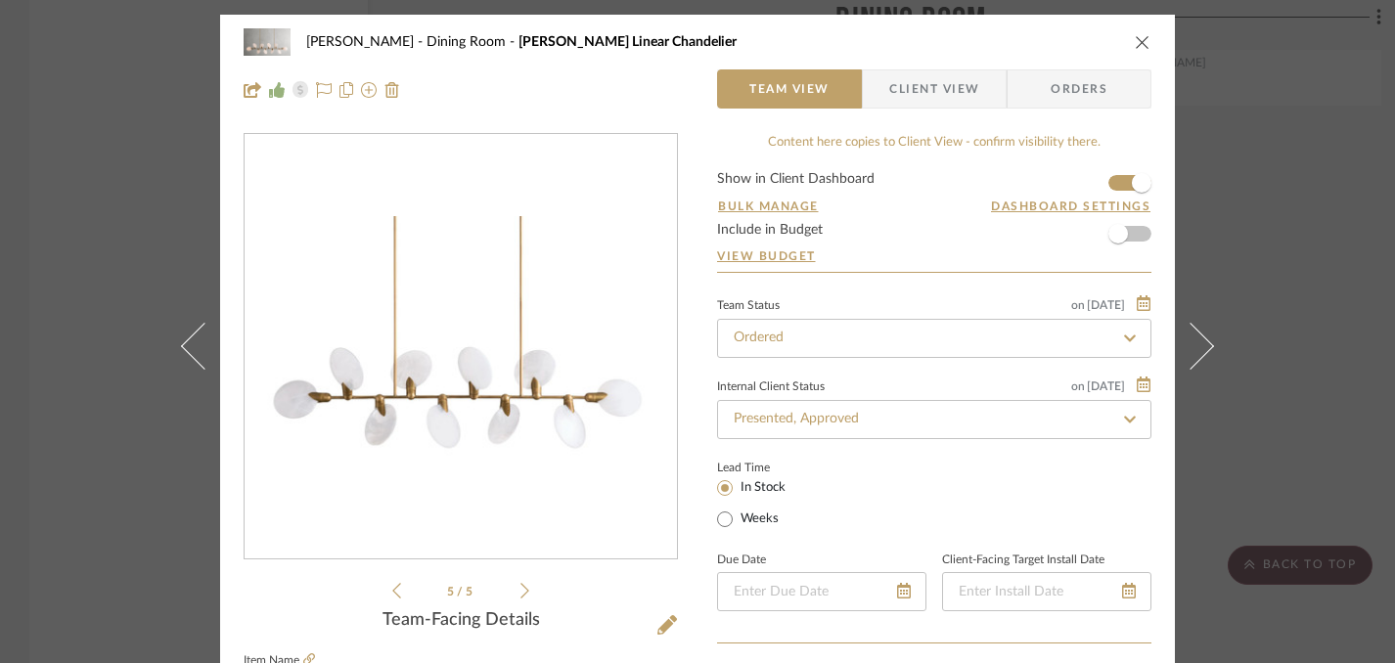
click at [520, 583] on icon at bounding box center [524, 591] width 9 height 18
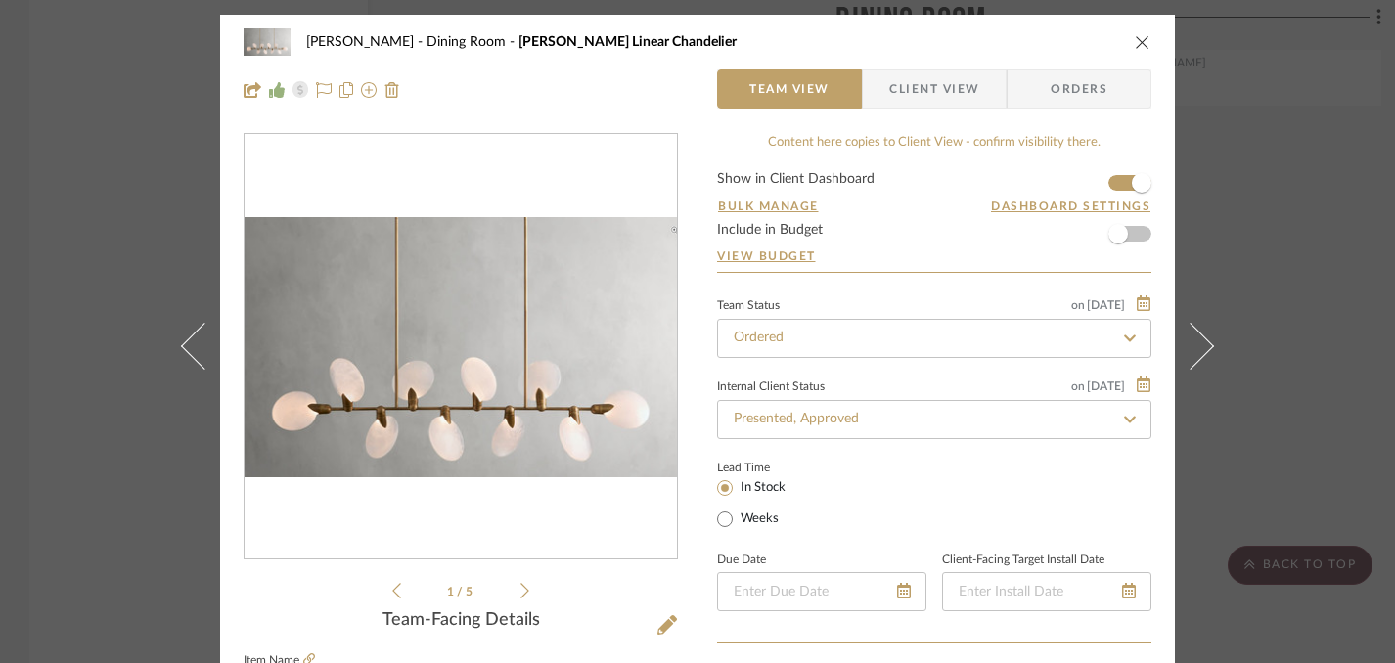
click at [1135, 45] on icon "close" at bounding box center [1143, 42] width 16 height 16
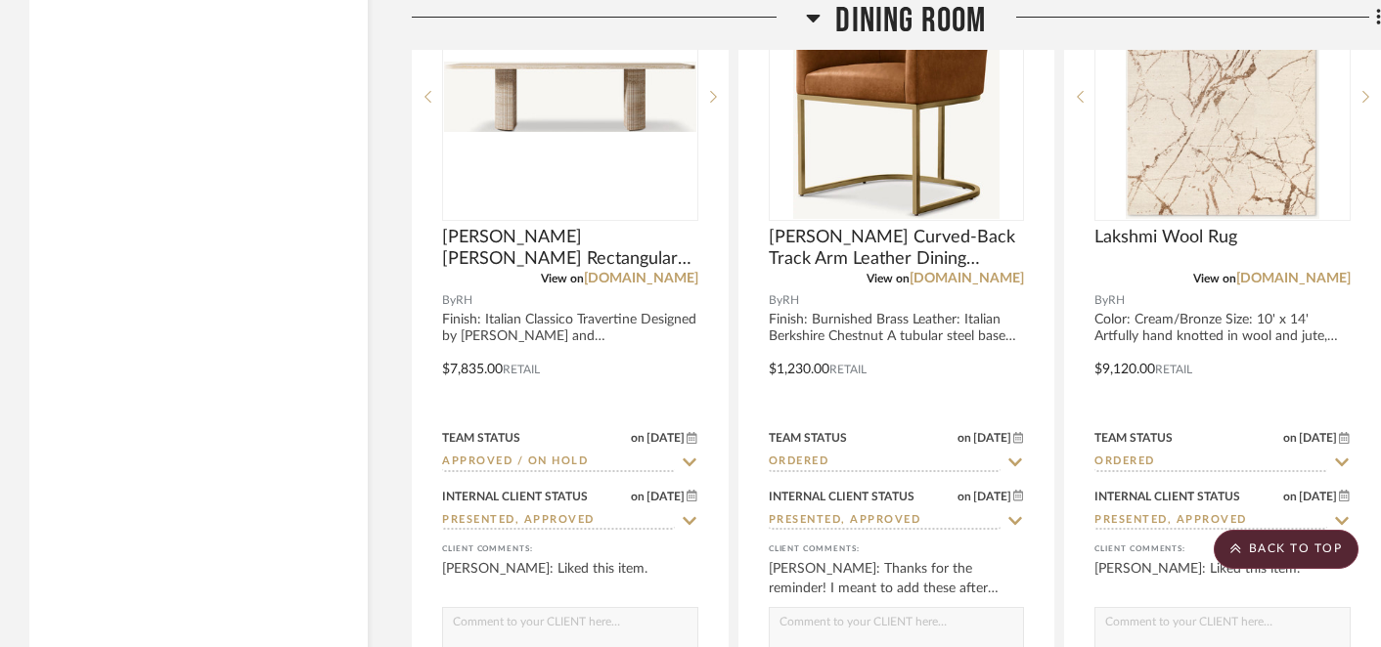
scroll to position [21848, 0]
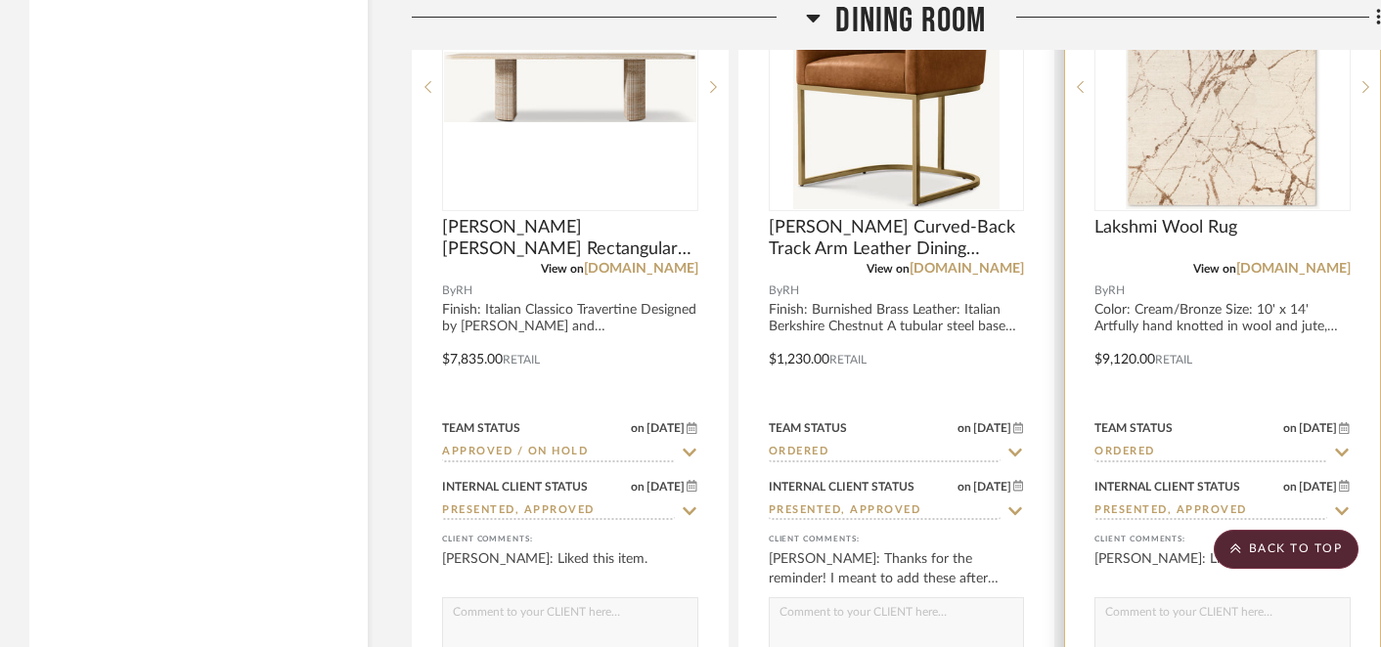
click at [0, 0] on img at bounding box center [0, 0] width 0 height 0
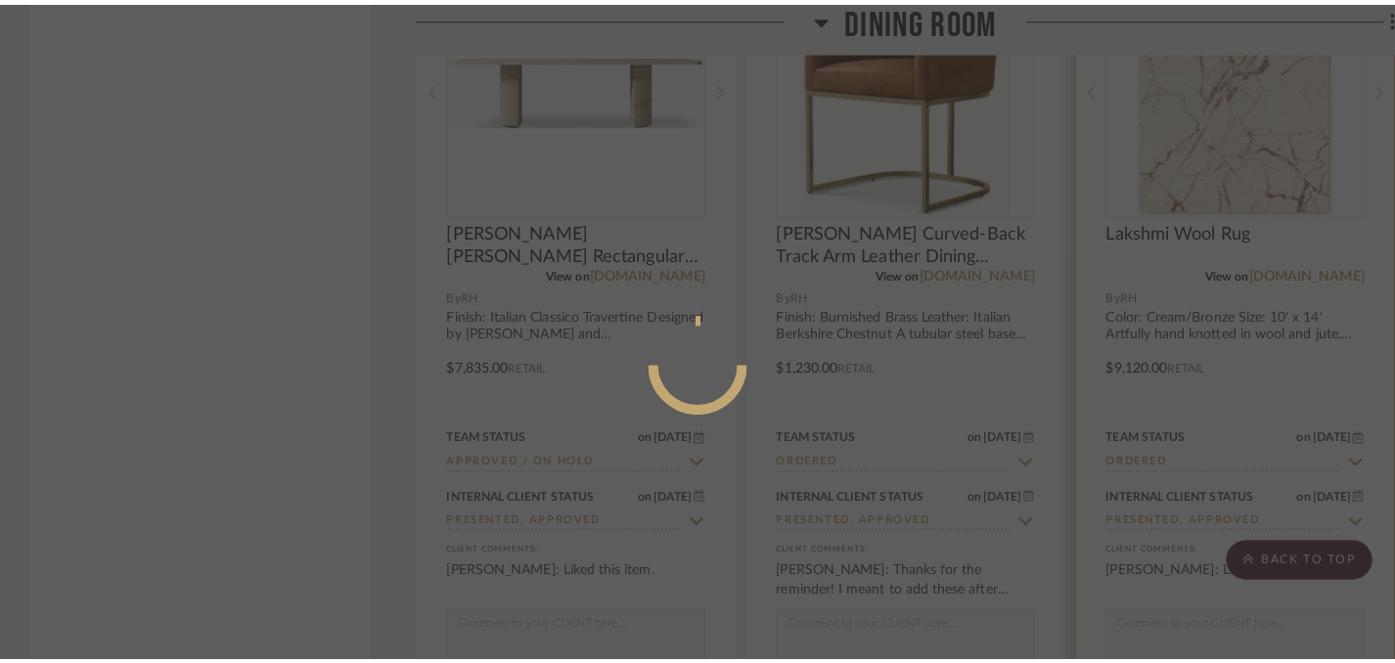
scroll to position [0, 0]
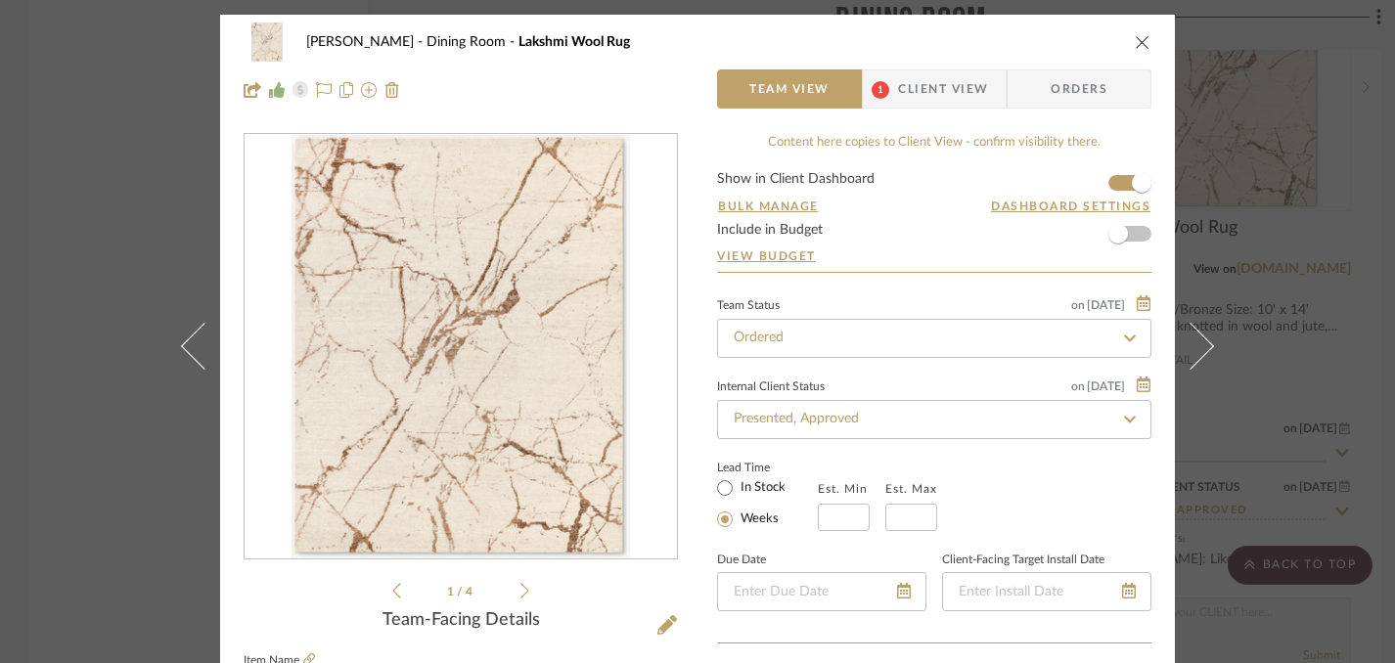
click at [1136, 40] on icon "close" at bounding box center [1143, 42] width 16 height 16
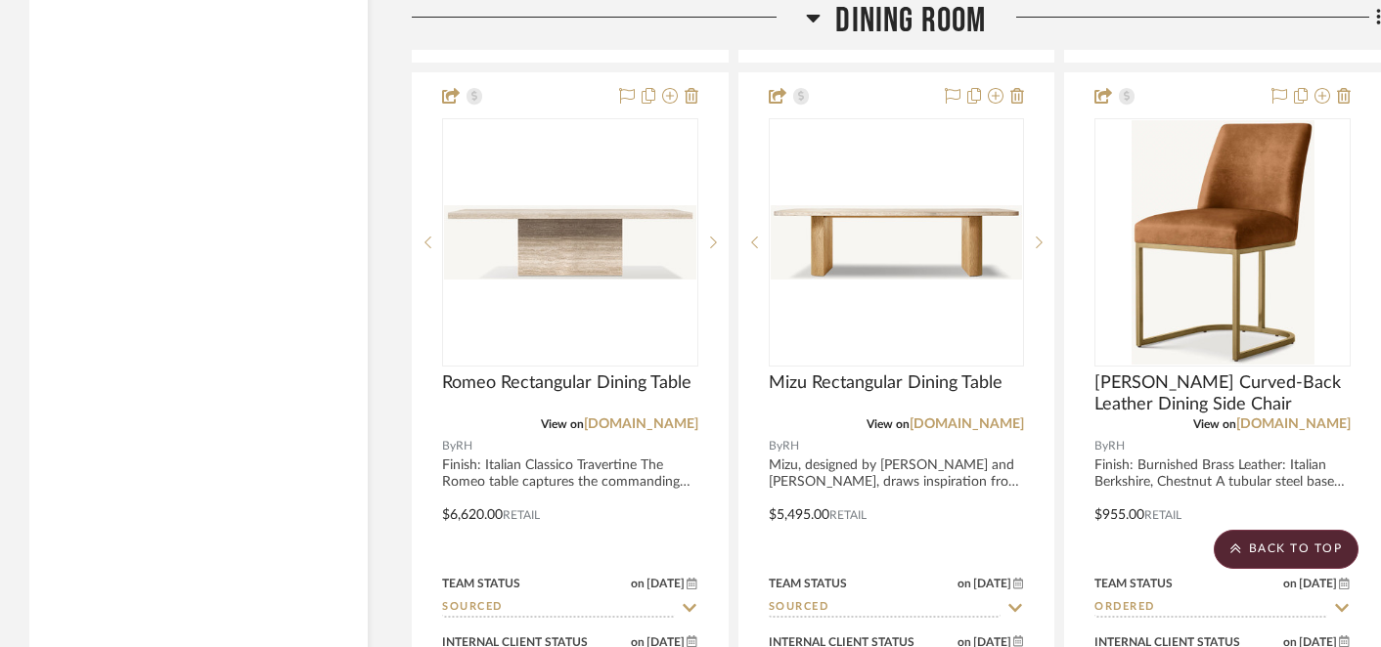
scroll to position [20822, 0]
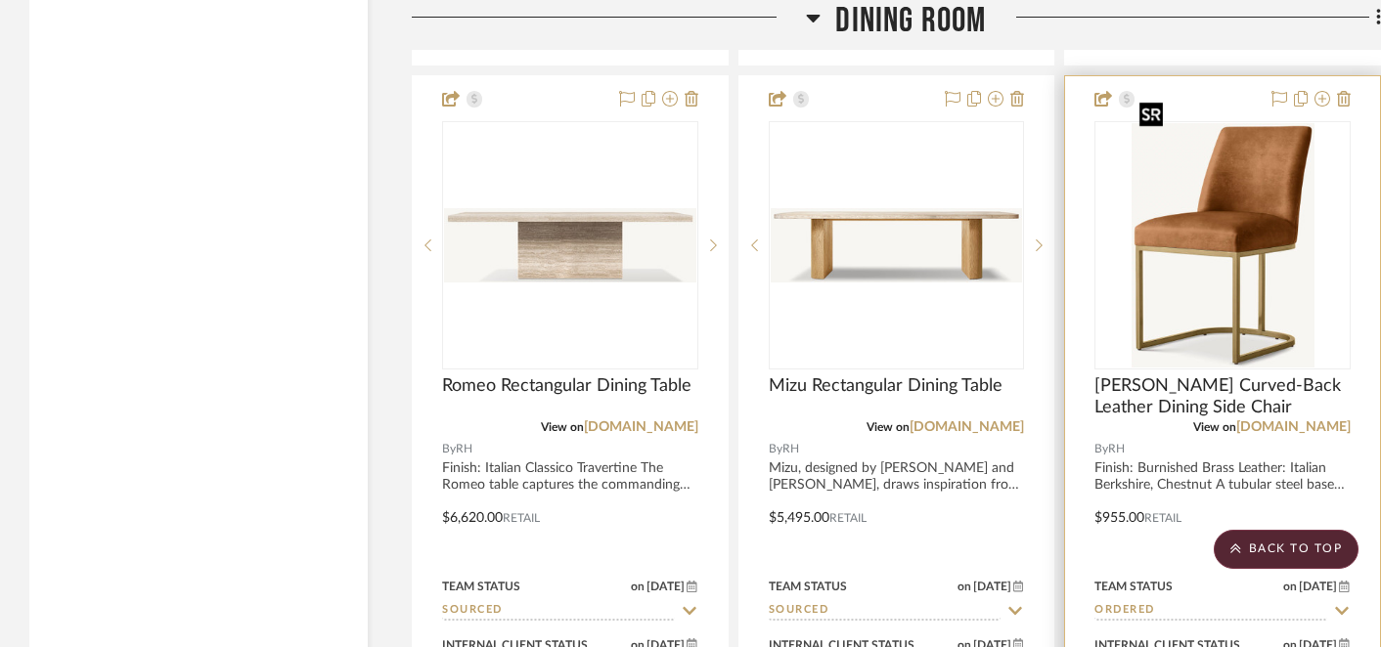
click at [1225, 243] on img "0" at bounding box center [1223, 245] width 183 height 245
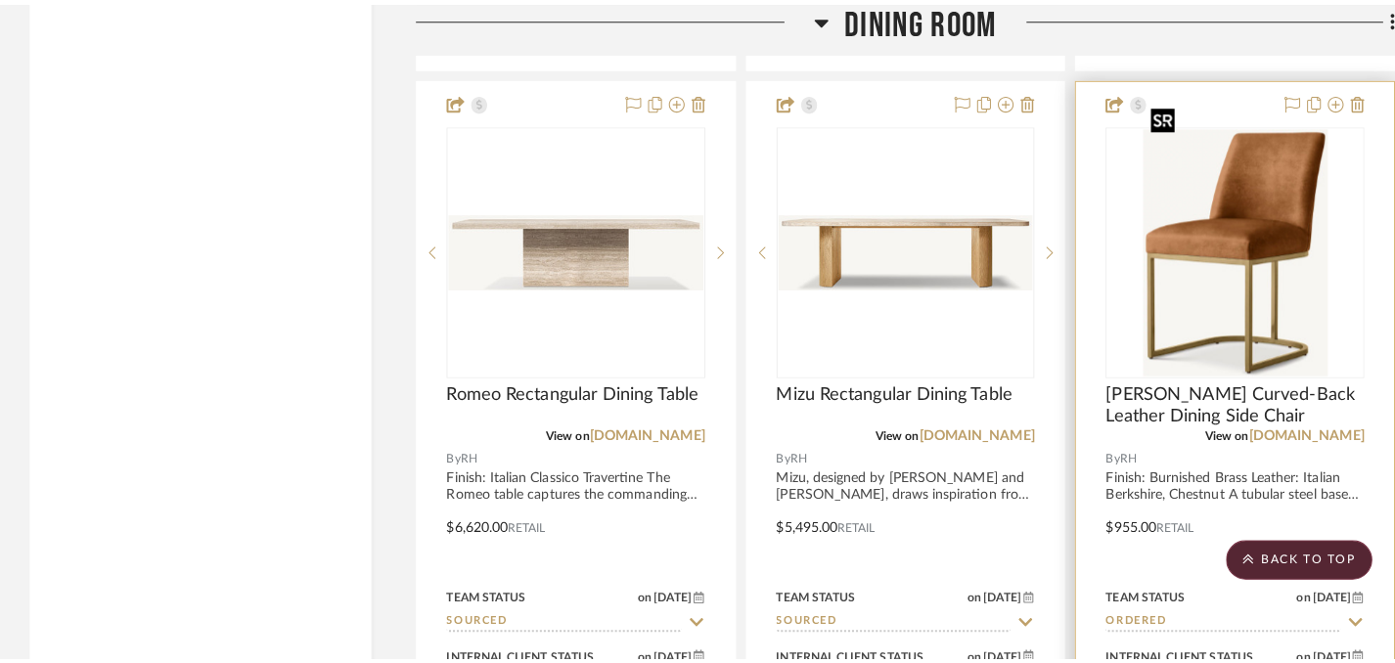
scroll to position [0, 0]
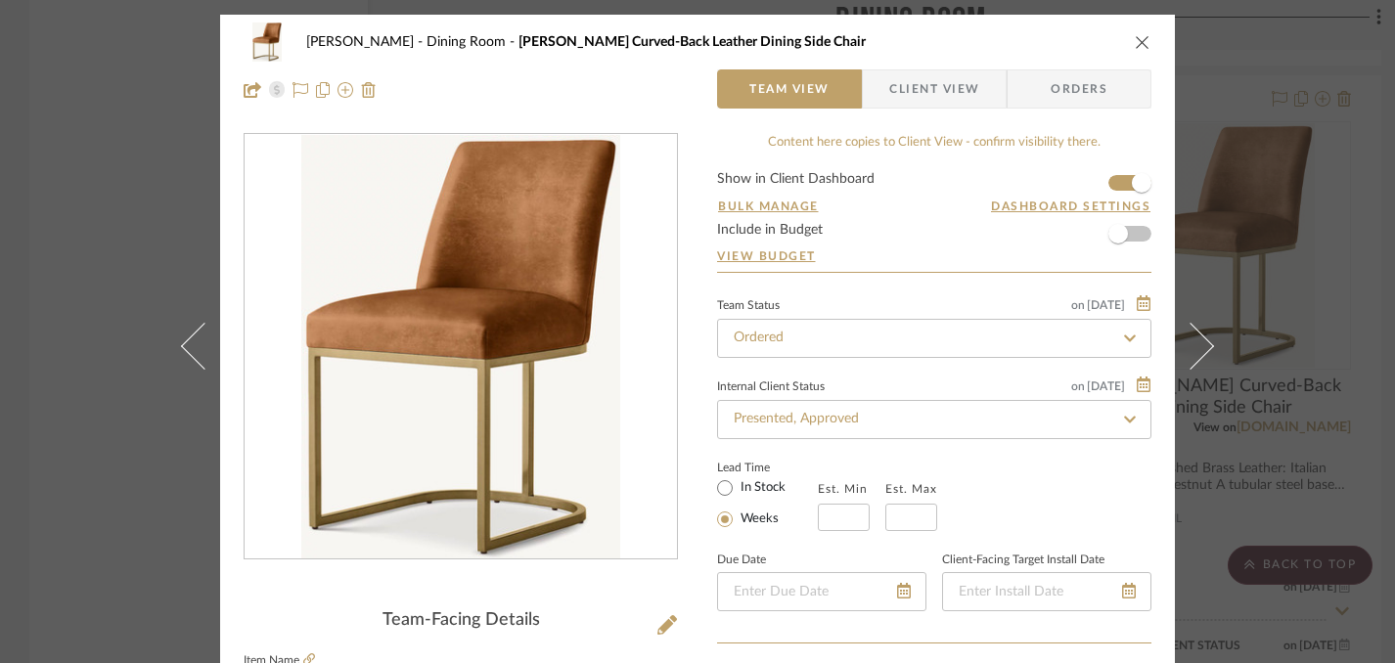
click at [1136, 42] on icon "close" at bounding box center [1143, 42] width 16 height 16
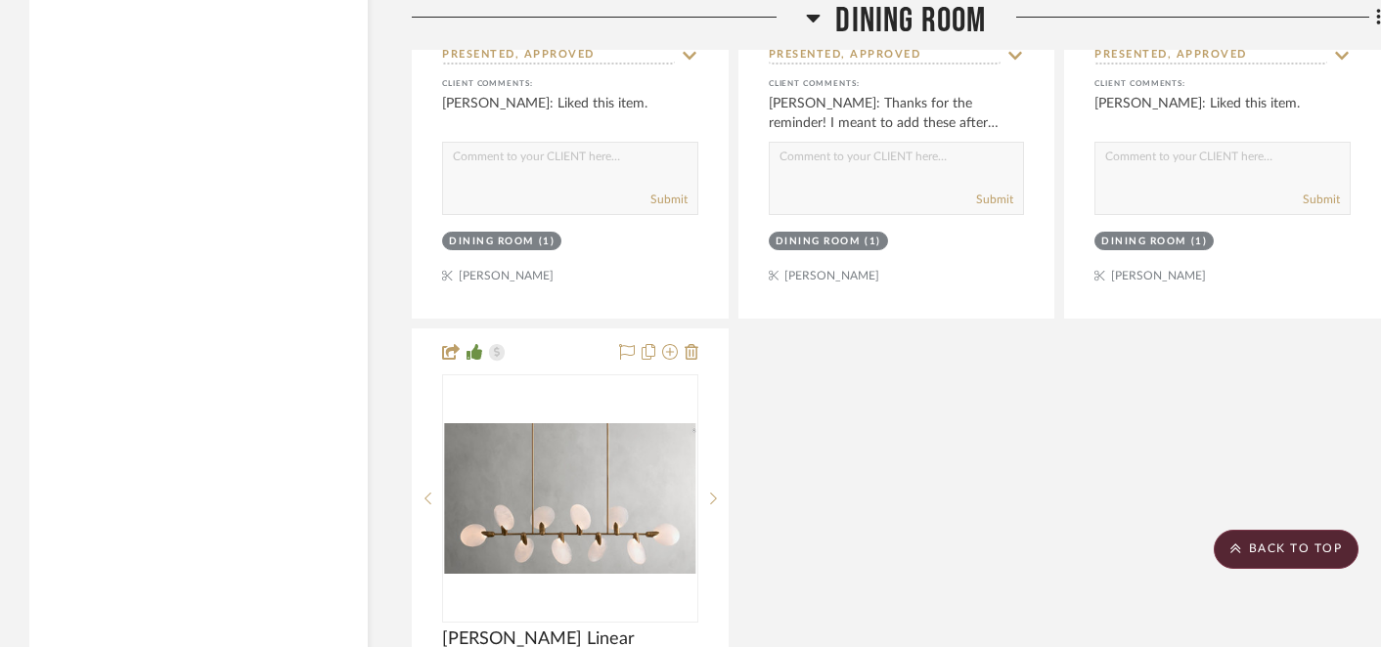
scroll to position [22404, 0]
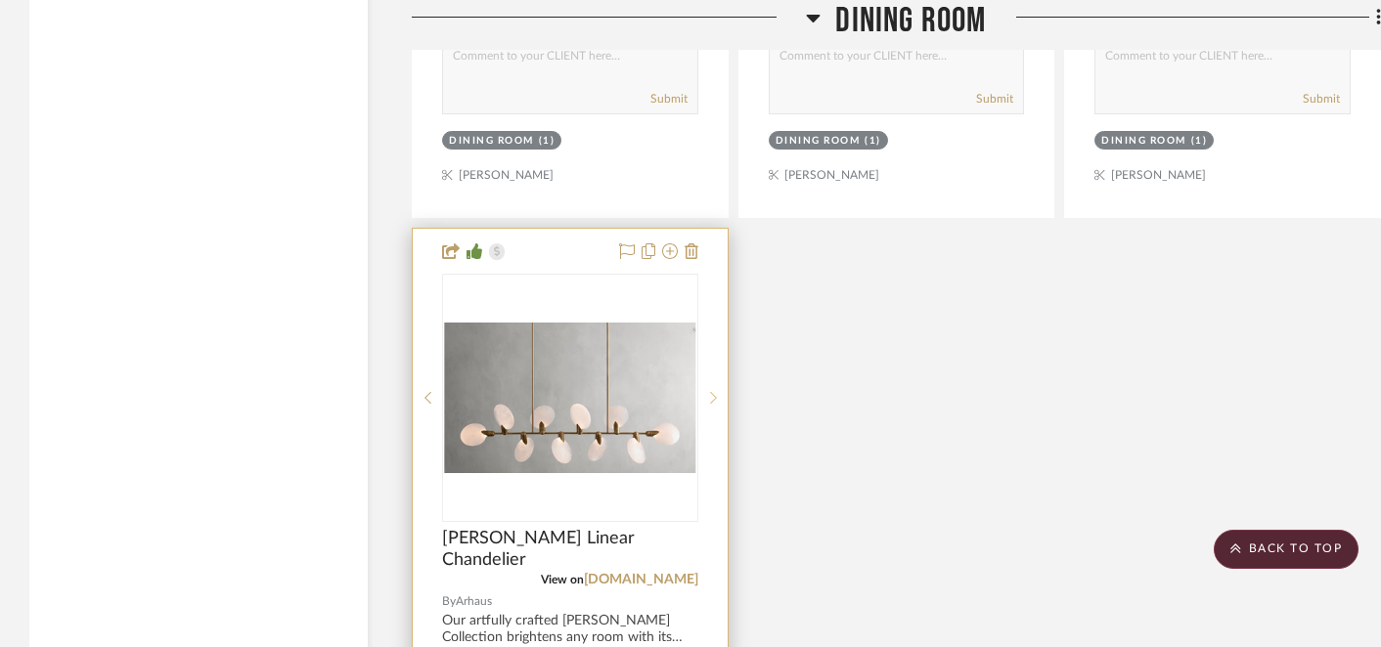
click at [712, 391] on icon at bounding box center [713, 398] width 7 height 14
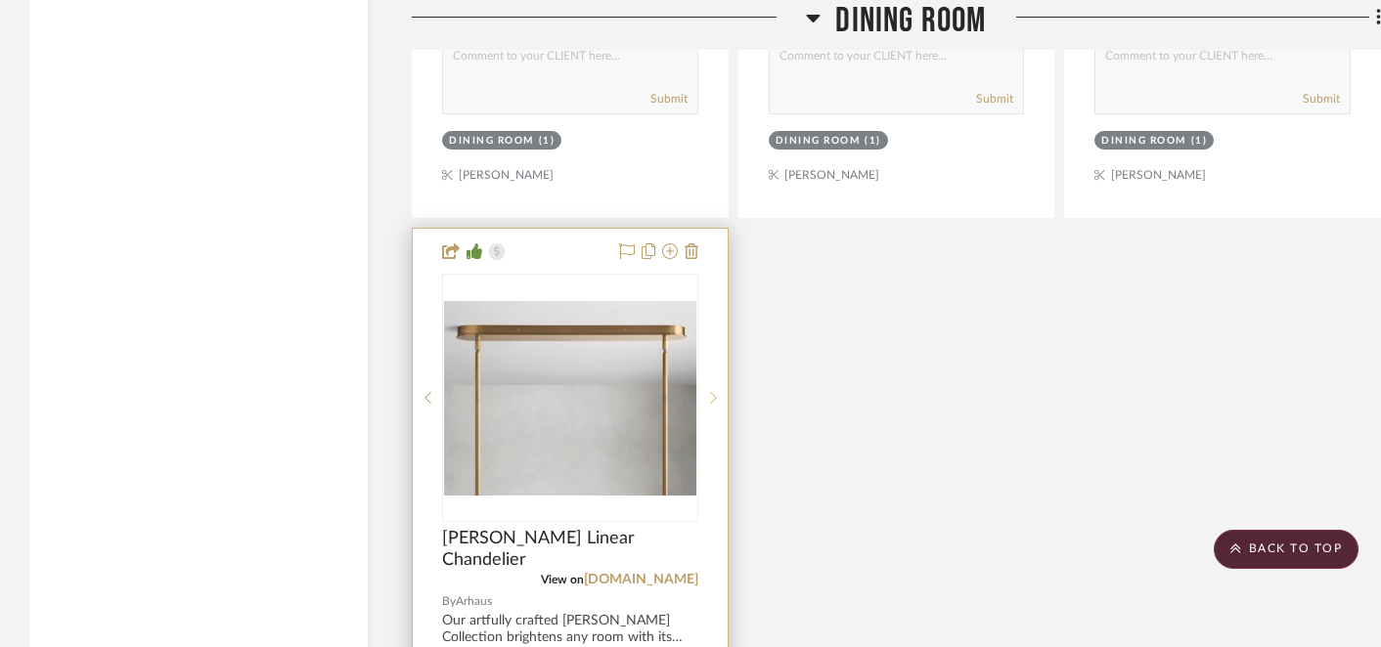
click at [712, 391] on icon at bounding box center [713, 398] width 7 height 14
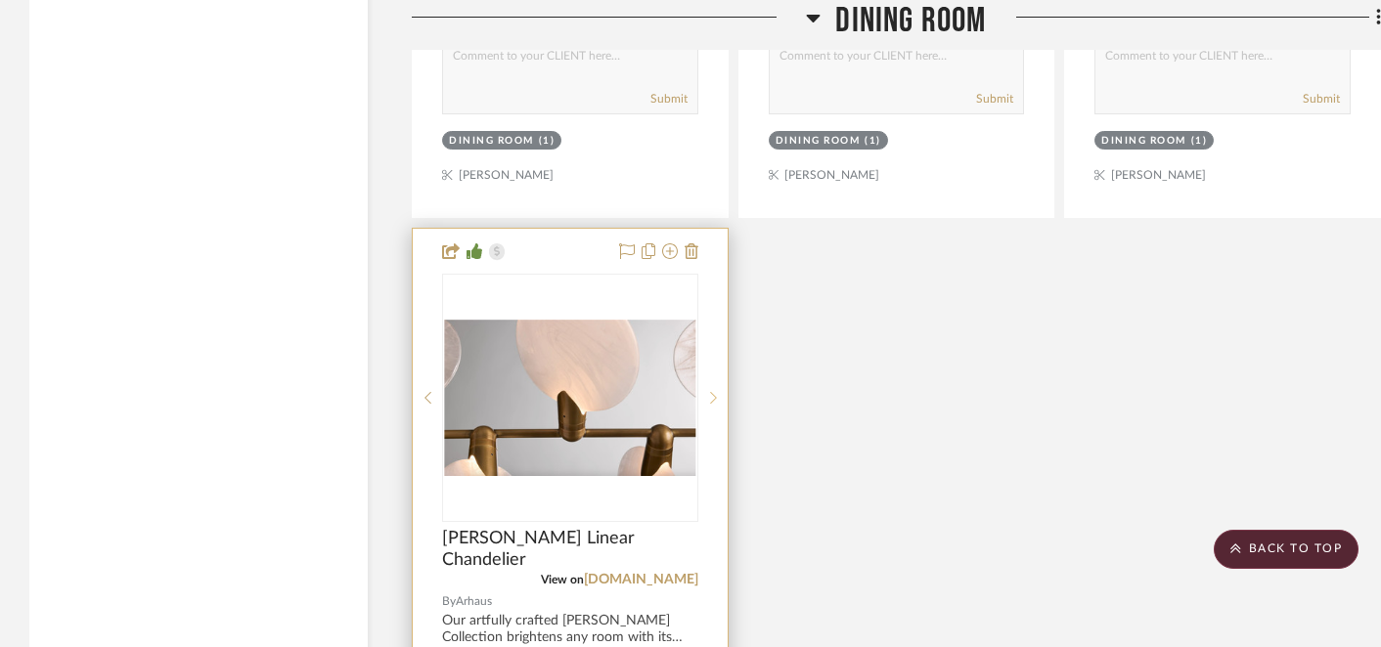
click at [712, 391] on icon at bounding box center [713, 398] width 7 height 14
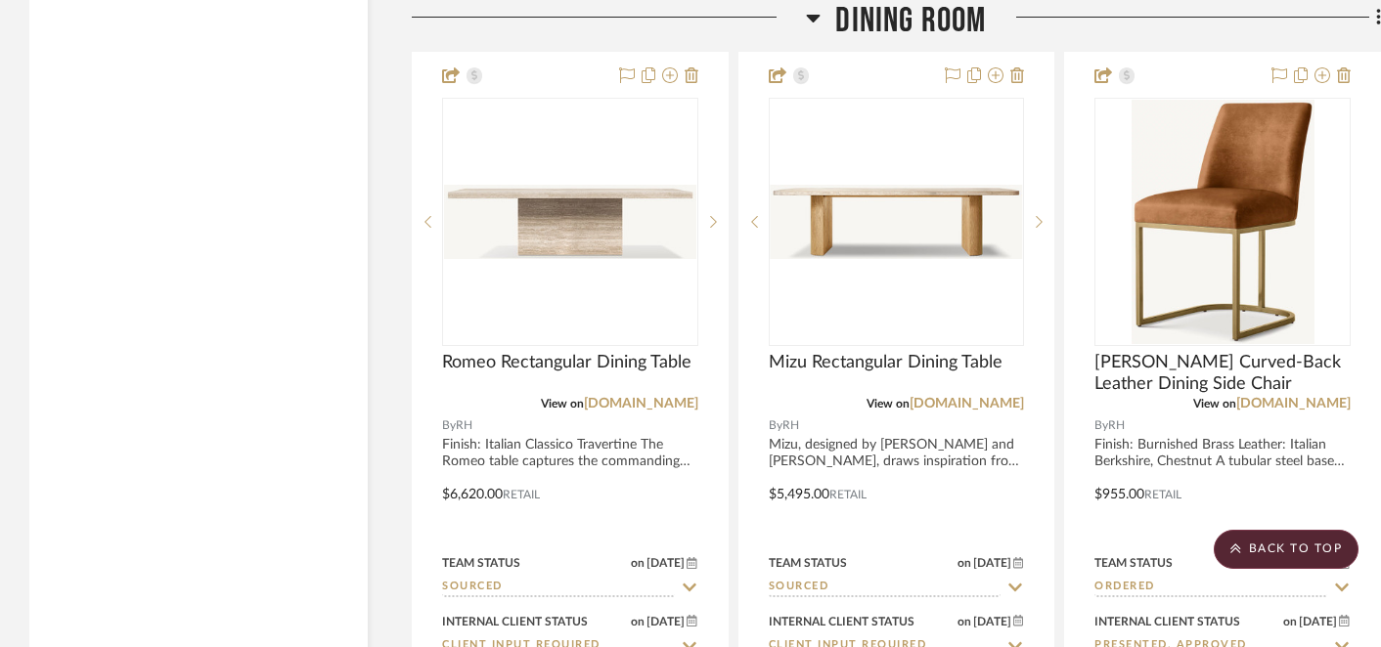
scroll to position [20843, 0]
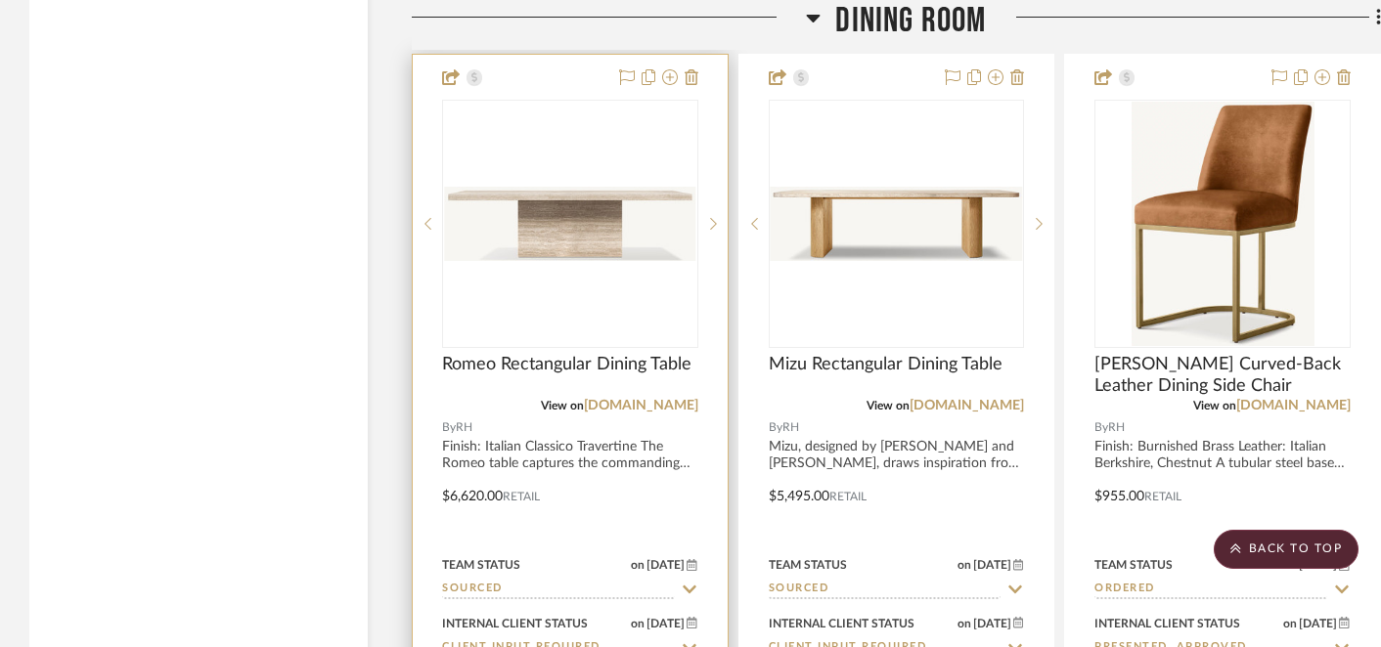
click at [596, 218] on img "0" at bounding box center [570, 224] width 252 height 75
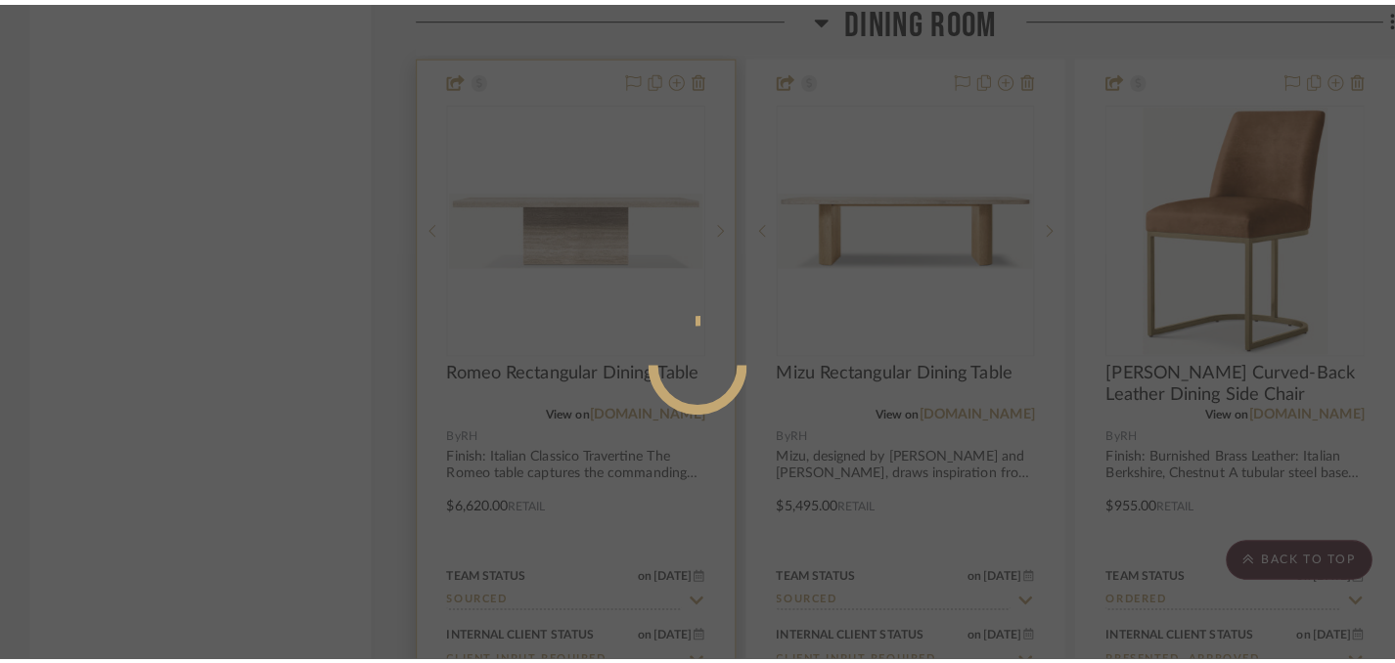
scroll to position [0, 0]
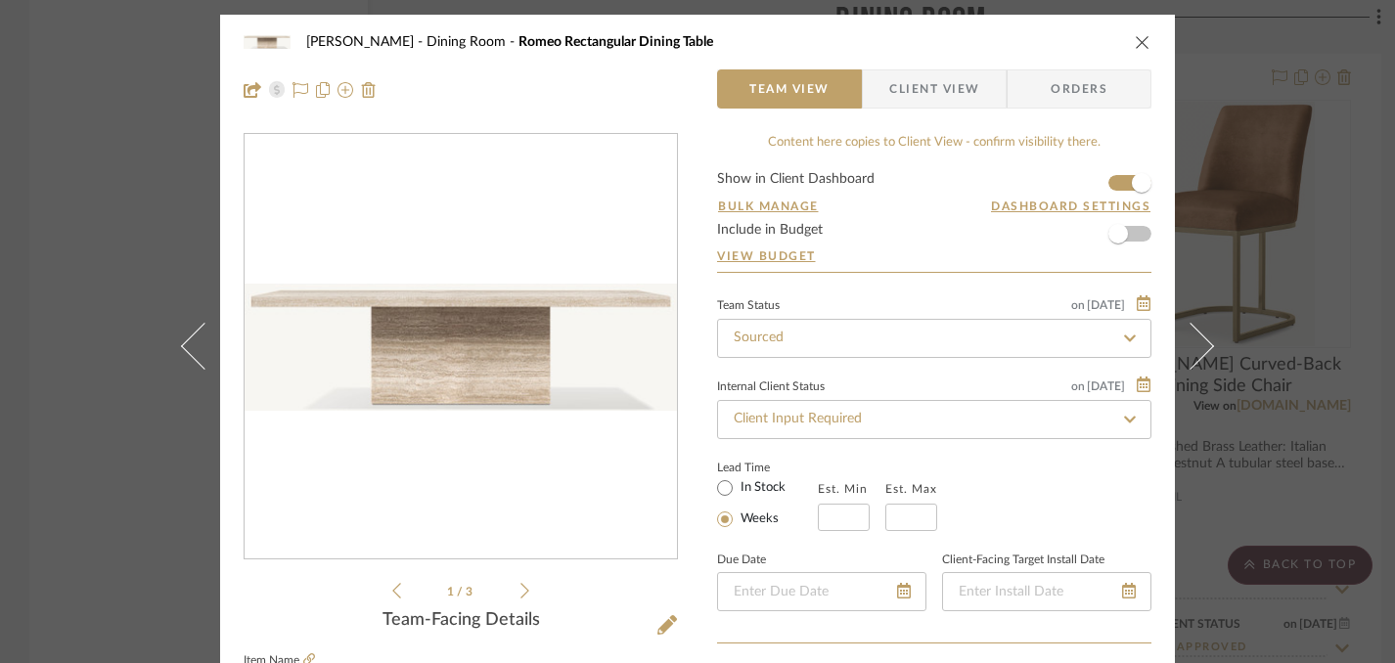
click at [520, 594] on icon at bounding box center [524, 591] width 9 height 18
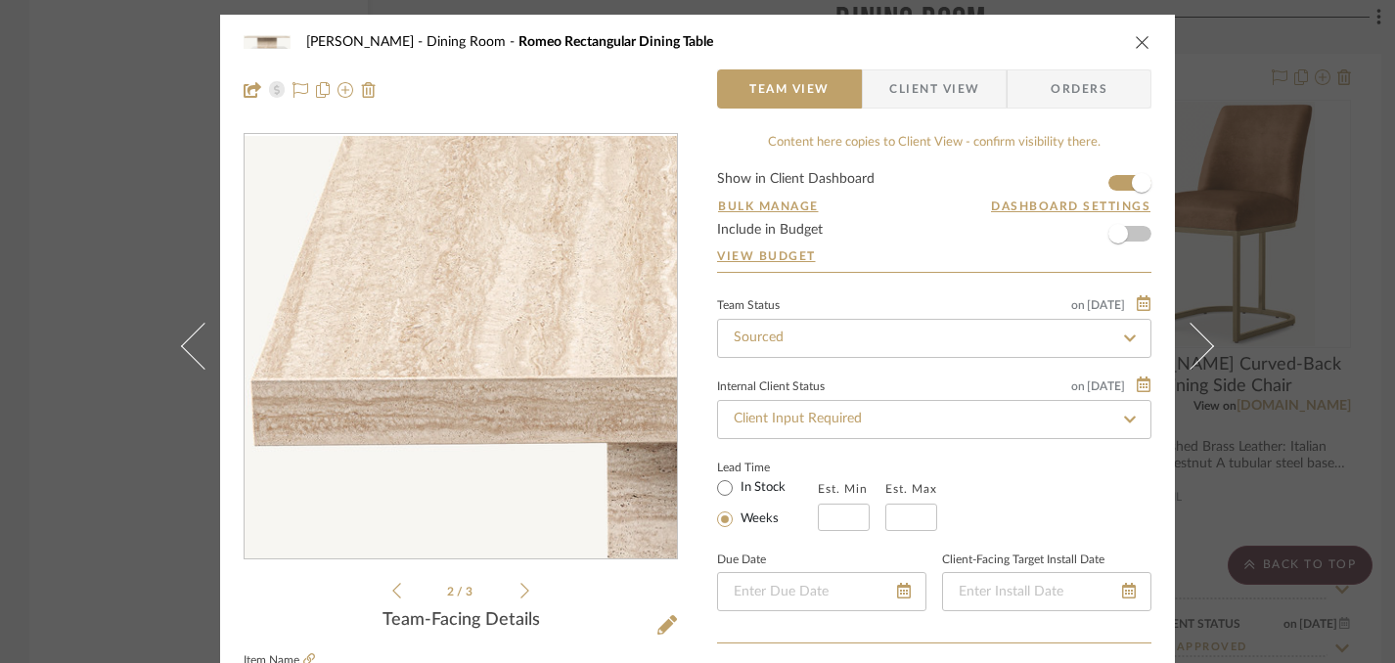
click at [520, 592] on icon at bounding box center [524, 591] width 9 height 18
